Goal: Check status: Check status

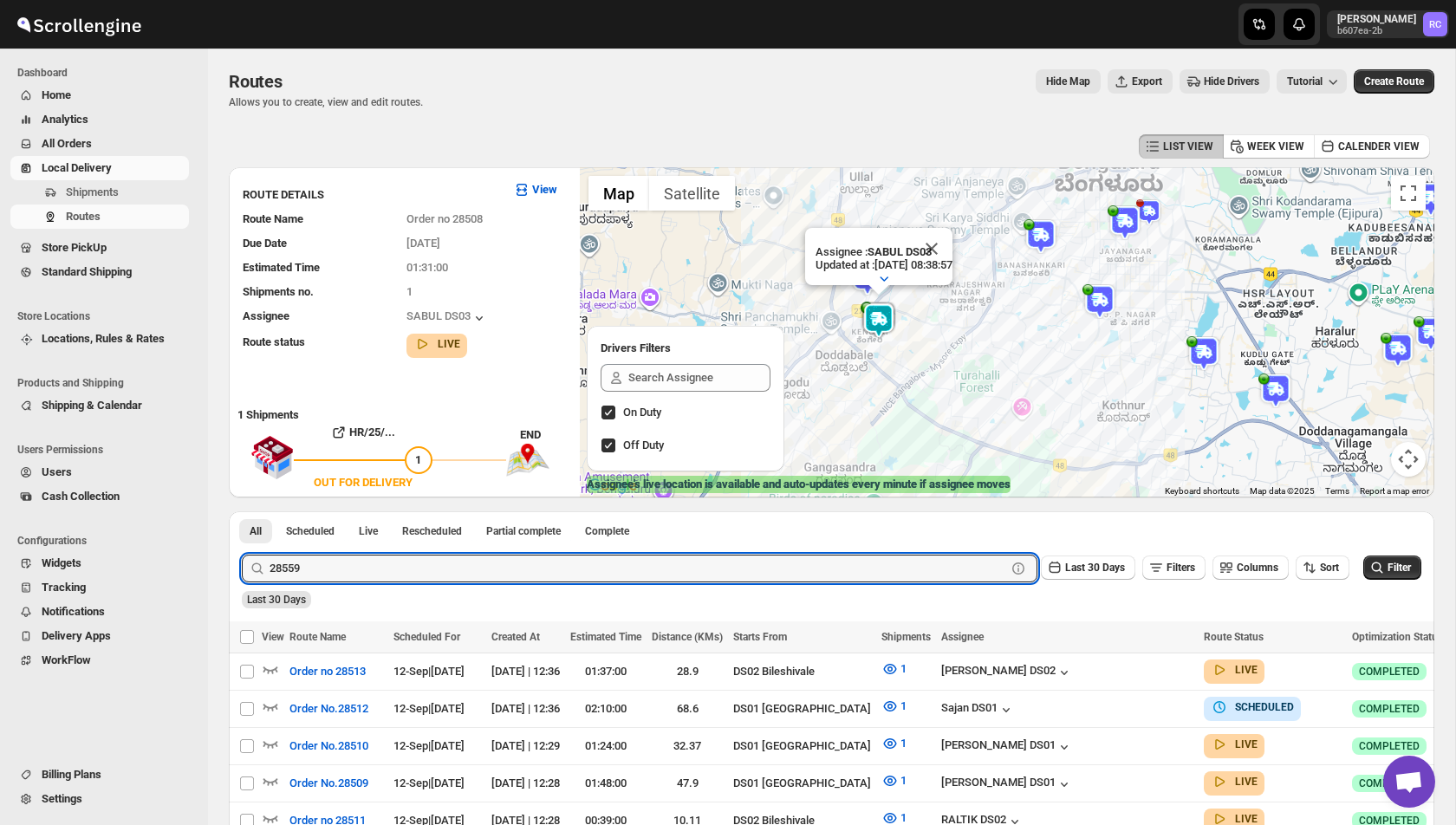
type input "28559"
click at [242, 511] on button "Submit" at bounding box center [266, 521] width 49 height 18
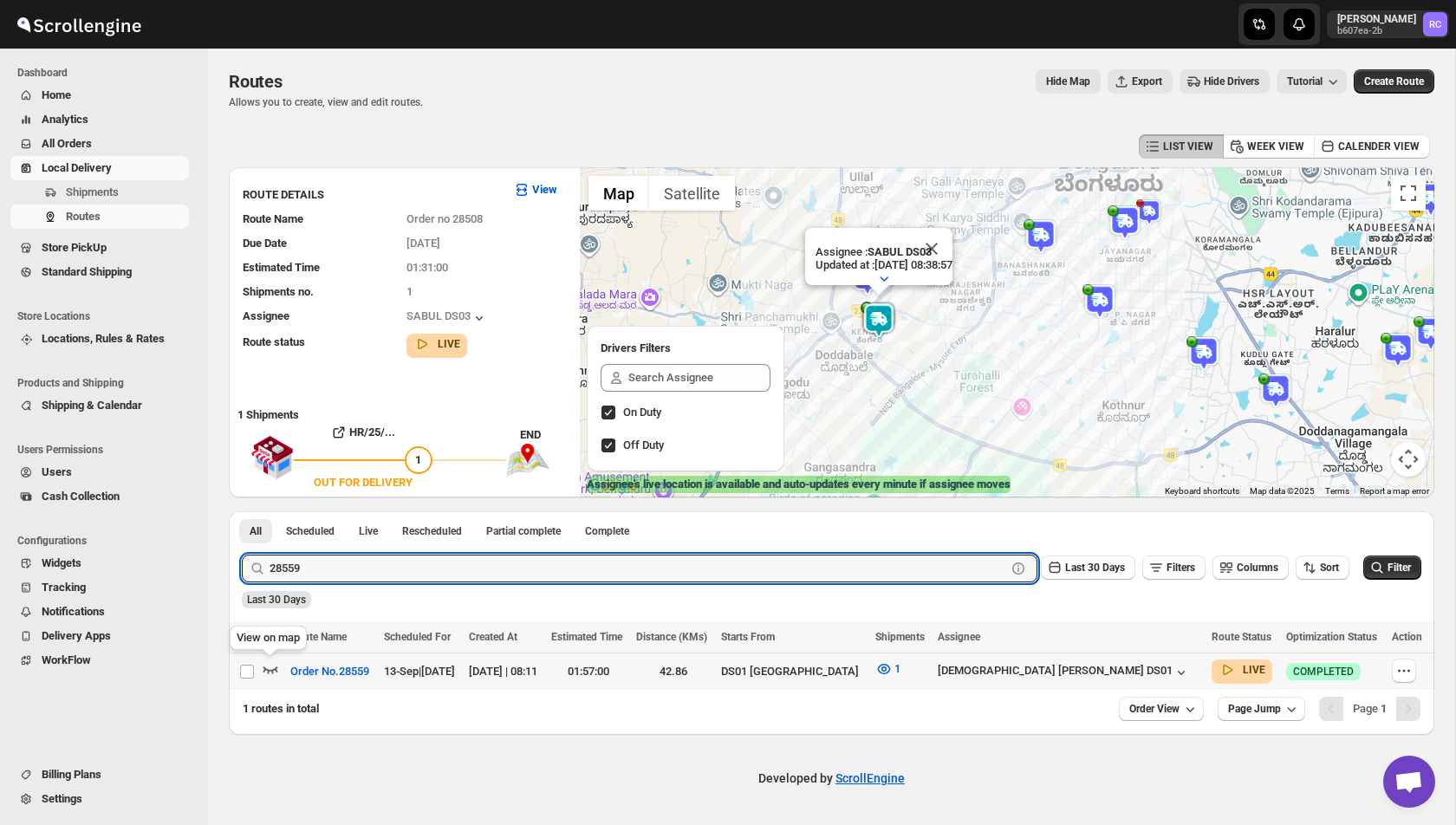
click at [270, 670] on icon "button" at bounding box center [271, 670] width 15 height 7
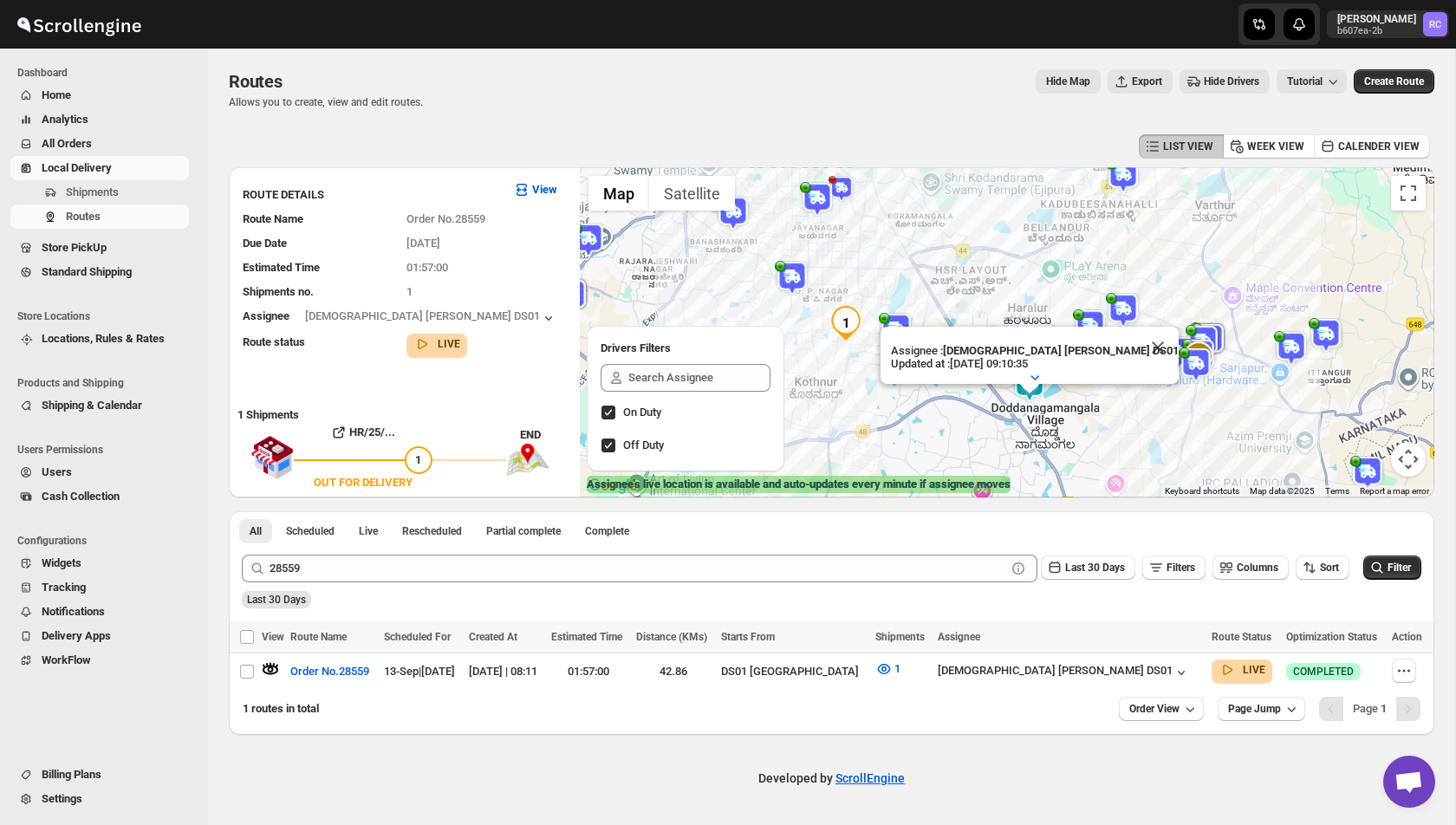
drag, startPoint x: 948, startPoint y: 429, endPoint x: 966, endPoint y: 410, distance: 26.2
click at [966, 410] on div "Assignee : Islam [PERSON_NAME] DS01 Updated at : [DATE] 09:10:35 Duty mode Enab…" at bounding box center [1007, 332] width 854 height 330
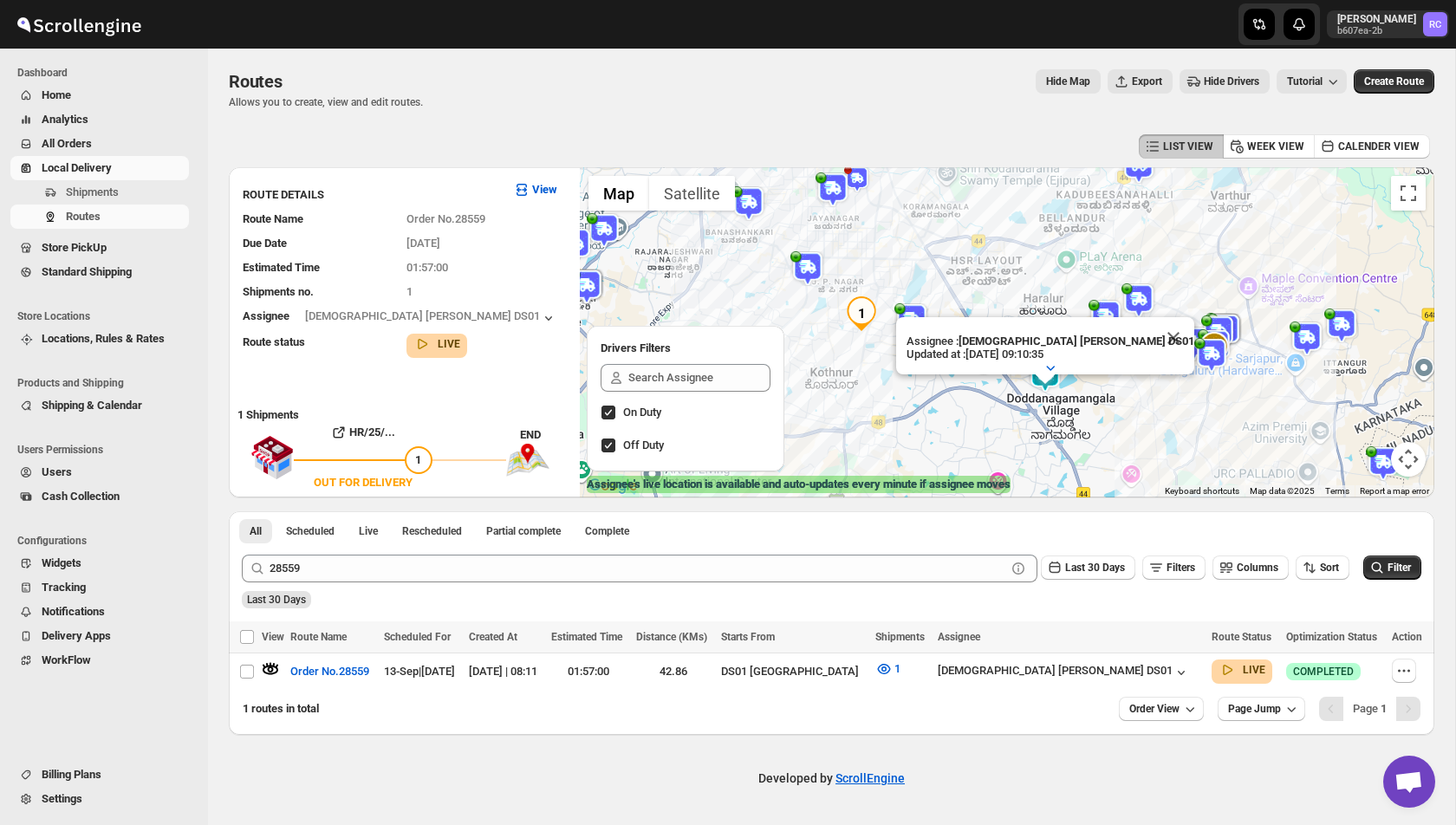
drag, startPoint x: 966, startPoint y: 410, endPoint x: 1000, endPoint y: 393, distance: 38.0
click at [1000, 393] on div "Assignee : Islam [PERSON_NAME] DS01 Updated at : [DATE] 09:10:35 Duty mode Enab…" at bounding box center [1007, 332] width 854 height 330
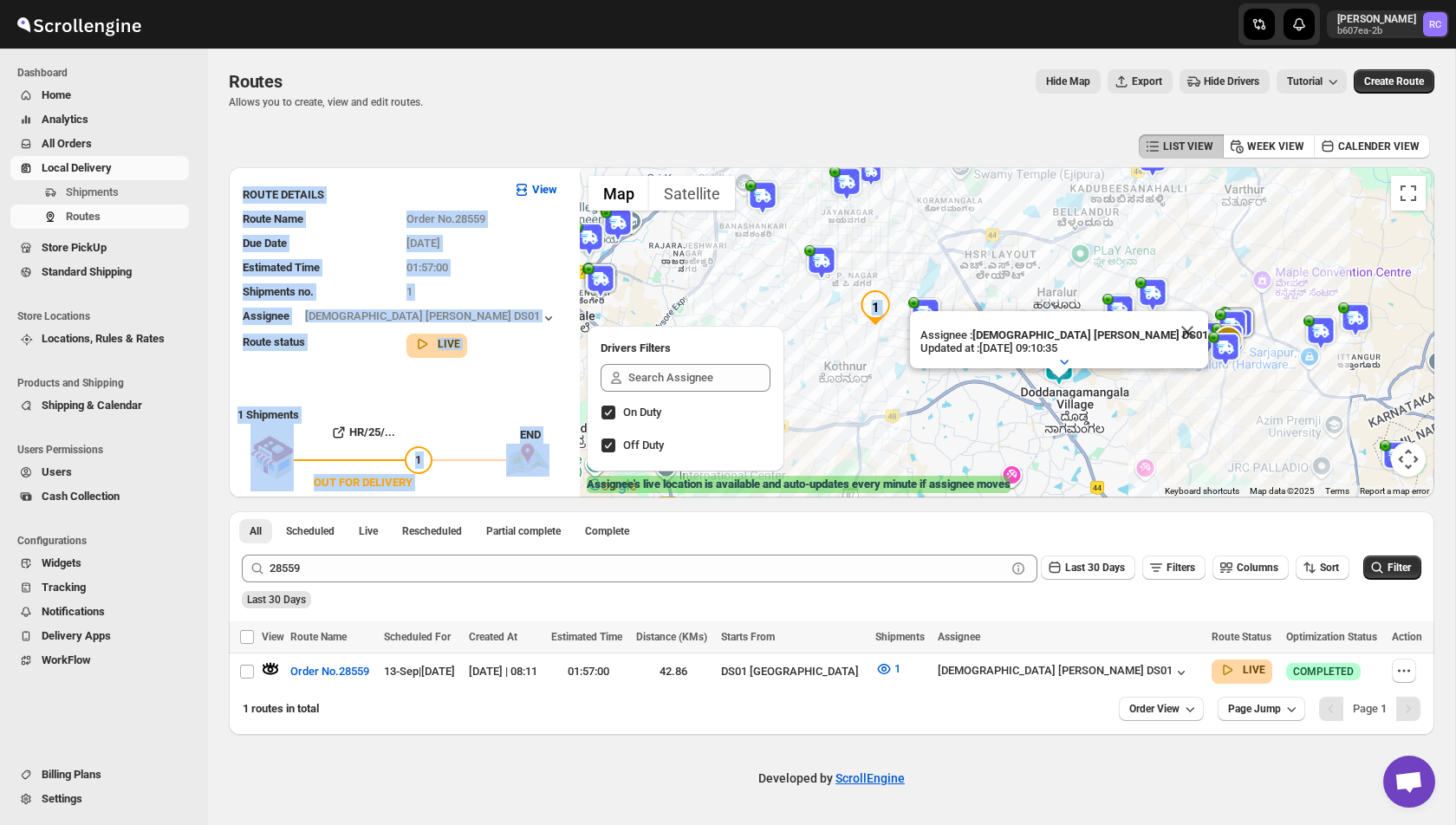
drag, startPoint x: 226, startPoint y: 158, endPoint x: 1149, endPoint y: 484, distance: 978.9
click at [1149, 484] on div "Routes. This page is ready Routes Allows you to create, view and edit routes. H…" at bounding box center [831, 391] width 1247 height 686
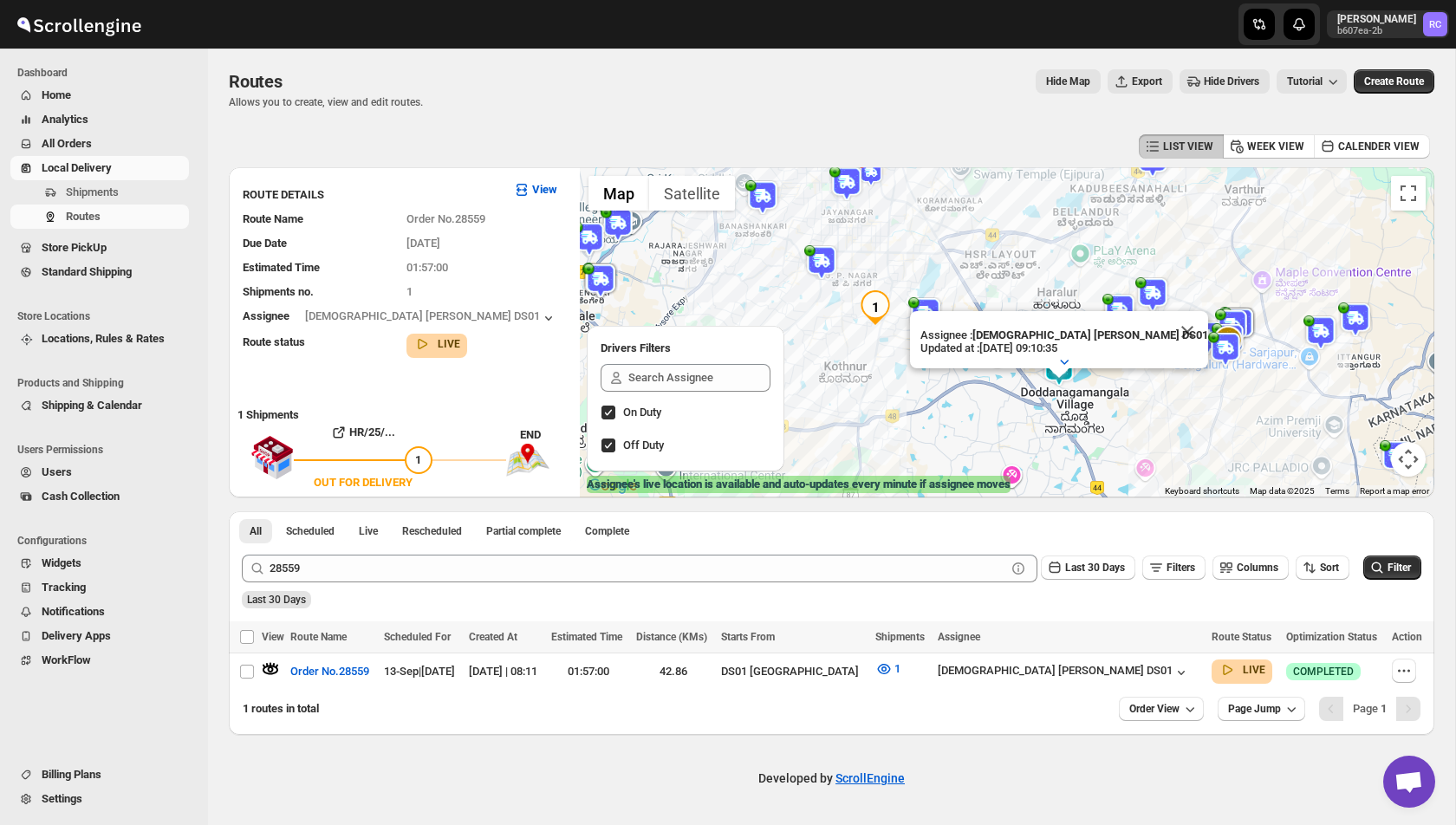
click at [1162, 112] on div "Routes. This page is ready Routes Allows you to create, view and edit routes. H…" at bounding box center [831, 88] width 1205 height 81
click at [1222, 81] on span "Hide Drivers" at bounding box center [1231, 81] width 56 height 14
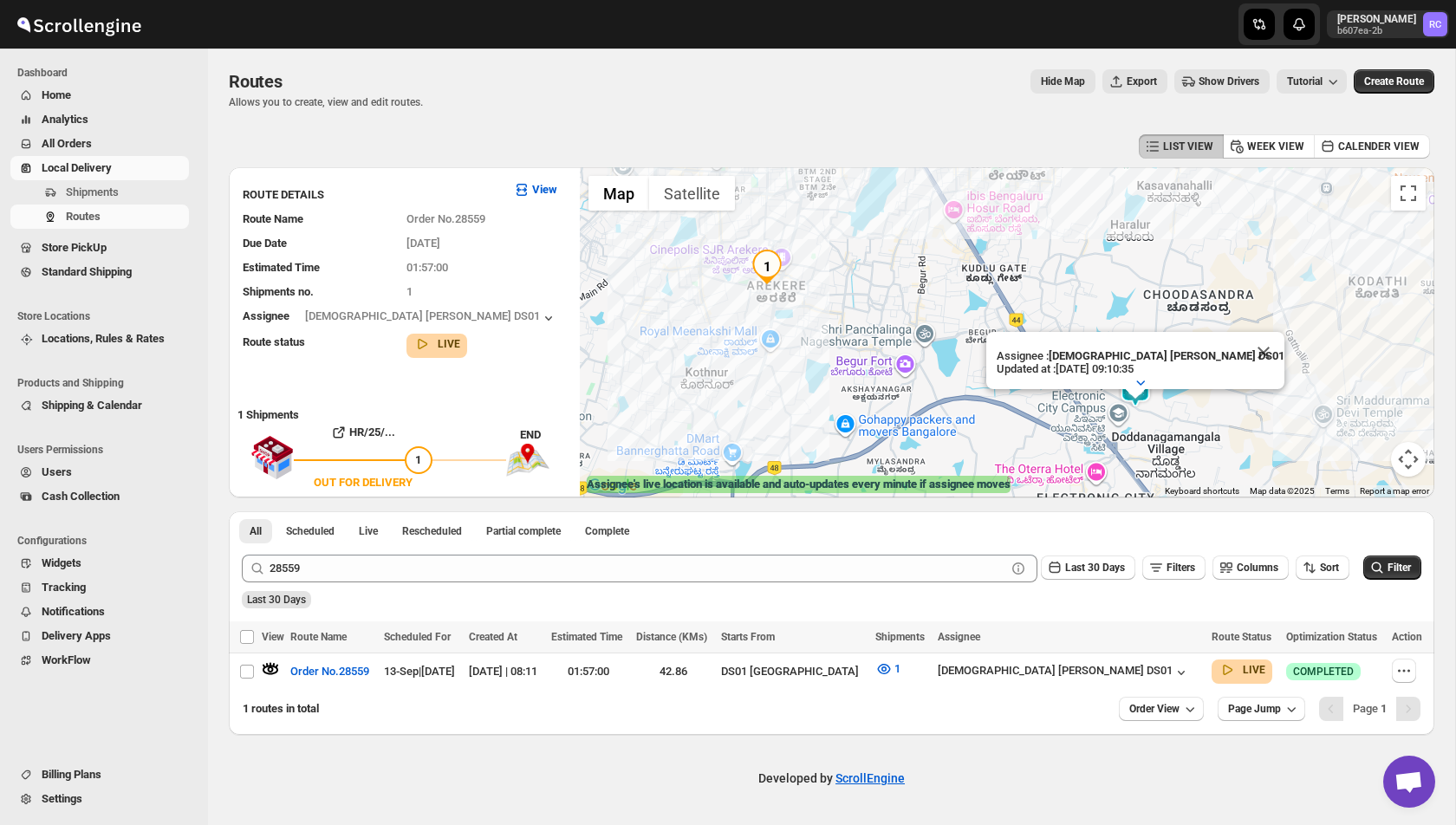
drag, startPoint x: 909, startPoint y: 385, endPoint x: 950, endPoint y: 397, distance: 42.7
click at [950, 397] on div "Assignee : Islam [PERSON_NAME] DS01 Updated at : [DATE] 09:10:35 Duty mode Enab…" at bounding box center [1007, 332] width 854 height 330
click at [1172, 665] on icon "button" at bounding box center [1181, 672] width 17 height 17
click at [1172, 667] on icon "button" at bounding box center [1181, 672] width 17 height 17
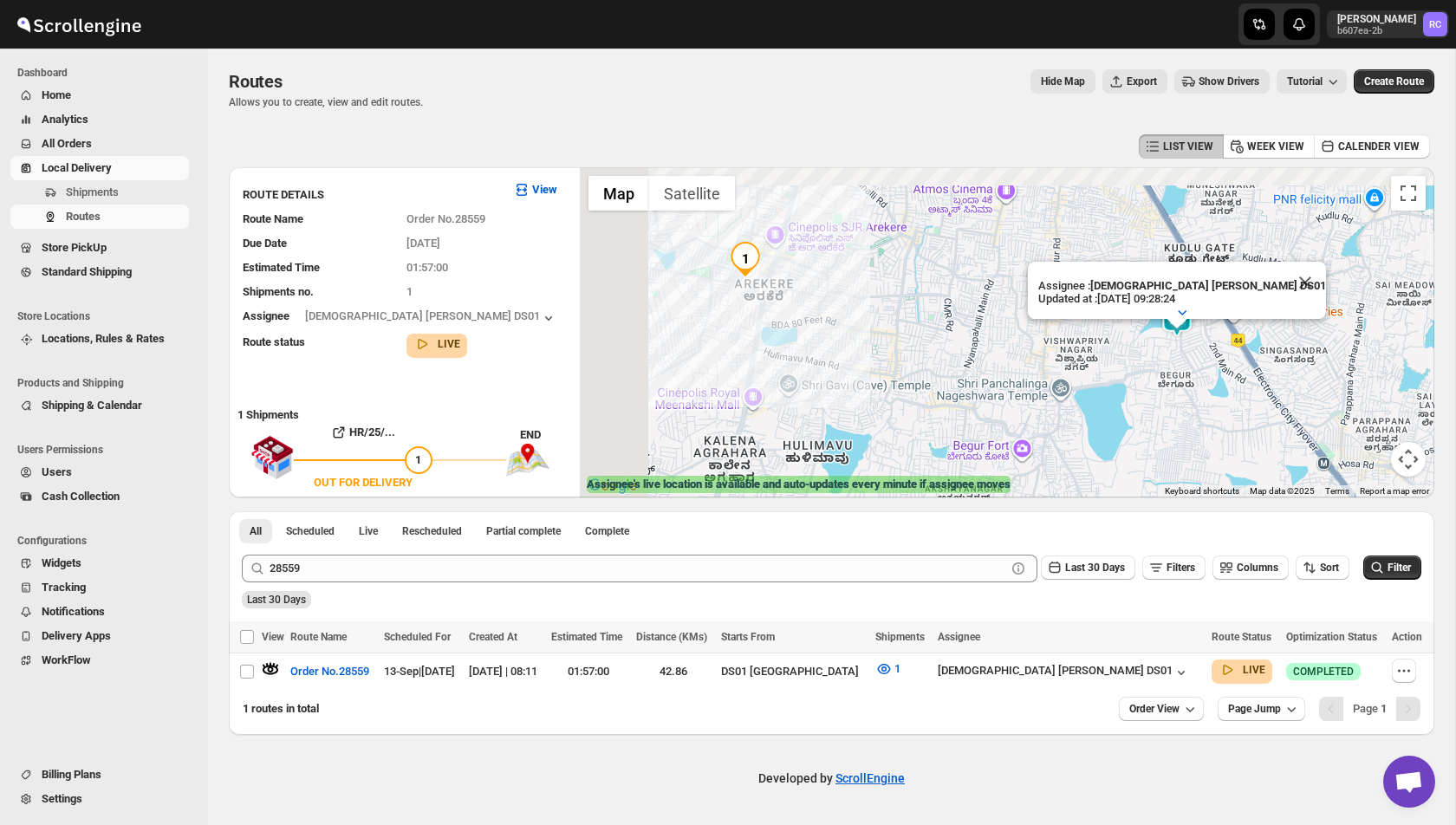
drag, startPoint x: 838, startPoint y: 273, endPoint x: 956, endPoint y: 306, distance: 122.5
click at [957, 307] on div "Assignee : [DEMOGRAPHIC_DATA] [PERSON_NAME] DS01 Updated at : [DATE] 09:28:24 D…" at bounding box center [1007, 332] width 854 height 330
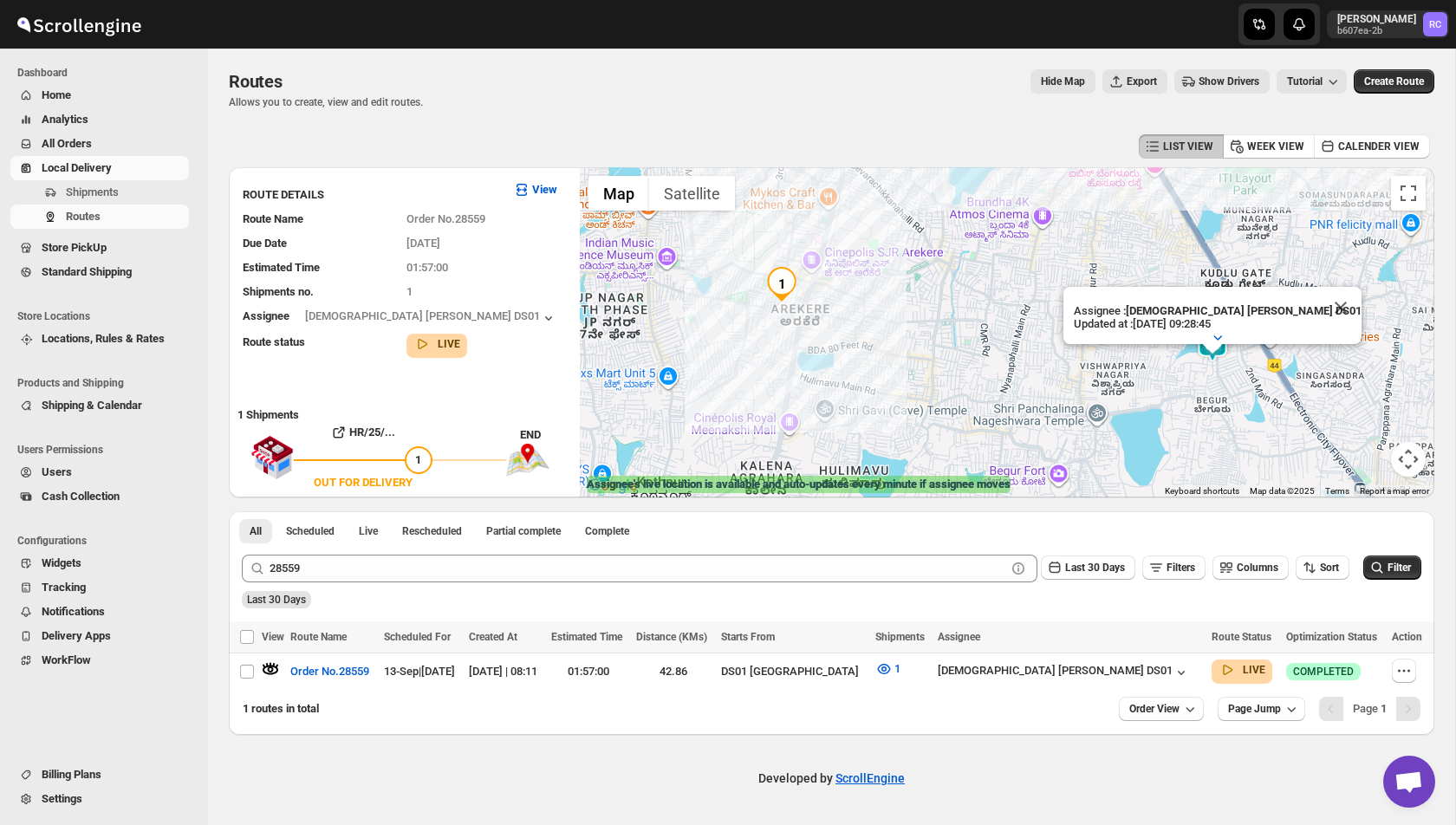
drag, startPoint x: 906, startPoint y: 342, endPoint x: 945, endPoint y: 369, distance: 47.4
click at [945, 369] on div "Assignee : [DEMOGRAPHIC_DATA] [PERSON_NAME] DS01 Updated at : [DATE] 09:28:45 D…" at bounding box center [1007, 332] width 854 height 330
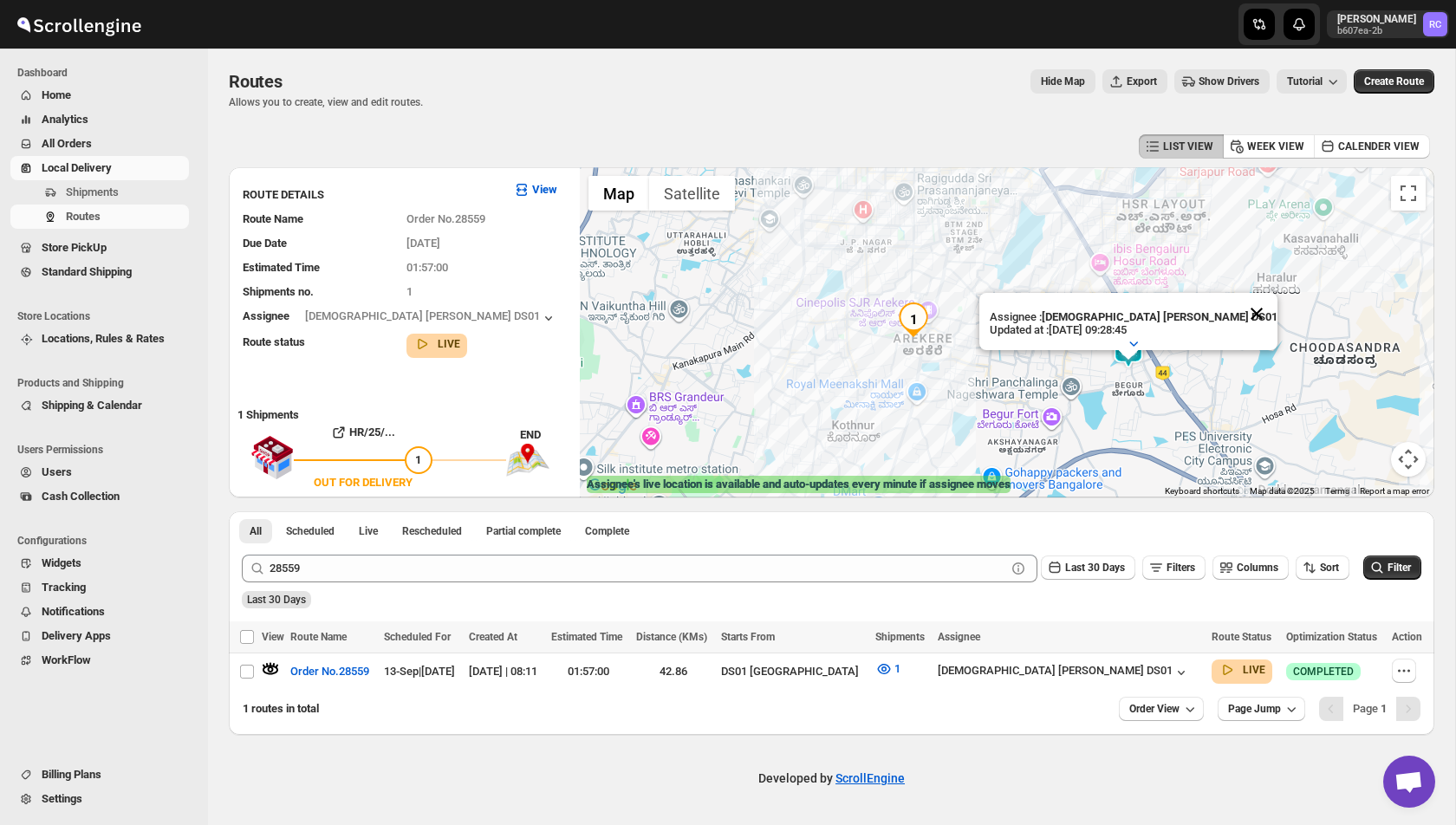
click at [1236, 306] on button "Close" at bounding box center [1257, 314] width 42 height 42
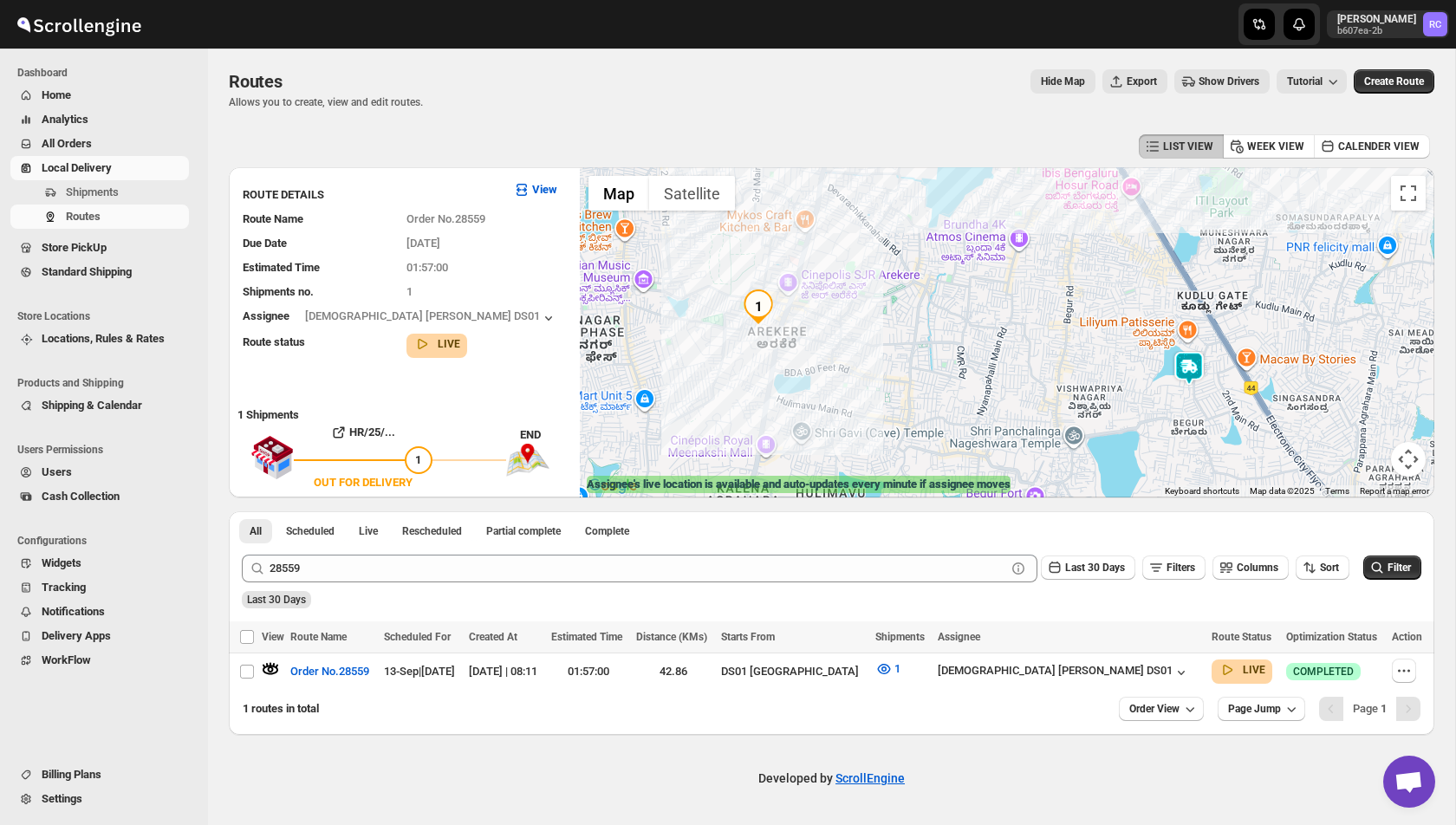
drag, startPoint x: 1034, startPoint y: 355, endPoint x: 971, endPoint y: 364, distance: 63.6
click at [971, 364] on div at bounding box center [1007, 332] width 854 height 330
click at [1195, 387] on div at bounding box center [1007, 332] width 854 height 330
click at [1190, 376] on img at bounding box center [1189, 366] width 35 height 35
click at [1191, 366] on img at bounding box center [1189, 366] width 35 height 35
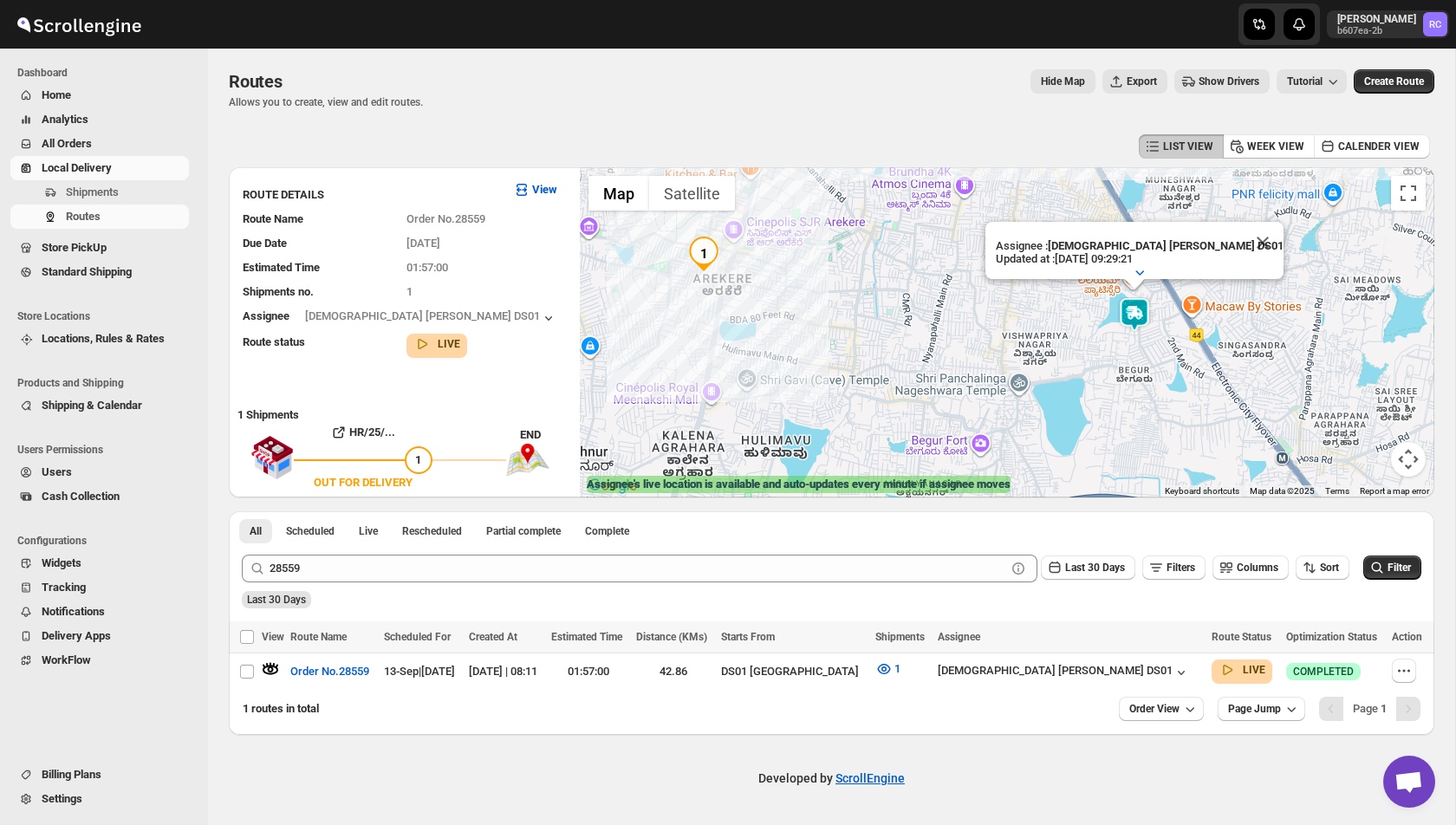
drag, startPoint x: 990, startPoint y: 387, endPoint x: 933, endPoint y: 338, distance: 75.2
click at [933, 338] on div "Assignee : [DEMOGRAPHIC_DATA] [PERSON_NAME] DS01 Updated at : [DATE] 09:29:21 D…" at bounding box center [1007, 332] width 854 height 330
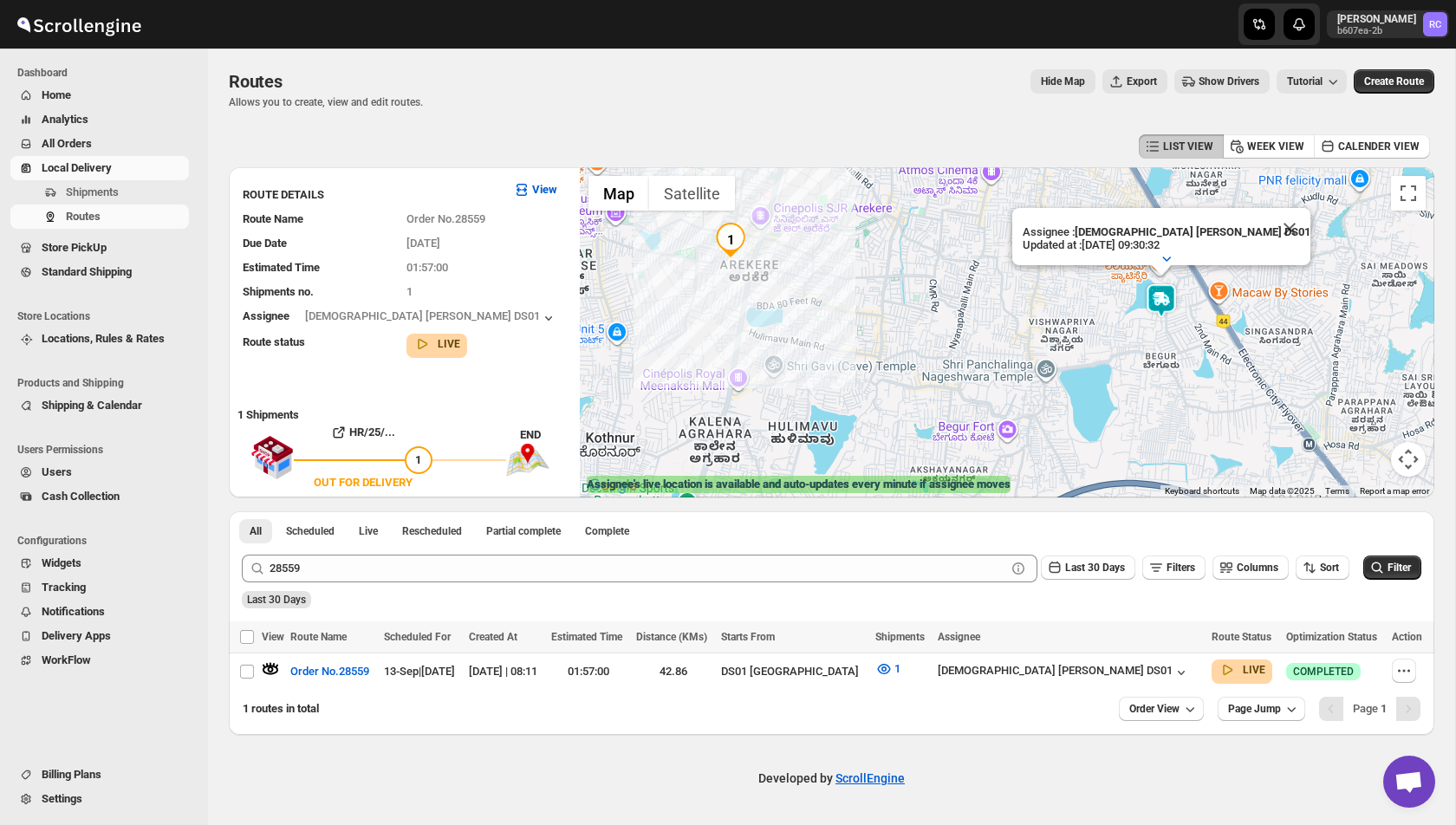
drag, startPoint x: 849, startPoint y: 303, endPoint x: 935, endPoint y: 286, distance: 87.7
click at [935, 286] on div "Assignee : [DEMOGRAPHIC_DATA] [PERSON_NAME] DS01 Updated at : [DATE] 09:30:32 D…" at bounding box center [1007, 332] width 854 height 330
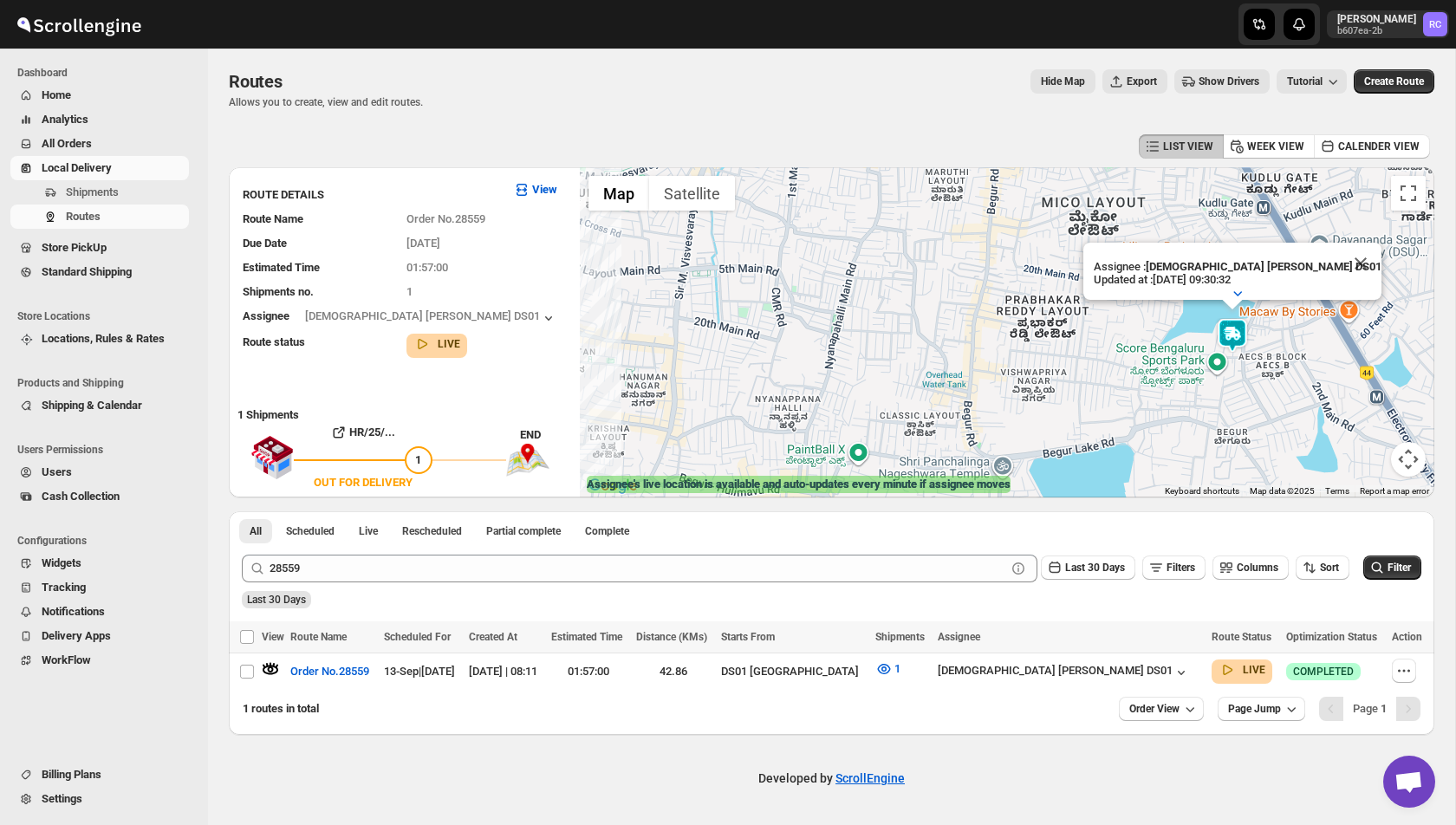
drag, startPoint x: 1114, startPoint y: 279, endPoint x: 881, endPoint y: 287, distance: 233.1
click at [881, 287] on div "Assignee : [DEMOGRAPHIC_DATA] [PERSON_NAME] DS01 Updated at : [DATE] 09:30:32 D…" at bounding box center [1007, 332] width 854 height 330
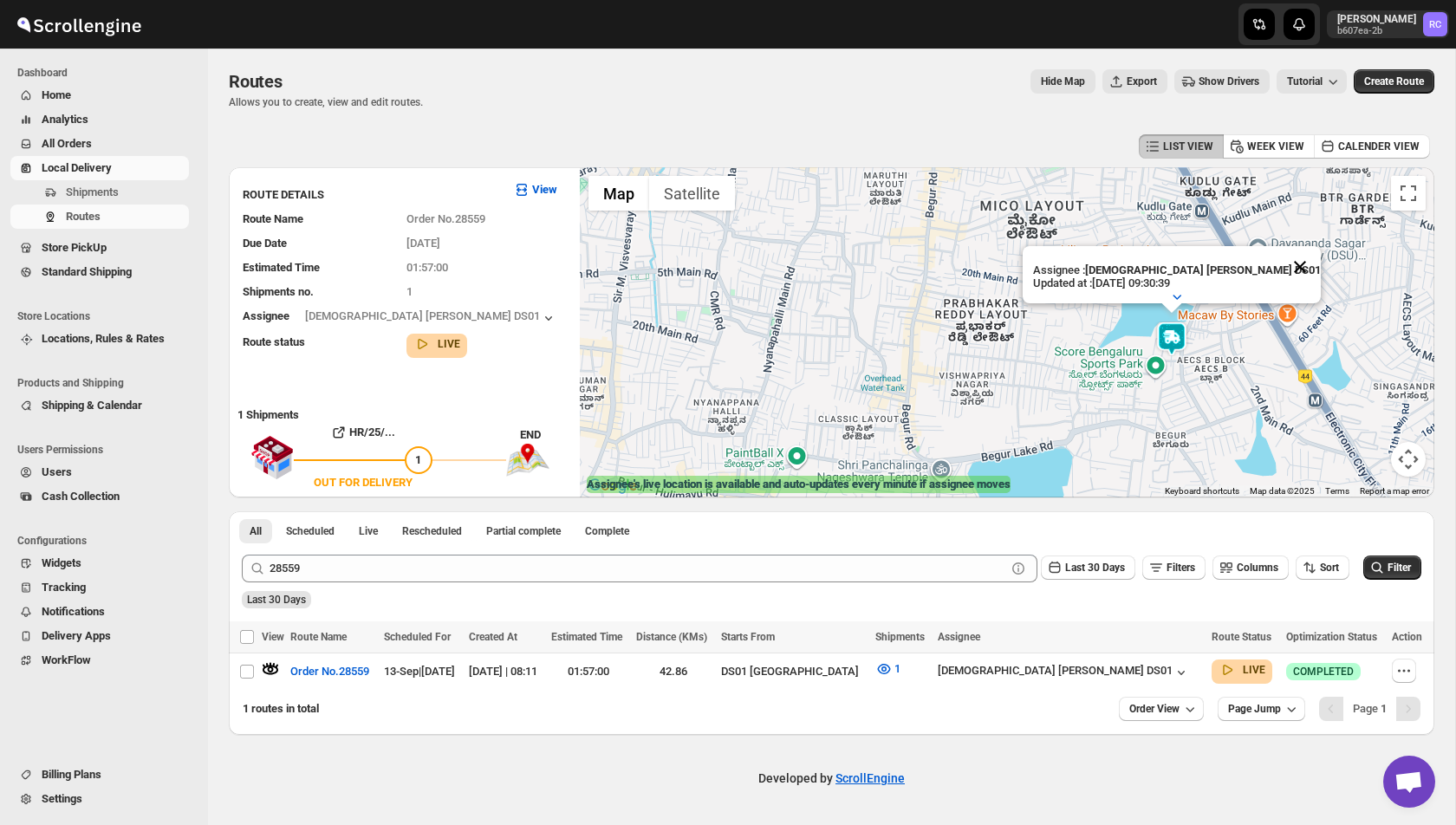
click at [1279, 265] on button "Close" at bounding box center [1300, 267] width 42 height 42
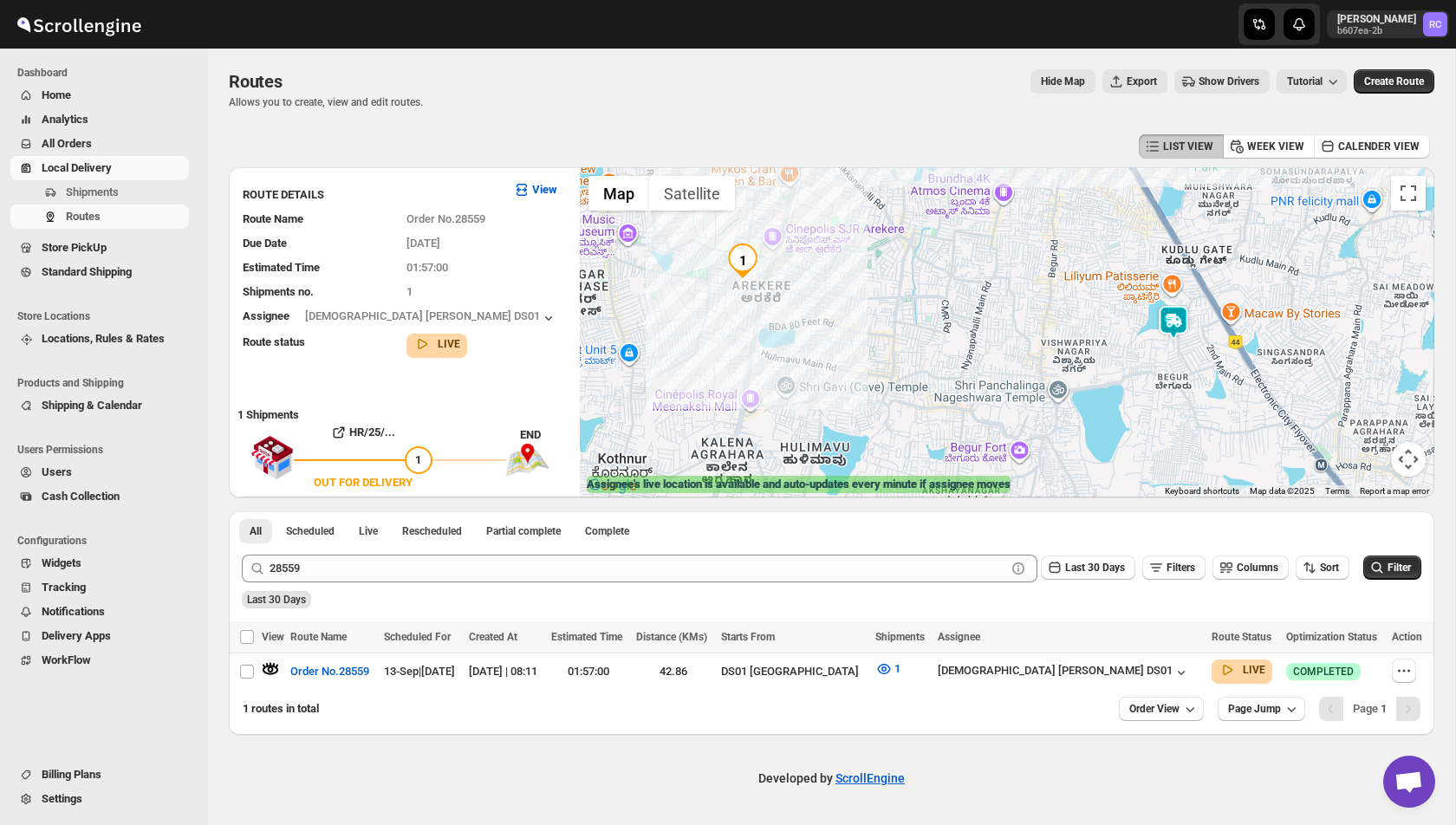
drag, startPoint x: 614, startPoint y: 378, endPoint x: 825, endPoint y: 371, distance: 211.1
click at [824, 371] on div at bounding box center [1007, 332] width 854 height 330
click at [1172, 672] on icon "button" at bounding box center [1181, 672] width 17 height 17
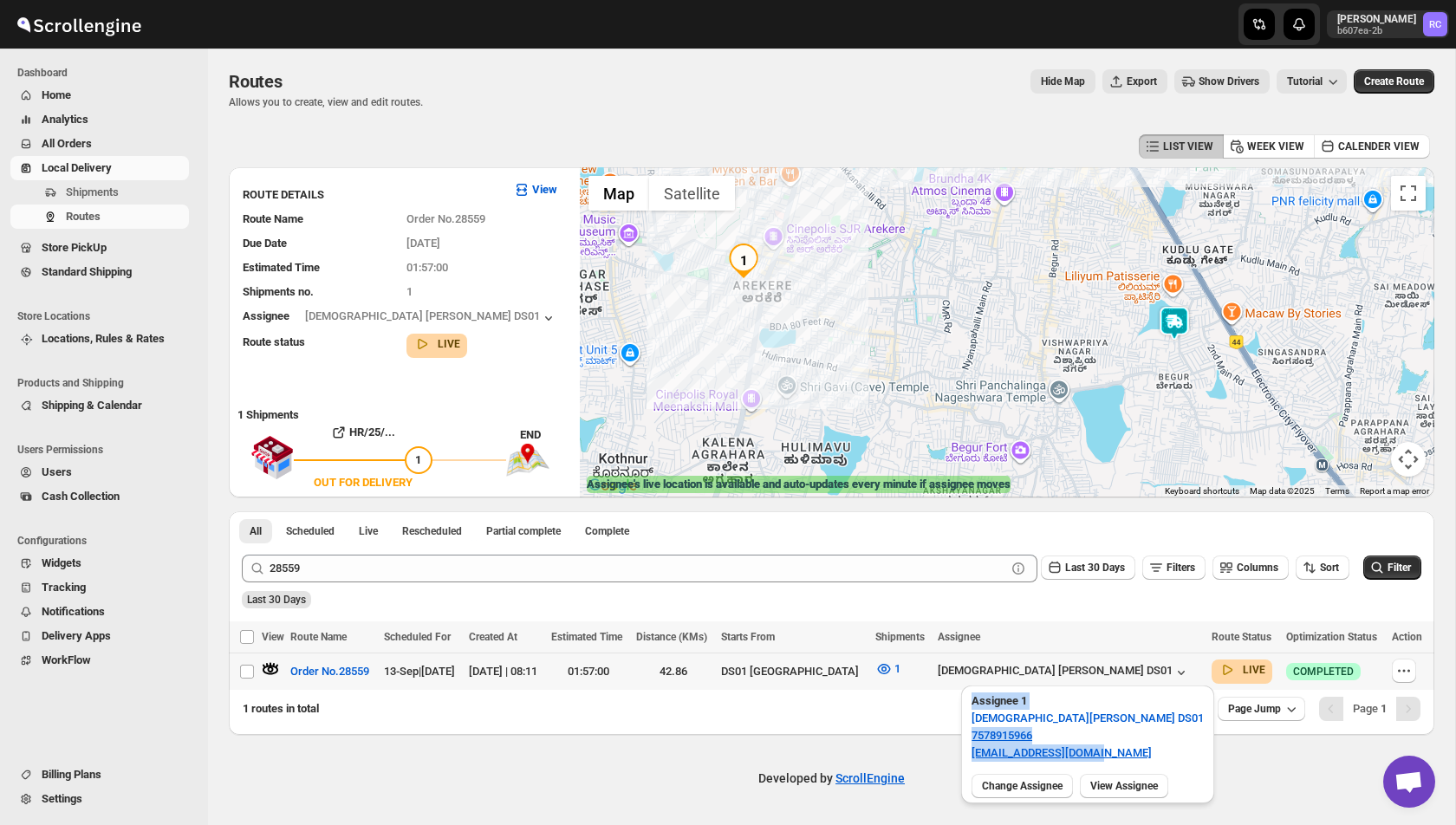
drag, startPoint x: 972, startPoint y: 696, endPoint x: 1129, endPoint y: 757, distance: 168.4
click at [1129, 757] on div "Assignee 1 [DEMOGRAPHIC_DATA] [PERSON_NAME] DS01 7578915966 [EMAIL_ADDRESS][DOM…" at bounding box center [1088, 726] width 253 height 81
click at [1130, 746] on p "[EMAIL_ADDRESS][DOMAIN_NAME]" at bounding box center [1088, 753] width 232 height 17
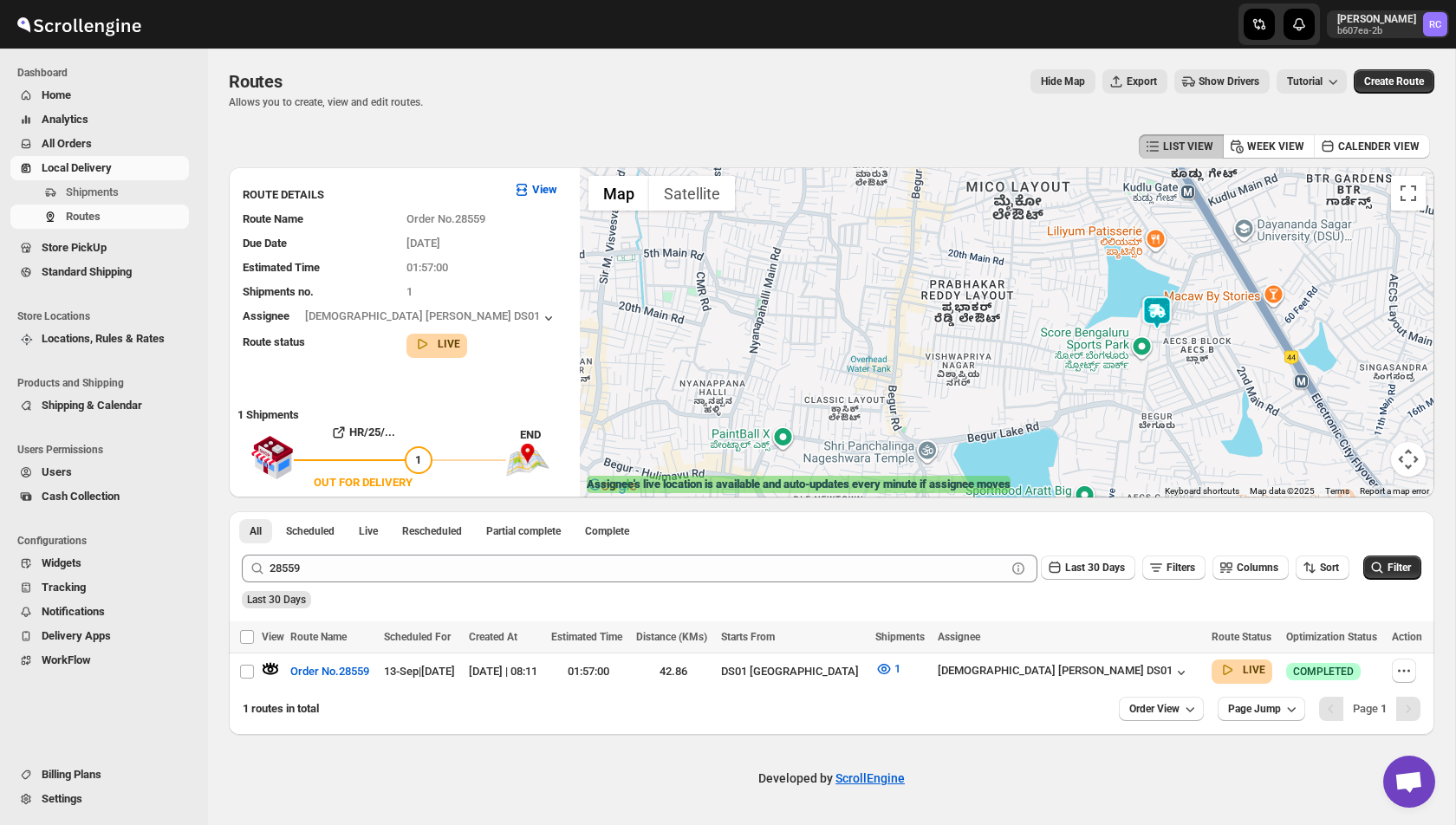
drag, startPoint x: 1263, startPoint y: 443, endPoint x: 1200, endPoint y: 344, distance: 117.3
click at [1200, 344] on div at bounding box center [1007, 332] width 854 height 330
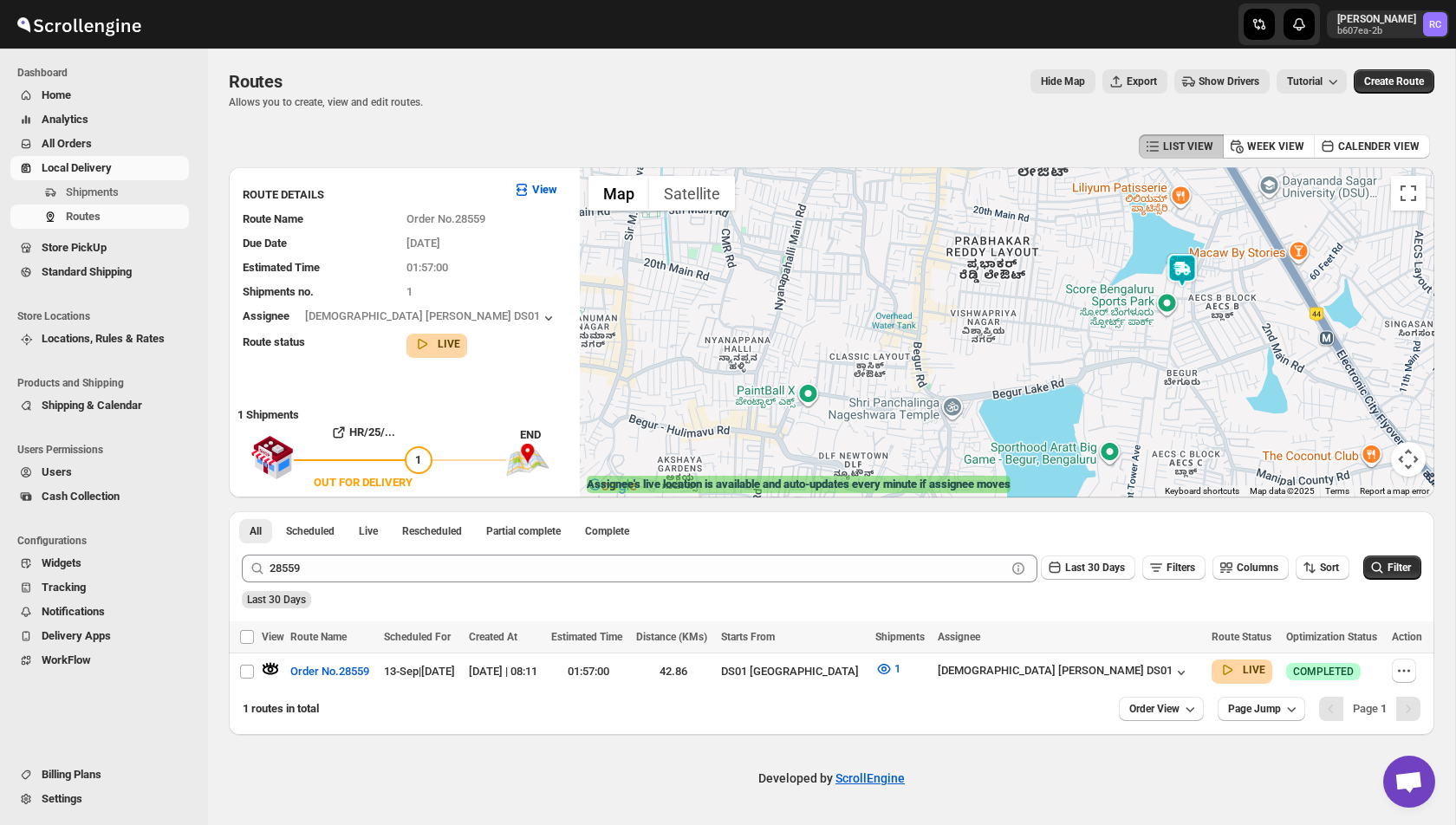
drag, startPoint x: 1020, startPoint y: 250, endPoint x: 1143, endPoint y: 254, distance: 123.1
click at [1143, 254] on div at bounding box center [1007, 332] width 854 height 330
click at [1180, 264] on img at bounding box center [1183, 268] width 35 height 35
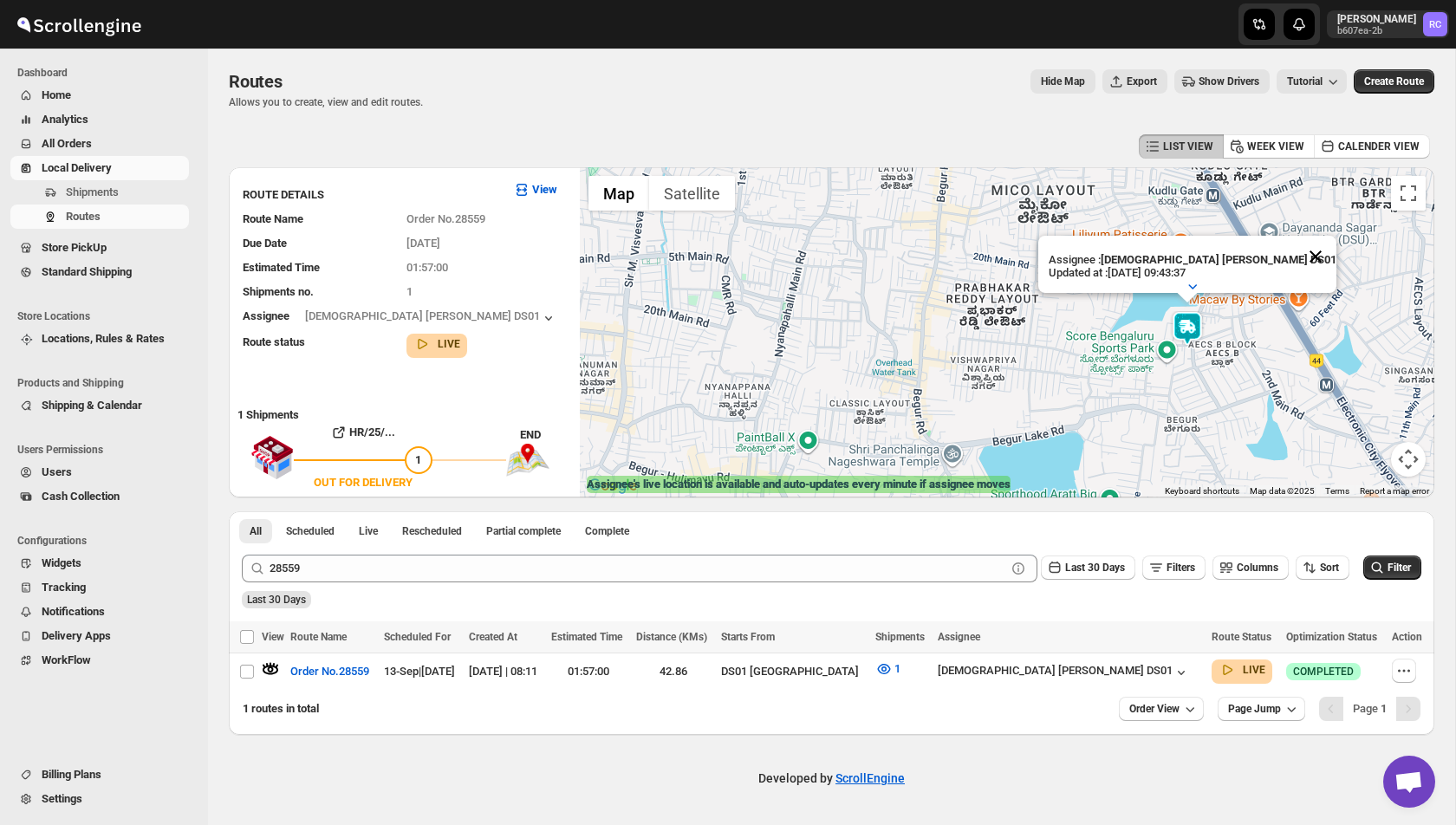
click at [1295, 253] on button "Close" at bounding box center [1316, 257] width 42 height 42
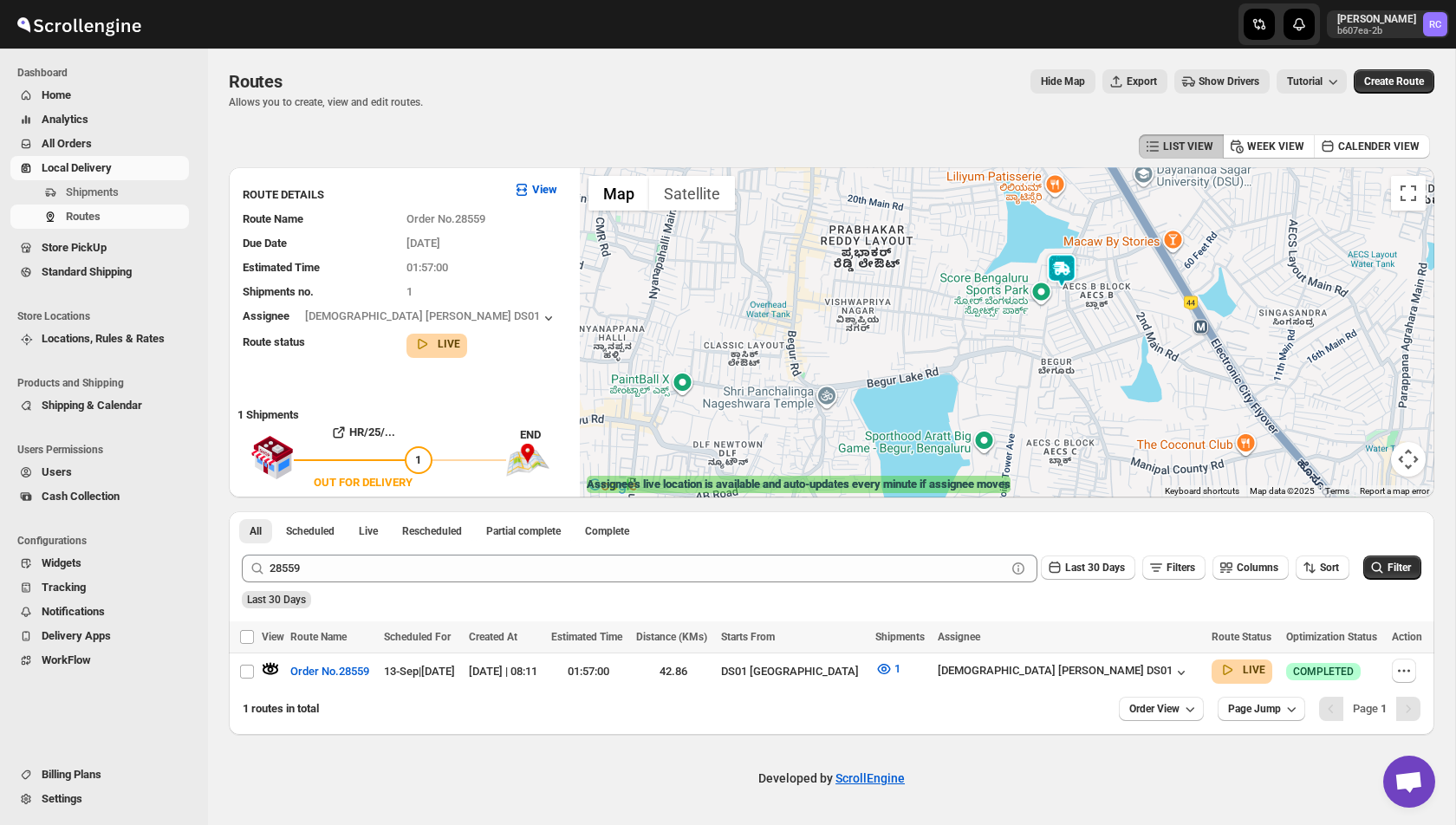
drag, startPoint x: 1226, startPoint y: 382, endPoint x: 1099, endPoint y: 317, distance: 142.7
click at [1099, 317] on div at bounding box center [1007, 332] width 854 height 330
click at [1065, 273] on img at bounding box center [1061, 270] width 35 height 35
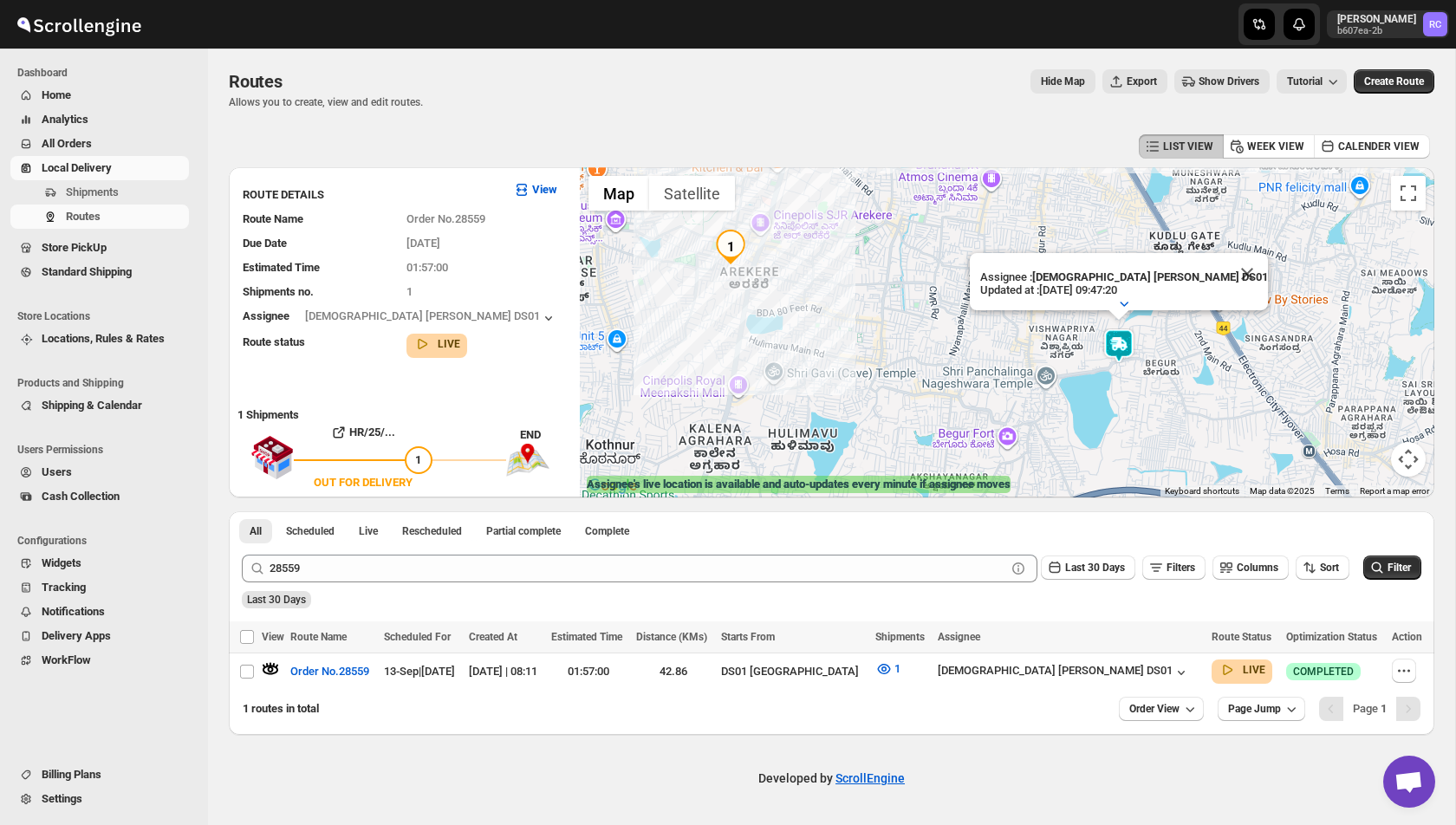
drag, startPoint x: 694, startPoint y: 341, endPoint x: 952, endPoint y: 350, distance: 258.2
click at [952, 350] on div "Assignee : [DEMOGRAPHIC_DATA] [PERSON_NAME] DS01 Updated at : [DATE] 09:47:20 D…" at bounding box center [1007, 332] width 854 height 330
click at [1226, 266] on button "Close" at bounding box center [1247, 275] width 42 height 42
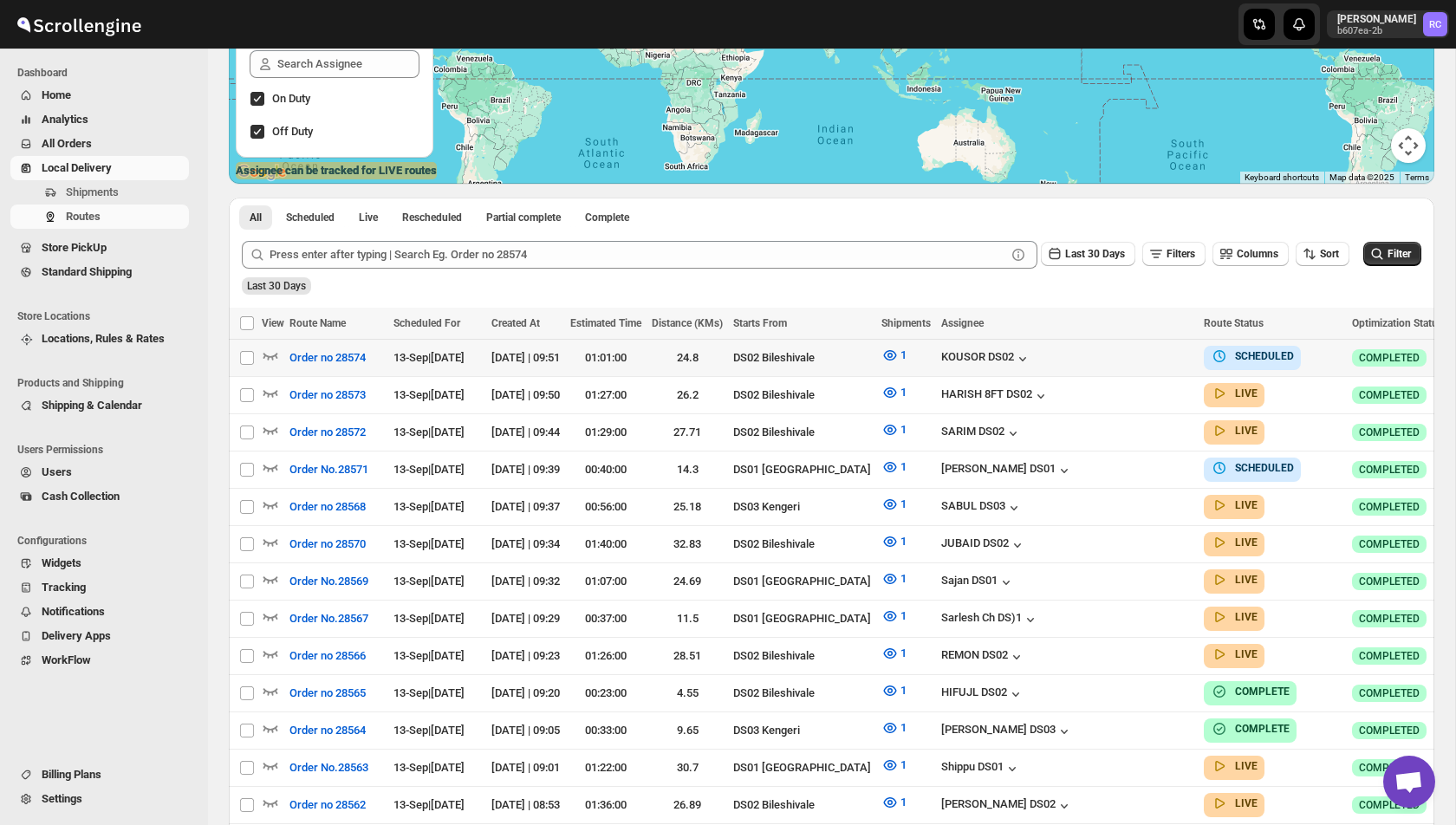
scroll to position [246, 0]
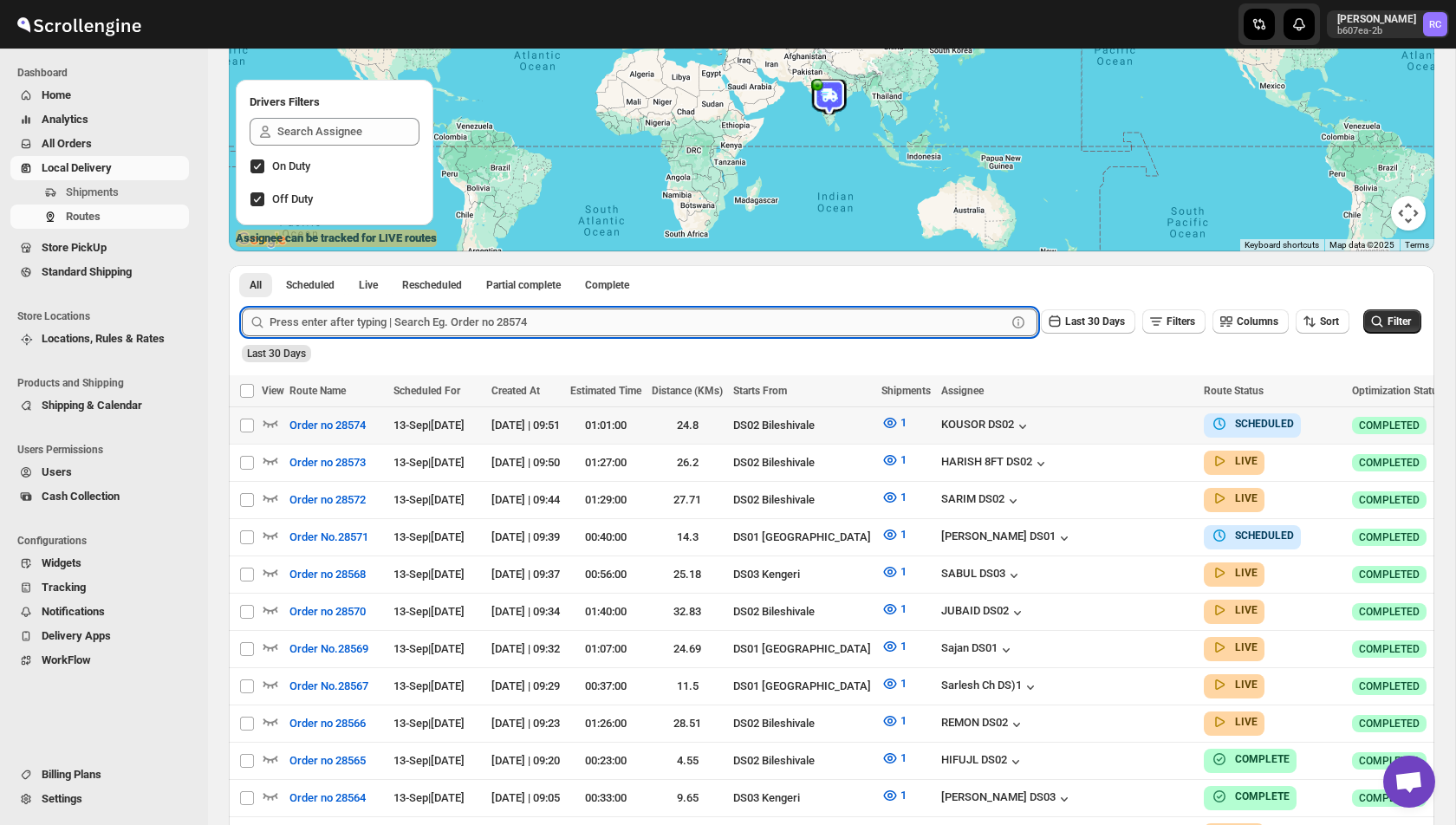
click at [356, 314] on input "text" at bounding box center [638, 322] width 737 height 27
click at [242, 265] on button "Submit" at bounding box center [266, 274] width 49 height 18
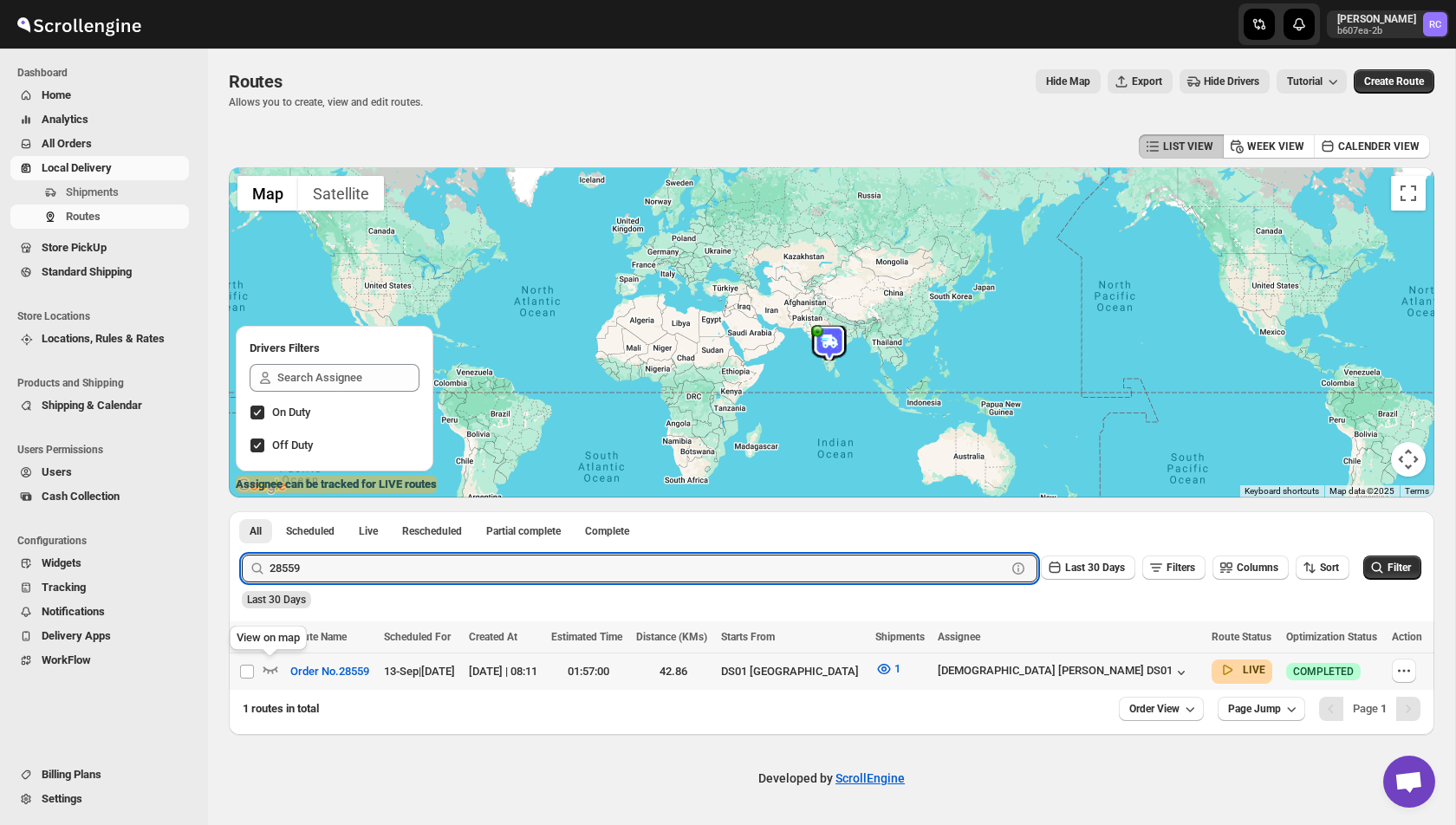
click at [272, 680] on div at bounding box center [274, 671] width 24 height 23
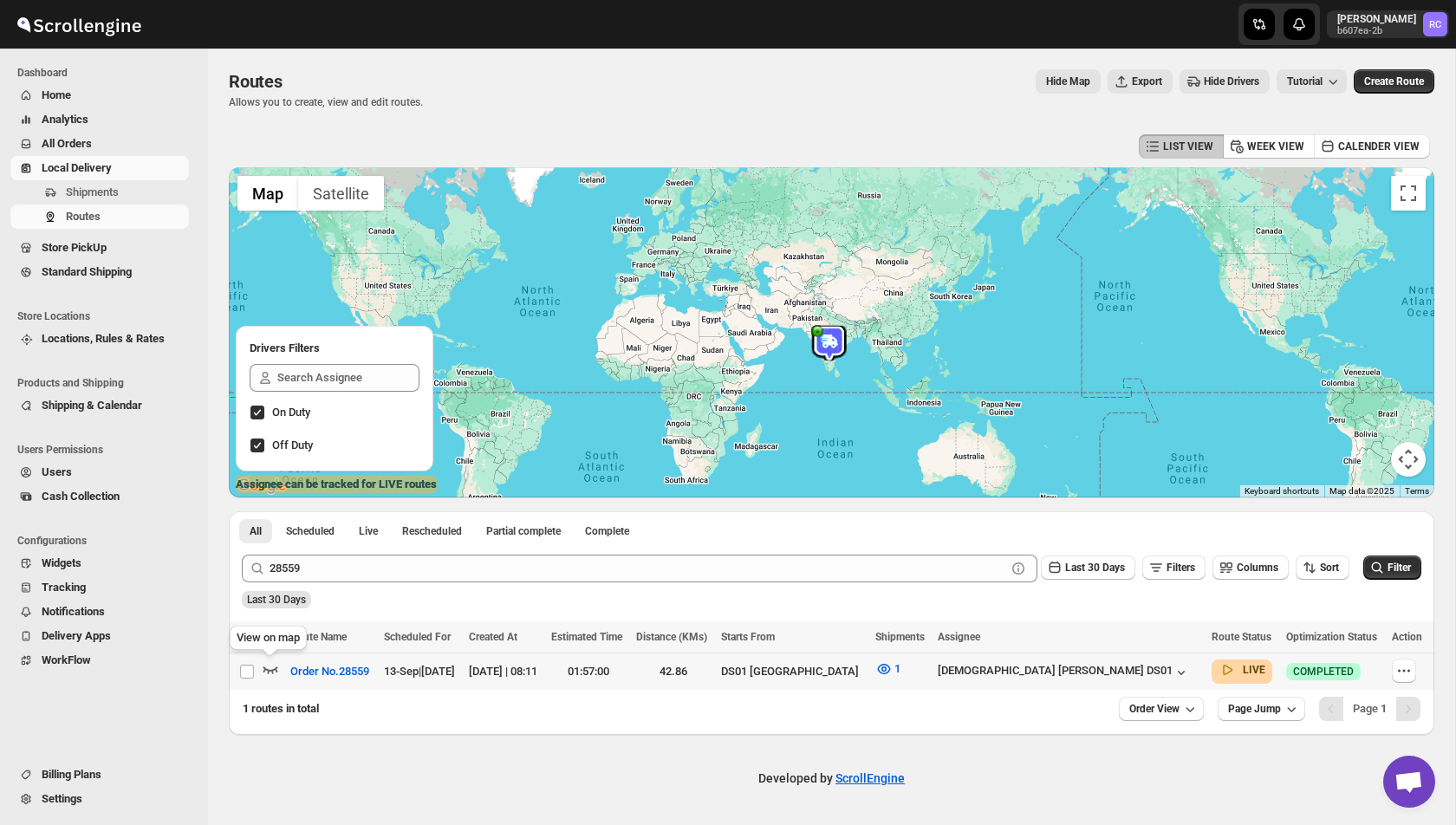
click at [274, 666] on icon "button" at bounding box center [270, 668] width 17 height 17
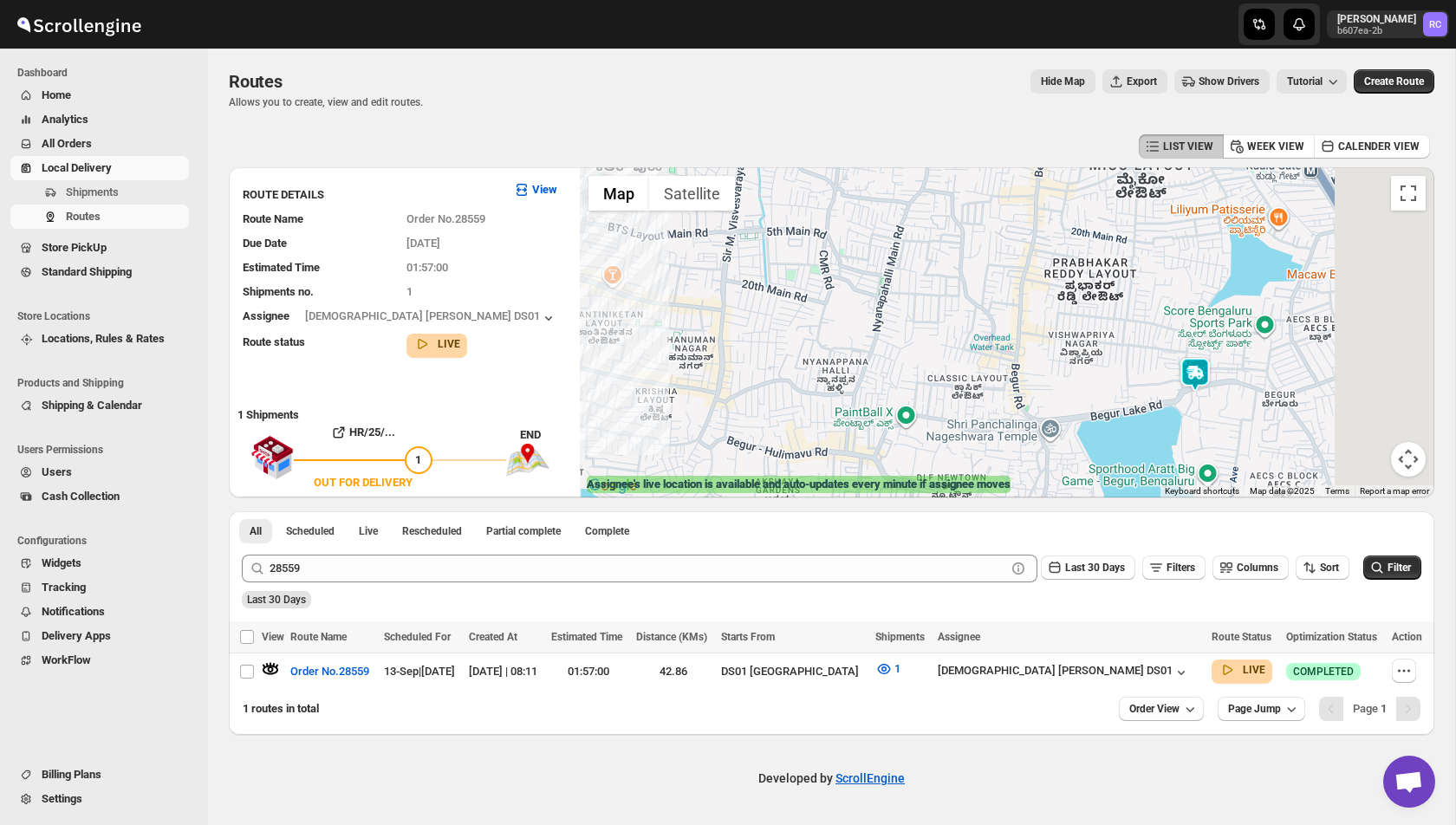
drag, startPoint x: 1044, startPoint y: 295, endPoint x: 817, endPoint y: 316, distance: 228.0
click at [817, 316] on div at bounding box center [1007, 332] width 854 height 330
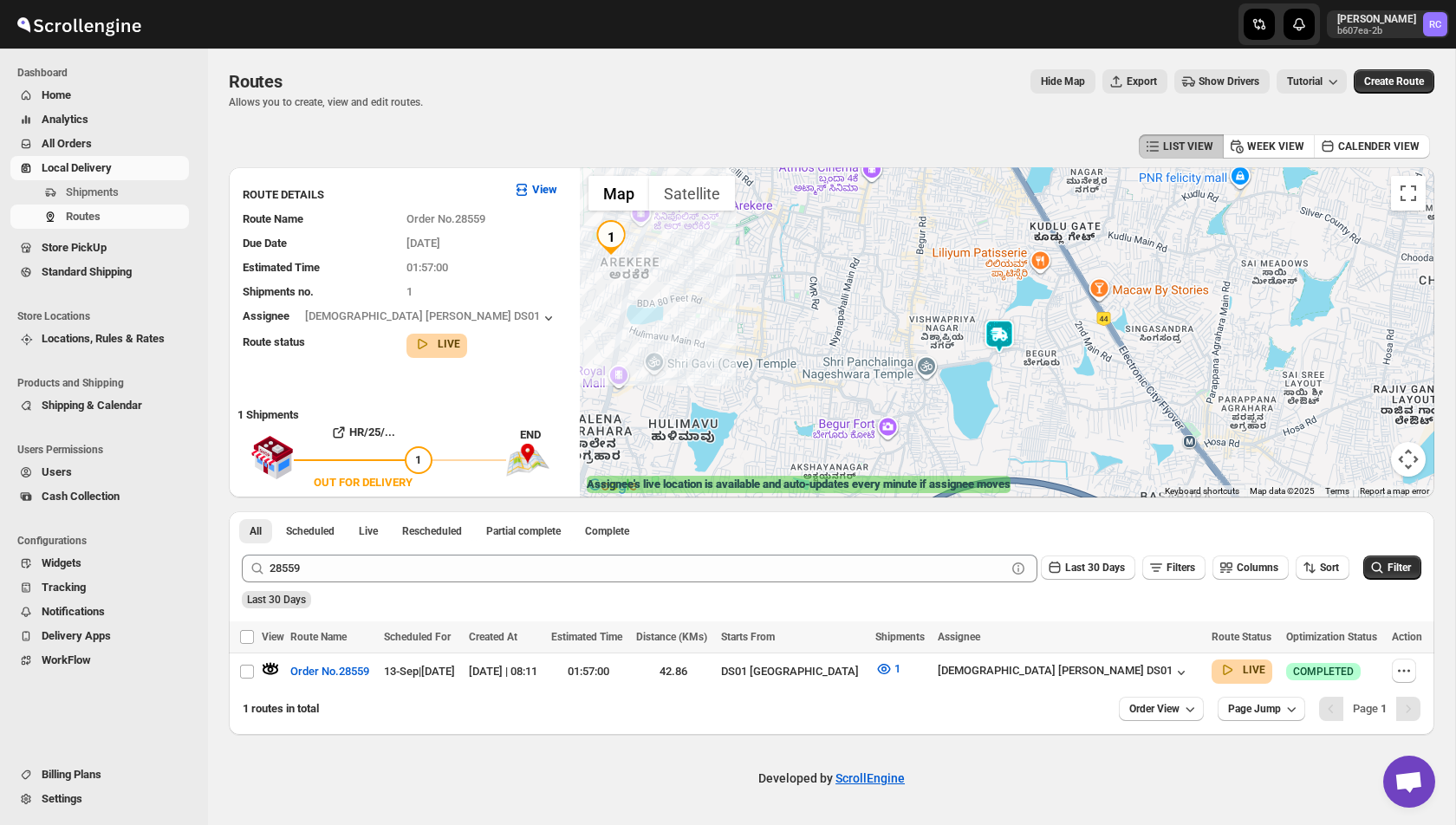
click at [997, 335] on img at bounding box center [999, 336] width 35 height 35
click at [996, 338] on img at bounding box center [999, 336] width 35 height 35
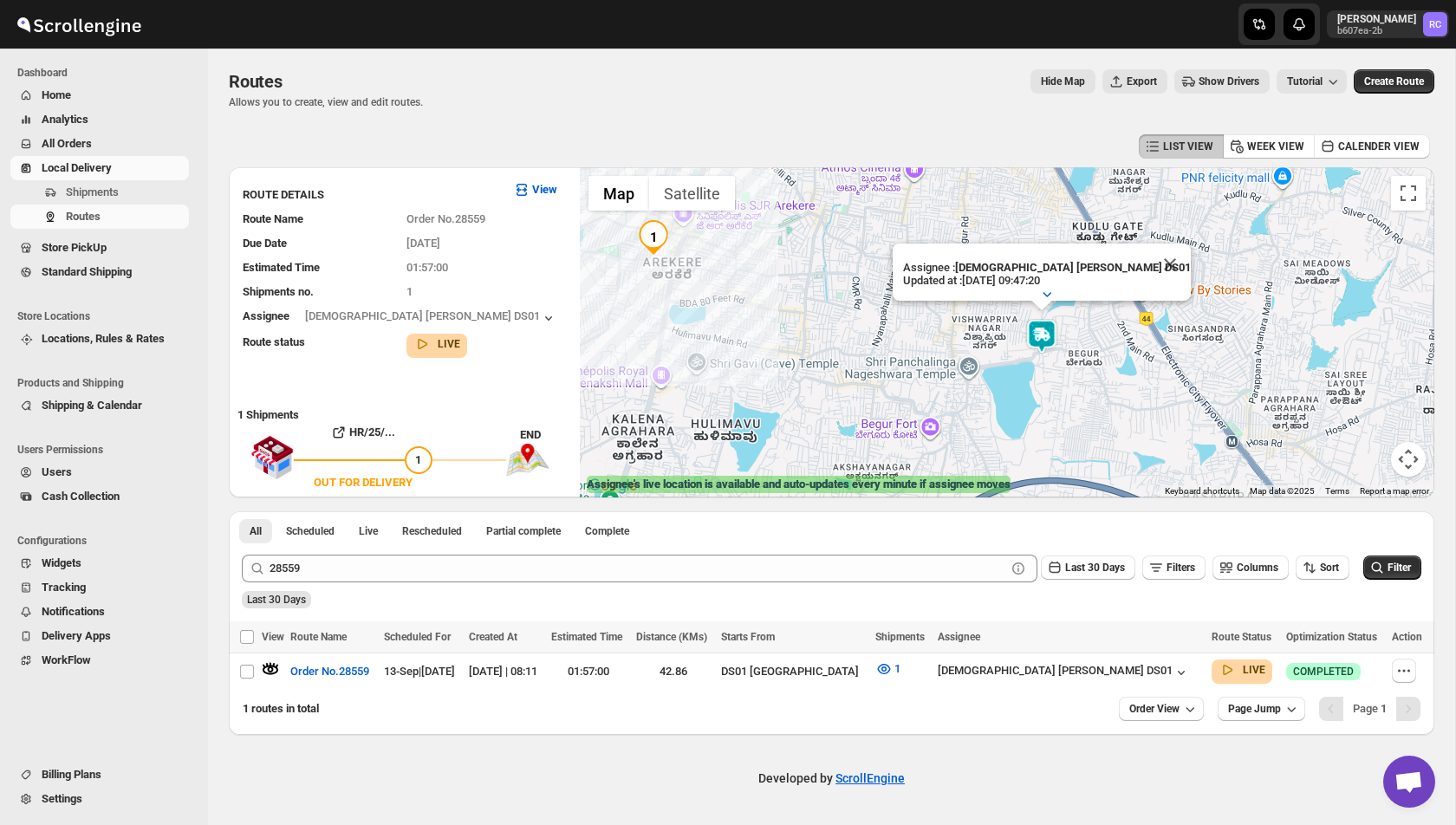
drag, startPoint x: 856, startPoint y: 310, endPoint x: 902, endPoint y: 310, distance: 46.0
click at [902, 310] on div "Assignee : [DEMOGRAPHIC_DATA] [PERSON_NAME] DS01 Updated at : [DATE] 09:47:20 D…" at bounding box center [1007, 332] width 854 height 330
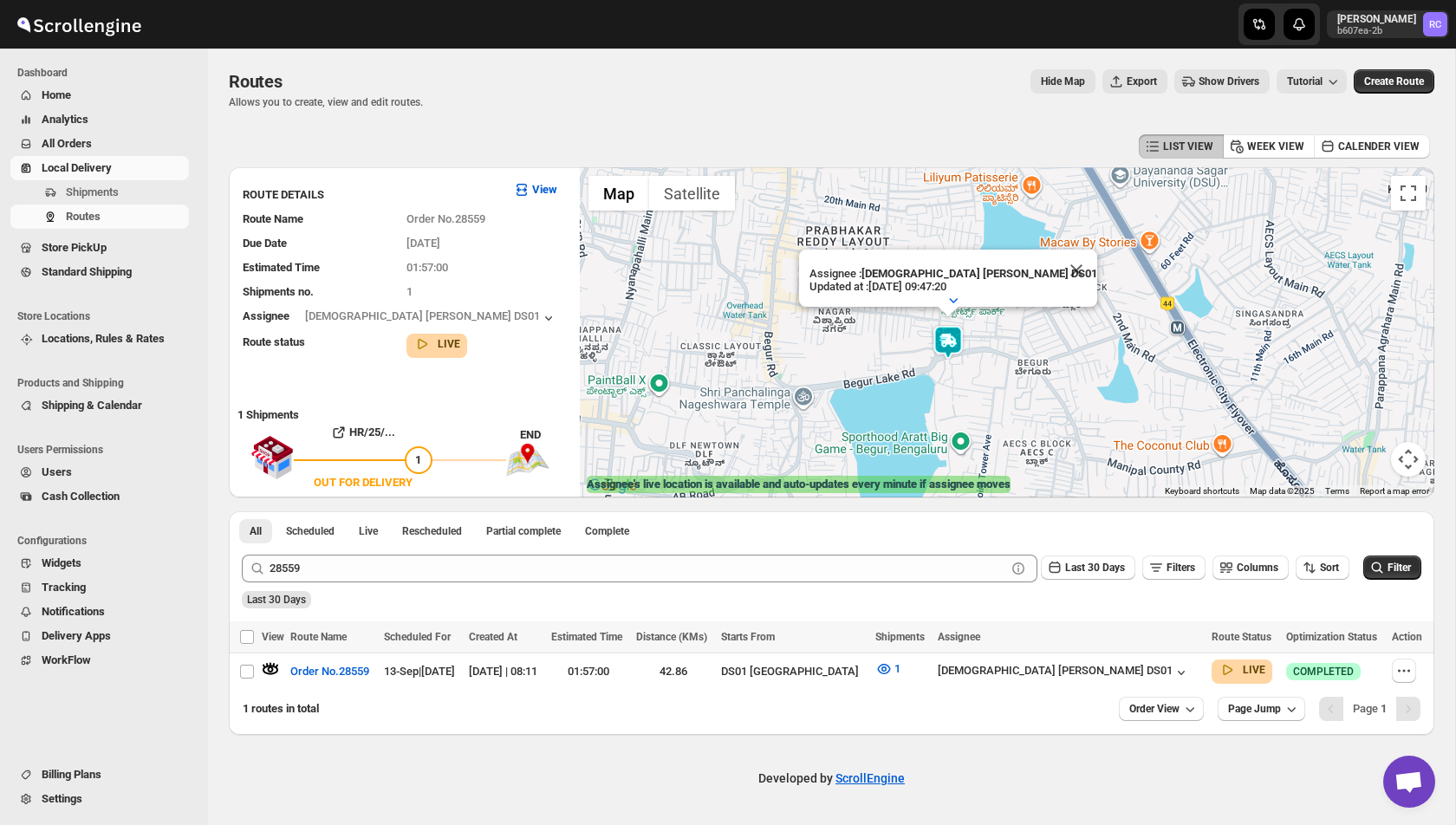
drag, startPoint x: 666, startPoint y: 285, endPoint x: 917, endPoint y: 314, distance: 252.7
click at [917, 314] on div "Assignee : [DEMOGRAPHIC_DATA] [PERSON_NAME] DS01 Updated at : [DATE] 09:47:20 D…" at bounding box center [1007, 332] width 854 height 330
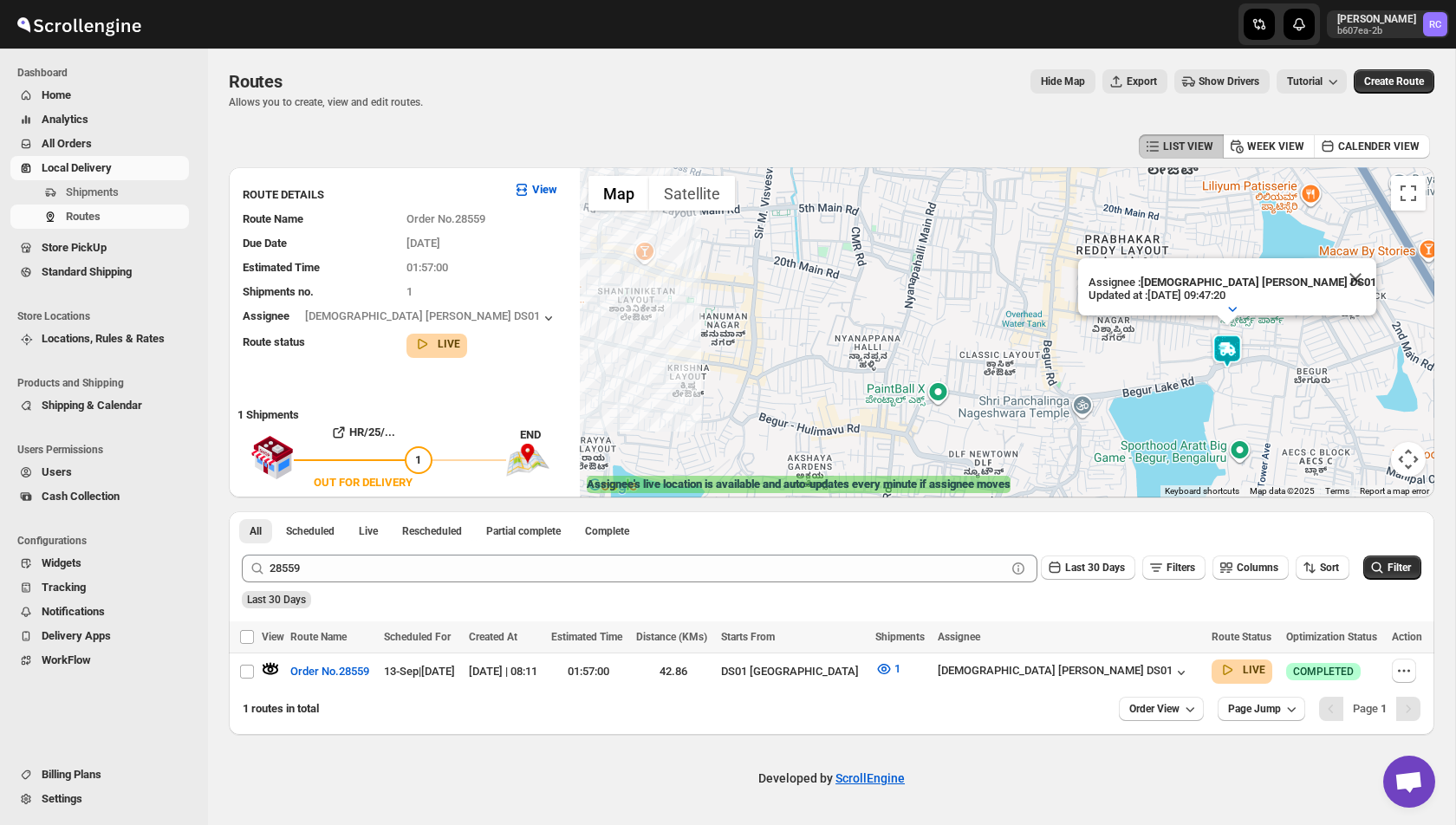
drag, startPoint x: 994, startPoint y: 305, endPoint x: 852, endPoint y: 259, distance: 149.3
click at [852, 259] on div "Assignee : [DEMOGRAPHIC_DATA] [PERSON_NAME] DS01 Updated at : [DATE] 09:47:20 D…" at bounding box center [1007, 332] width 854 height 330
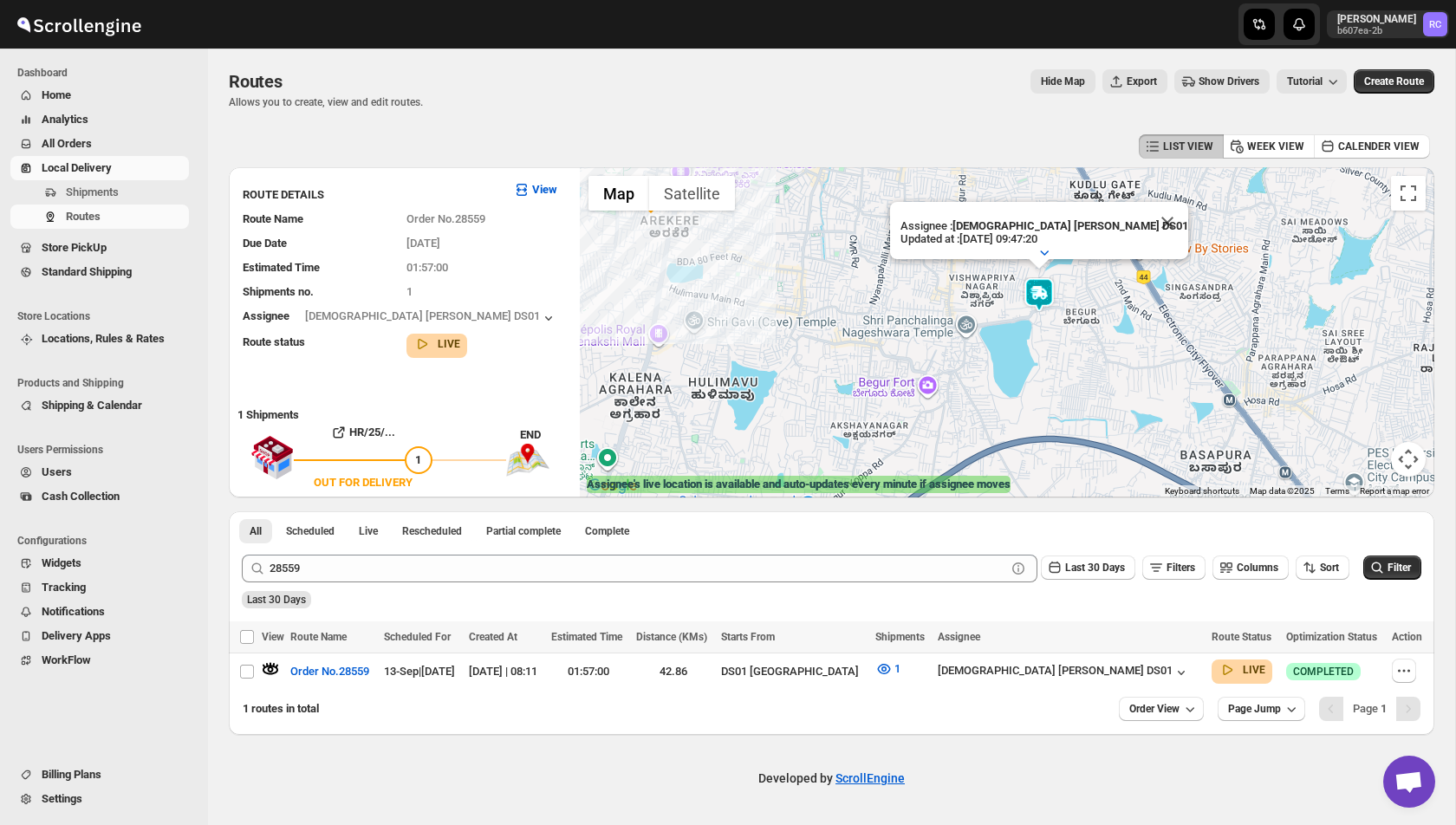
drag, startPoint x: 817, startPoint y: 228, endPoint x: 886, endPoint y: 260, distance: 76.1
click at [886, 260] on div "Assignee : [DEMOGRAPHIC_DATA] [PERSON_NAME] DS01 Updated at : [DATE] 09:47:20 D…" at bounding box center [1007, 332] width 854 height 330
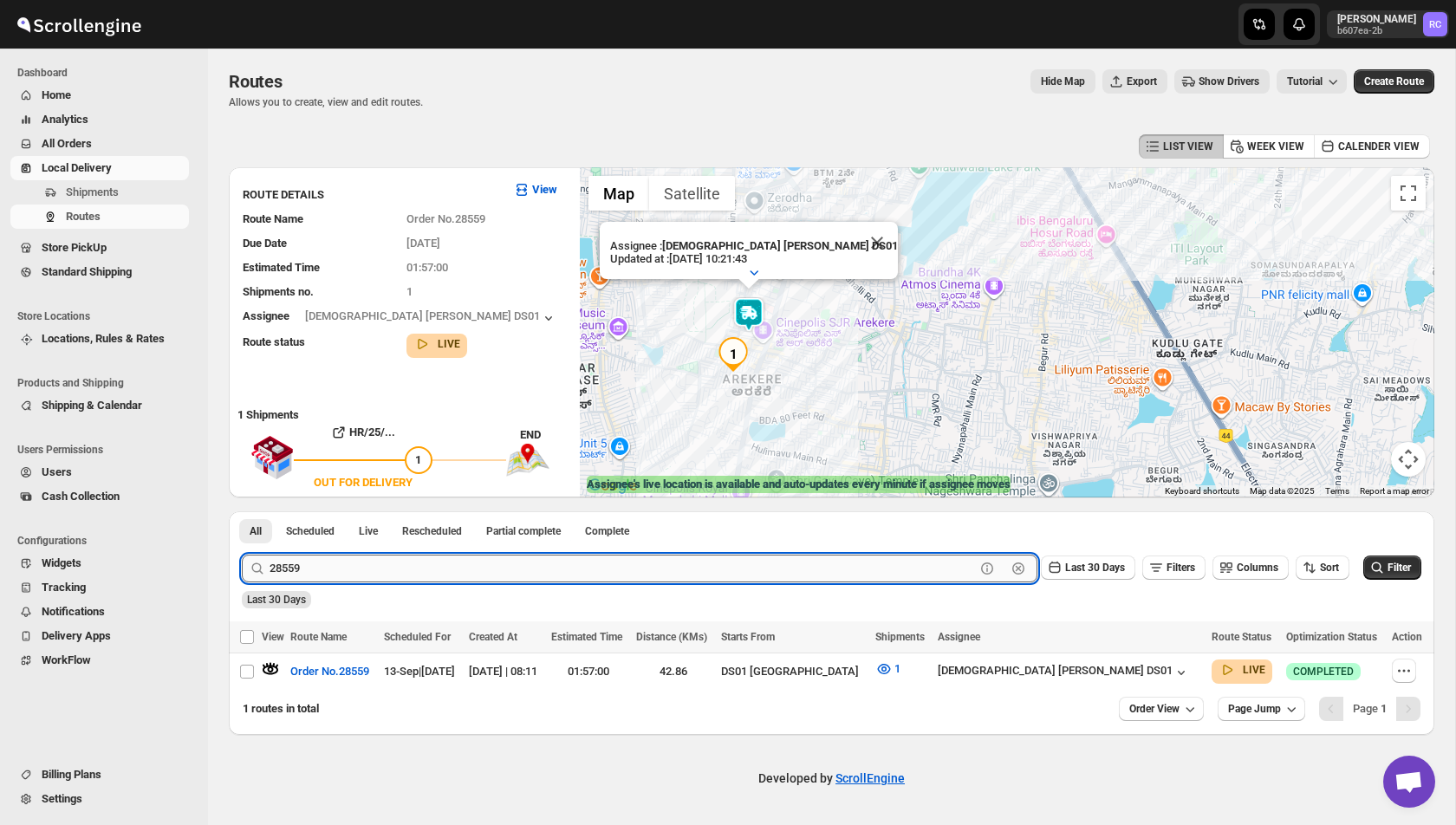
click at [344, 560] on input "28559" at bounding box center [623, 568] width 706 height 27
paste input "76"
click at [242, 511] on button "Submit" at bounding box center [266, 521] width 49 height 18
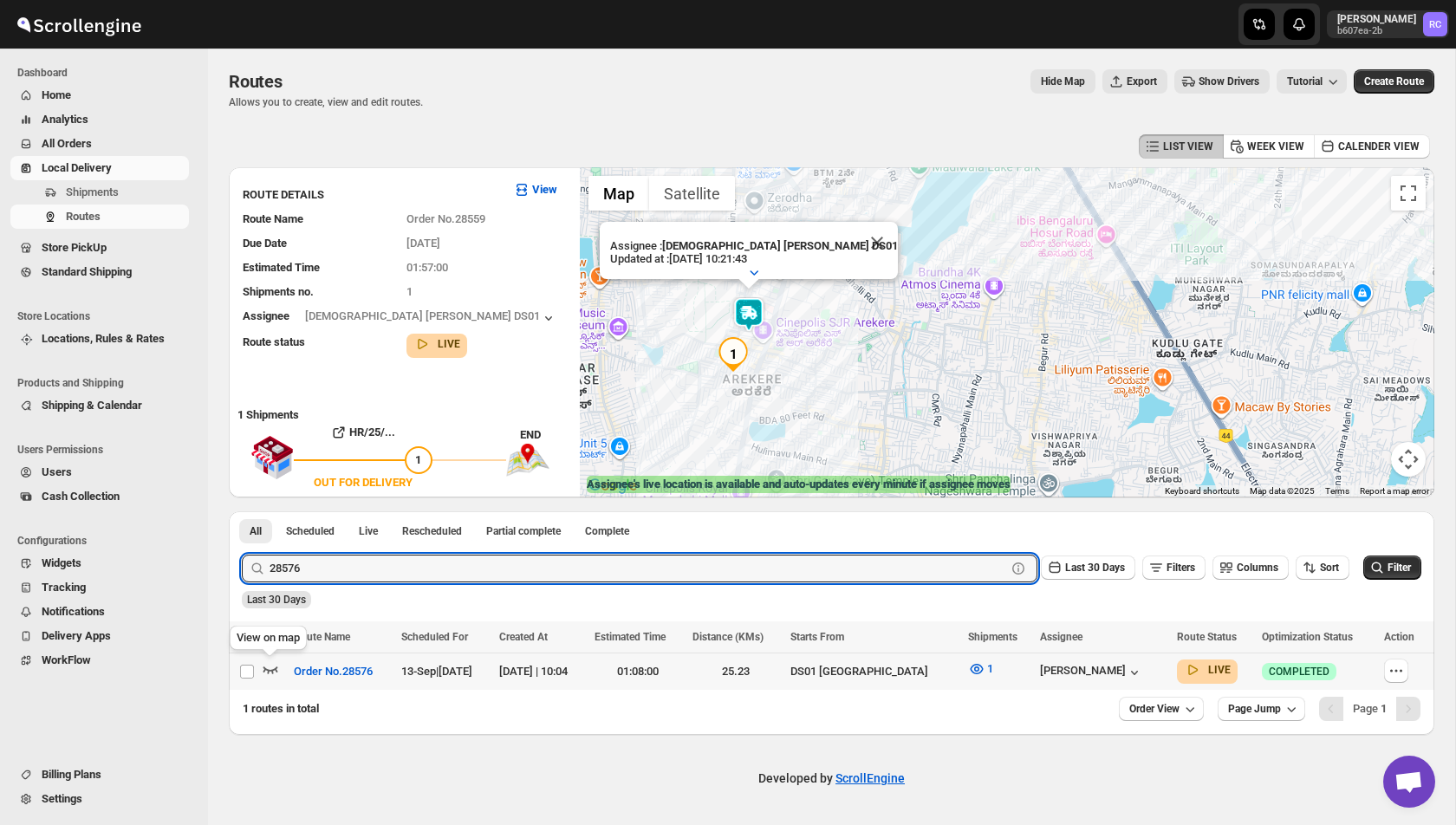
click at [272, 670] on icon "button" at bounding box center [271, 670] width 15 height 7
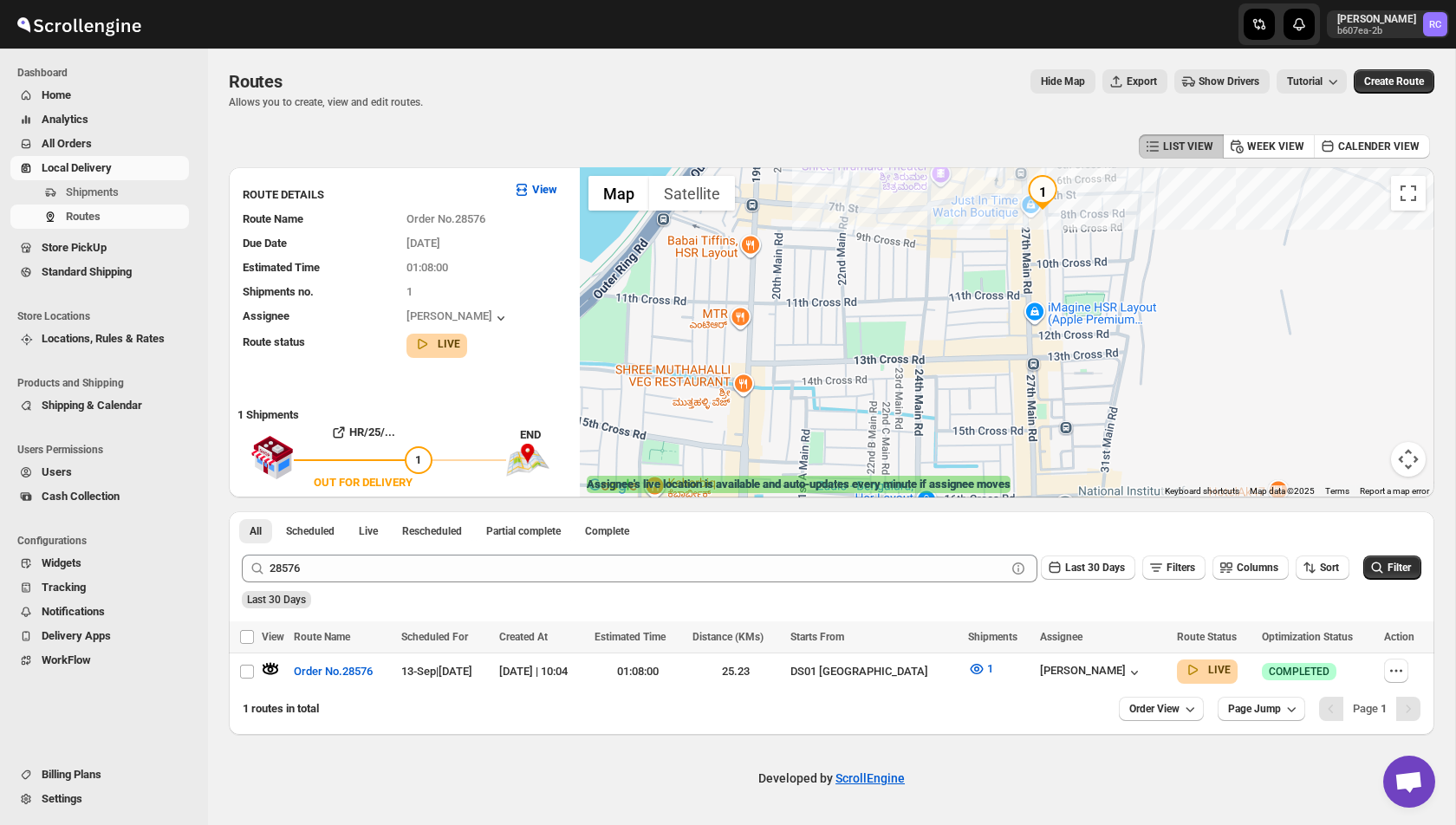
drag, startPoint x: 1013, startPoint y: 217, endPoint x: 862, endPoint y: 325, distance: 185.6
click at [862, 325] on div "Assignee : Vikas Rathod Updated at : 13/09/2025, 10:23:34 Duty mode Enabled Bat…" at bounding box center [1007, 332] width 854 height 330
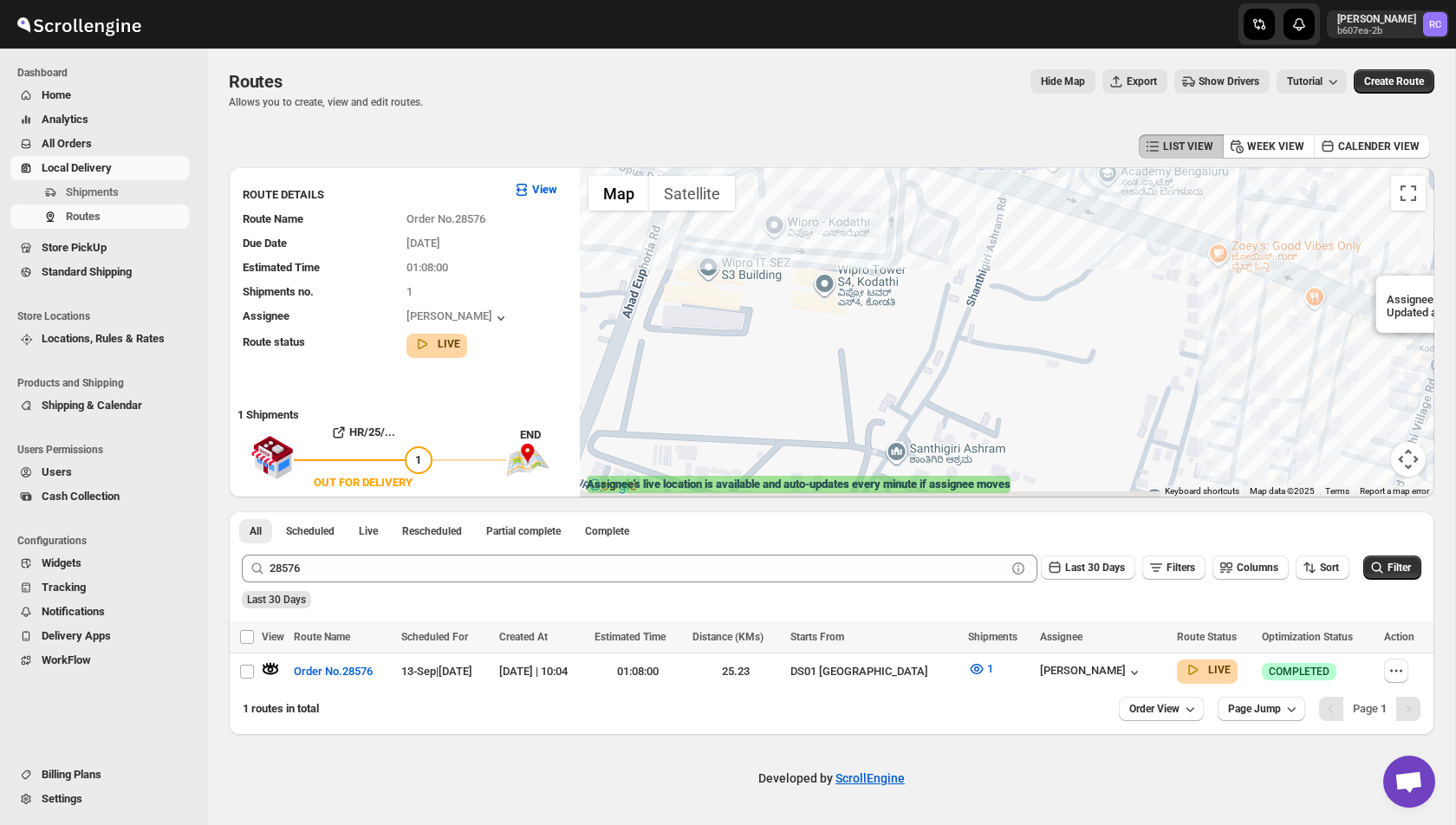
drag, startPoint x: 640, startPoint y: 399, endPoint x: 805, endPoint y: 304, distance: 190.4
click at [806, 304] on div "Assignee : Vikas Rathod Updated at : 13/09/2025, 10:23:41 Duty mode Enabled Bat…" at bounding box center [1007, 332] width 854 height 330
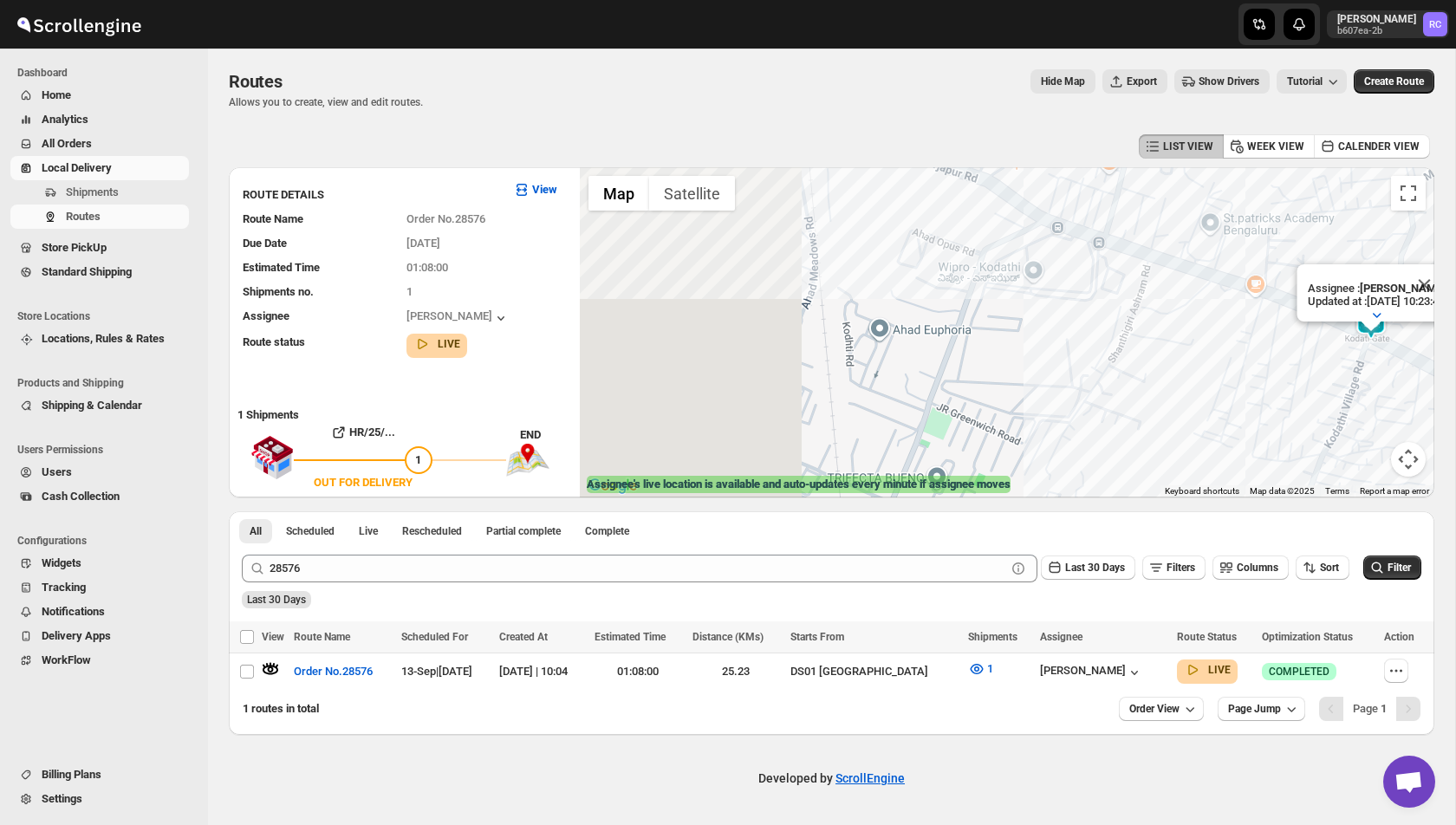
drag, startPoint x: 809, startPoint y: 312, endPoint x: 1093, endPoint y: 378, distance: 291.6
click at [1091, 372] on div "Assignee : Vikas Rathod Updated at : 13/09/2025, 10:23:41 Duty mode Enabled Bat…" at bounding box center [1007, 332] width 854 height 330
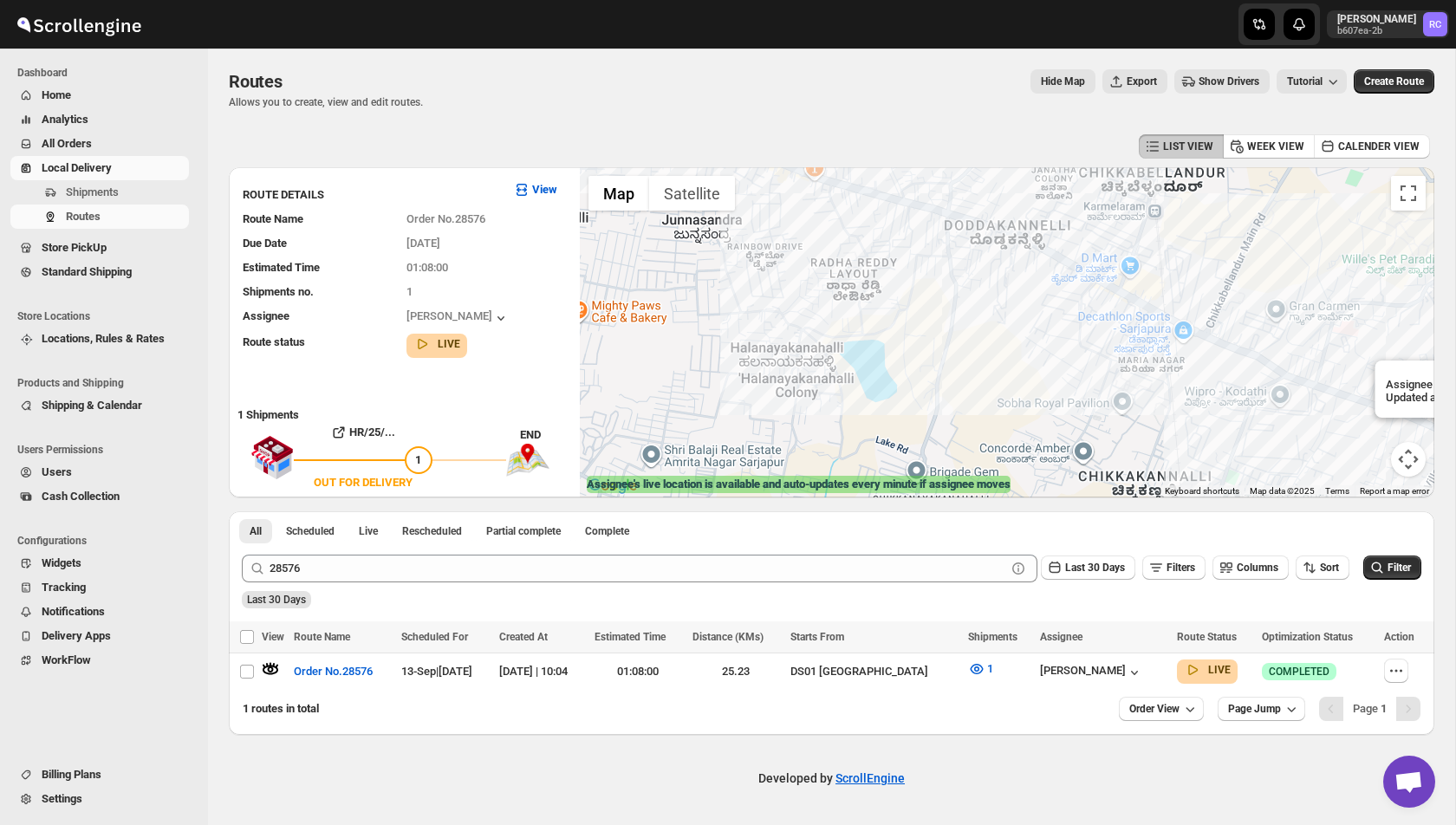
drag, startPoint x: 871, startPoint y: 273, endPoint x: 1169, endPoint y: 375, distance: 315.0
click at [1160, 367] on div "Assignee : Vikas Rathod Updated at : 13/09/2025, 10:23:41 Duty mode Enabled Bat…" at bounding box center [1007, 332] width 854 height 330
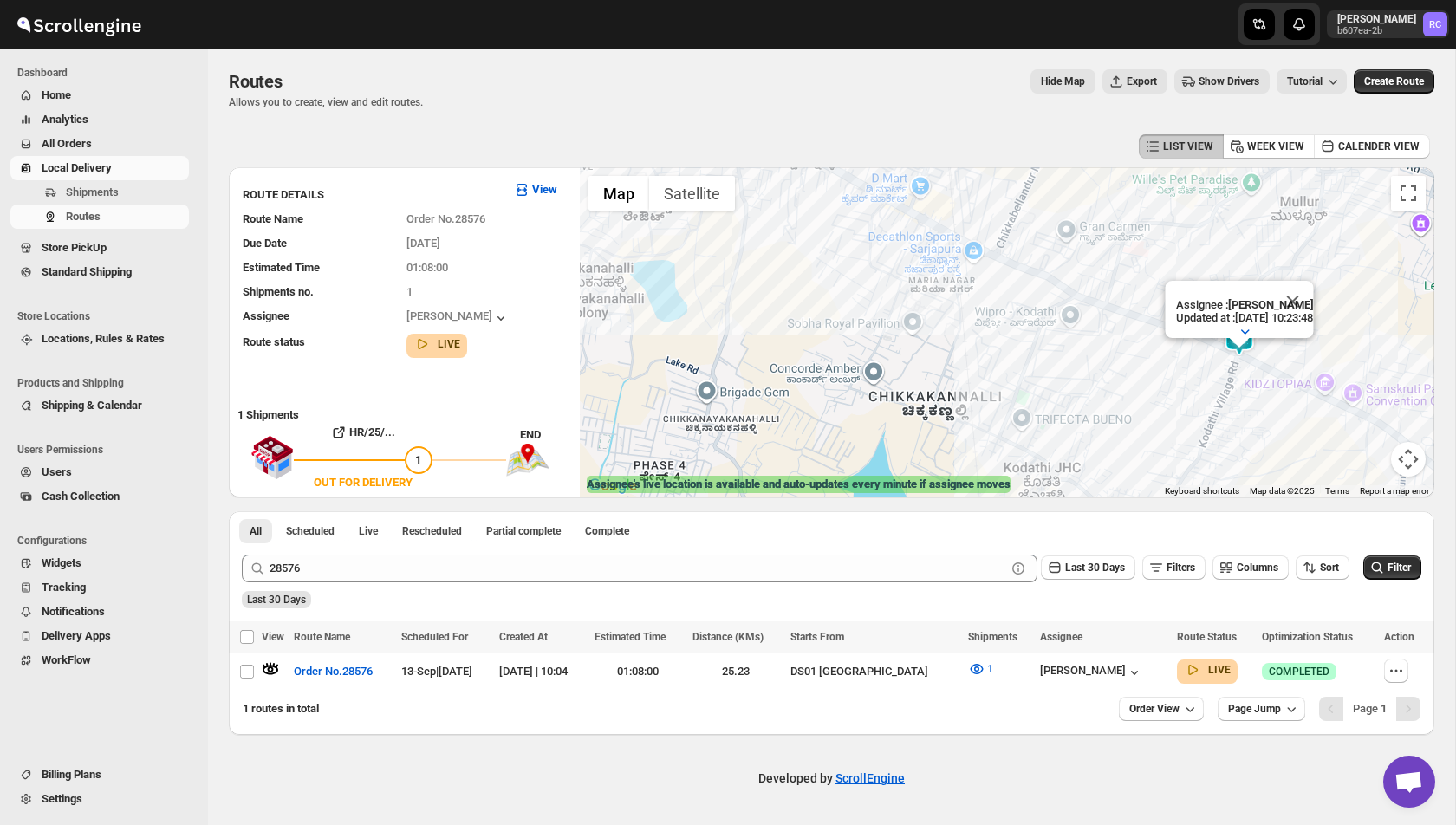
drag, startPoint x: 836, startPoint y: 268, endPoint x: 1040, endPoint y: 379, distance: 232.2
click at [1034, 370] on div "Assignee : Vikas Rathod Updated at : 13/09/2025, 10:23:48 Duty mode Enabled Bat…" at bounding box center [1007, 332] width 854 height 330
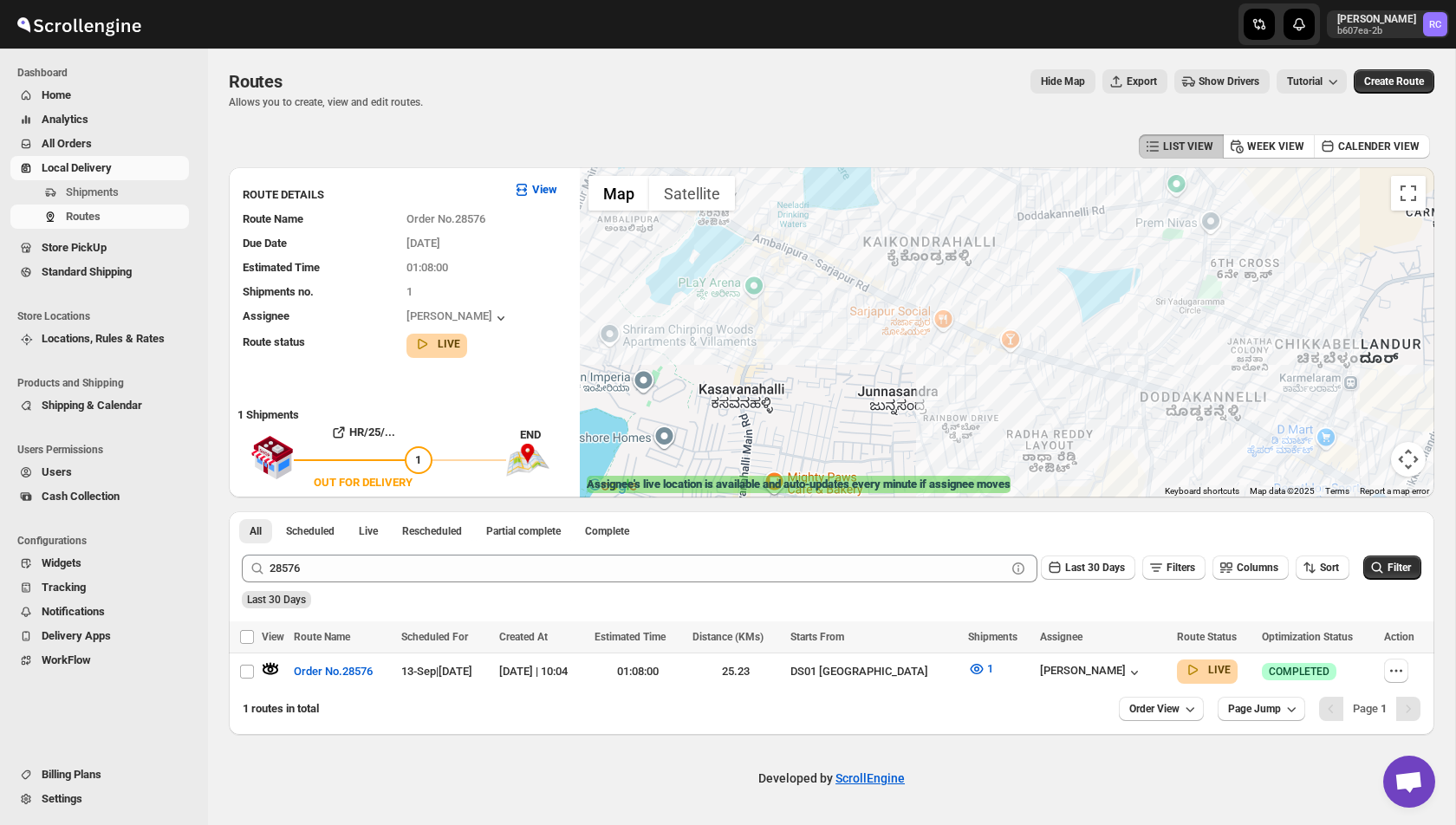
drag, startPoint x: 715, startPoint y: 341, endPoint x: 1092, endPoint y: 466, distance: 397.2
click at [1081, 463] on div "Assignee : Vikas Rathod Updated at : 13/09/2025, 10:23:48 Duty mode Enabled Bat…" at bounding box center [1007, 332] width 854 height 330
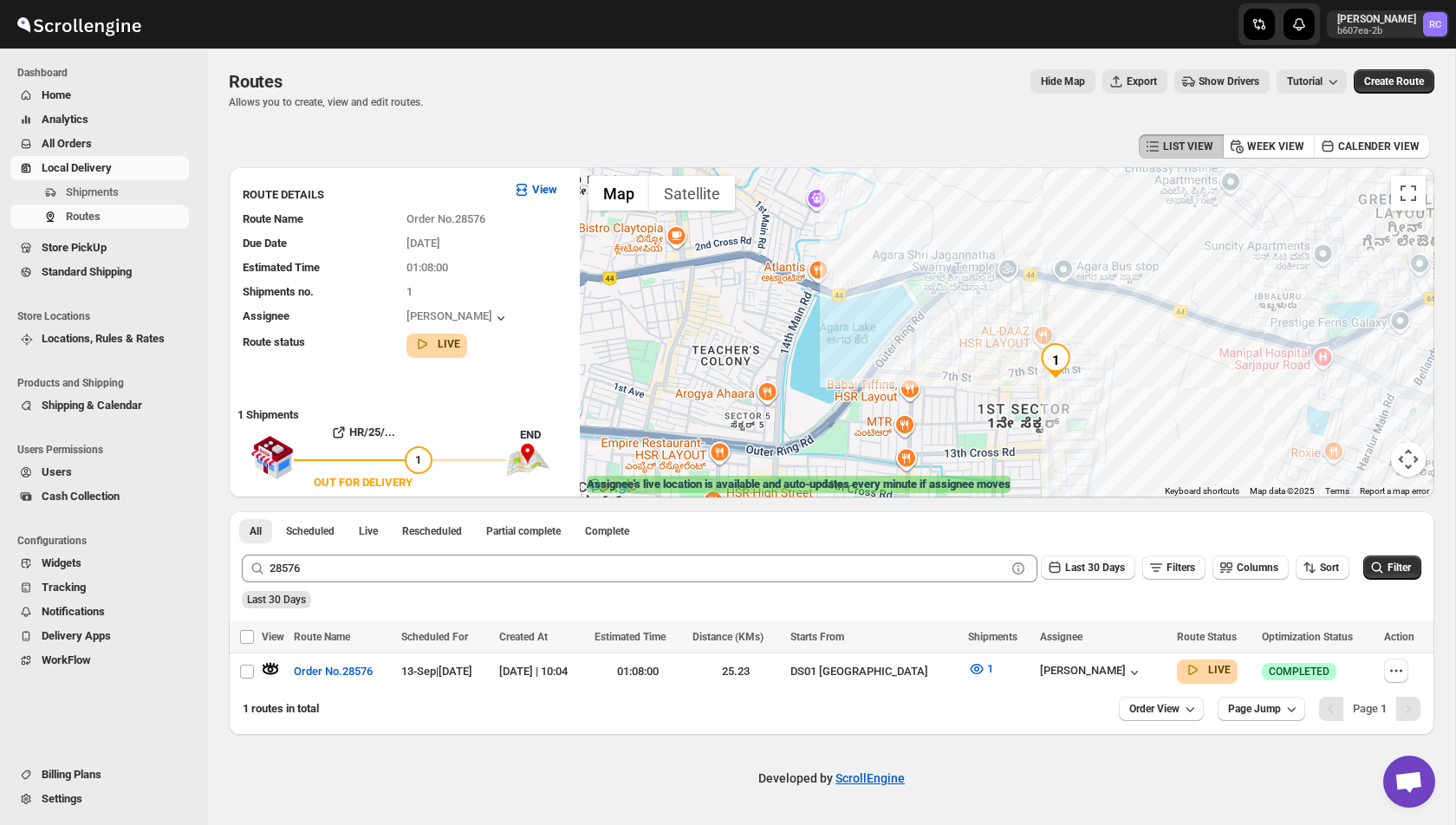
drag, startPoint x: 1197, startPoint y: 421, endPoint x: 741, endPoint y: 206, distance: 504.1
click at [741, 206] on div "Assignee : Vikas Rathod Updated at : 13/09/2025, 10:23:48 Duty mode Enabled Bat…" at bounding box center [1007, 332] width 854 height 330
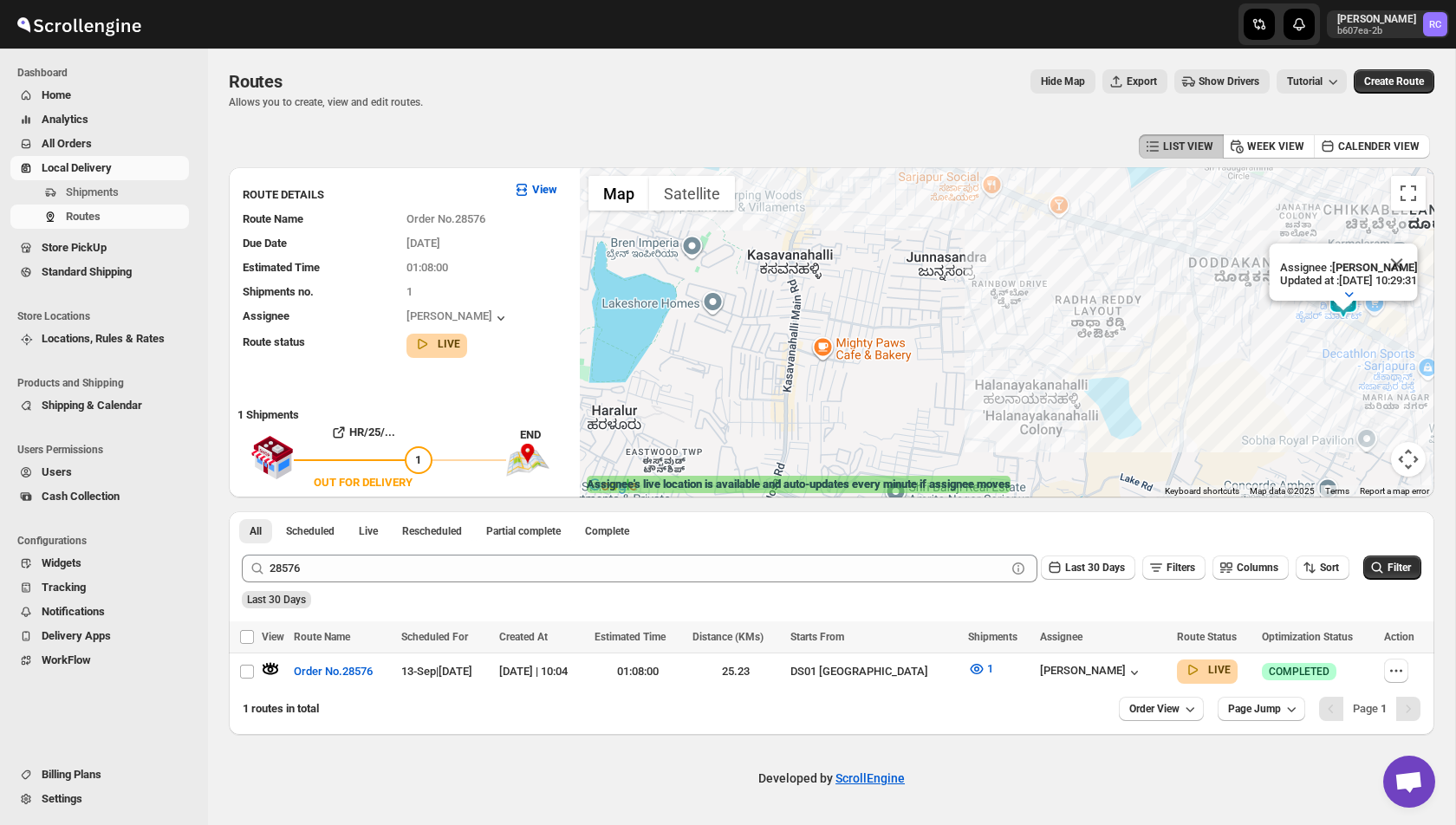
drag, startPoint x: 734, startPoint y: 299, endPoint x: 1138, endPoint y: 319, distance: 404.5
click at [1141, 324] on div "Assignee : Vikas Rathod Updated at : 13/09/2025, 10:29:31 Duty mode Enabled Bat…" at bounding box center [1007, 332] width 854 height 330
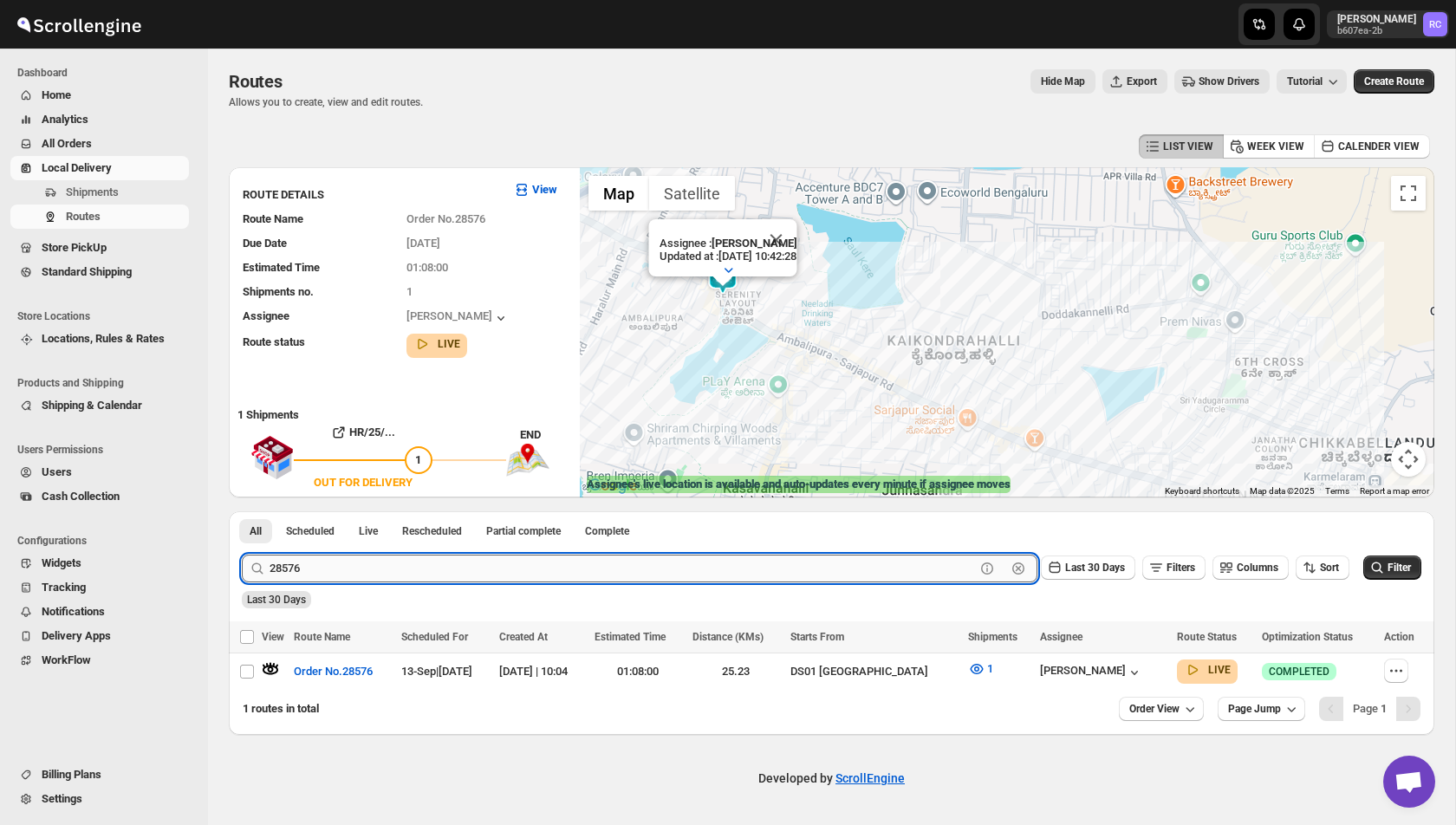
click at [361, 565] on input "28576" at bounding box center [623, 568] width 706 height 27
paste input "99801 07707"
type input "99801 07707"
click at [242, 511] on button "Submit" at bounding box center [266, 521] width 49 height 18
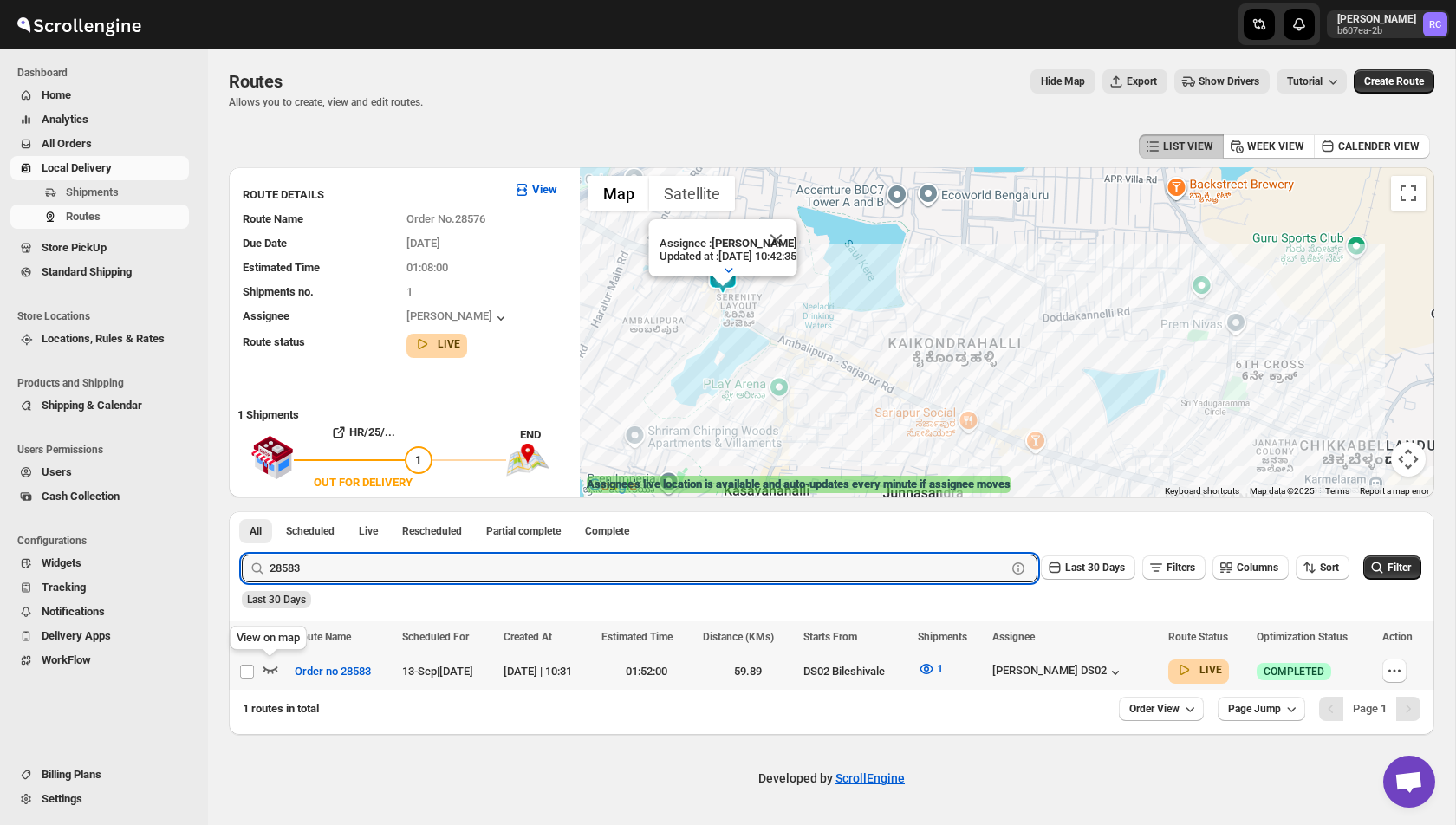
click at [273, 665] on icon "button" at bounding box center [270, 668] width 17 height 17
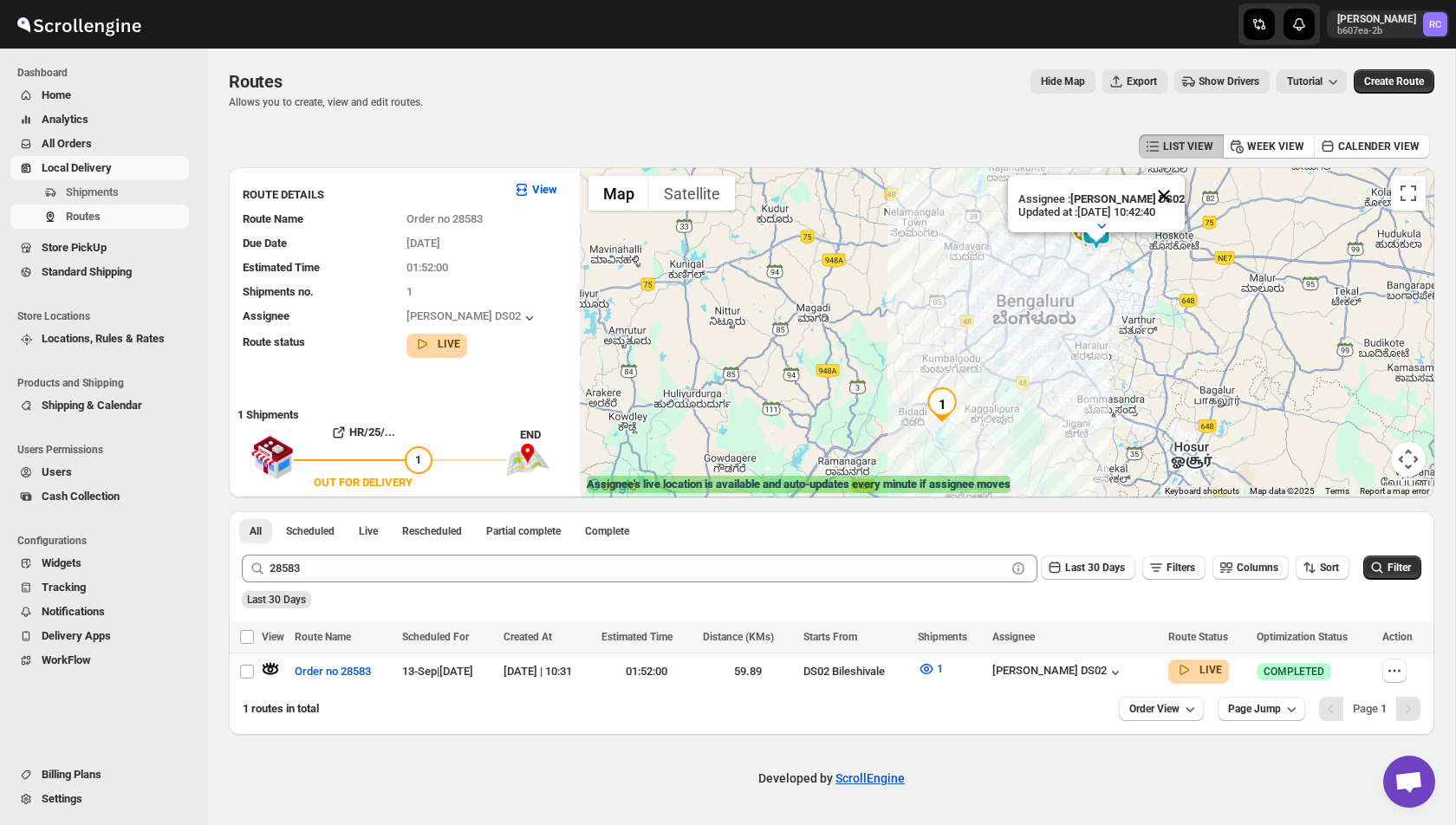
click at [1171, 191] on button "Close" at bounding box center [1164, 196] width 42 height 42
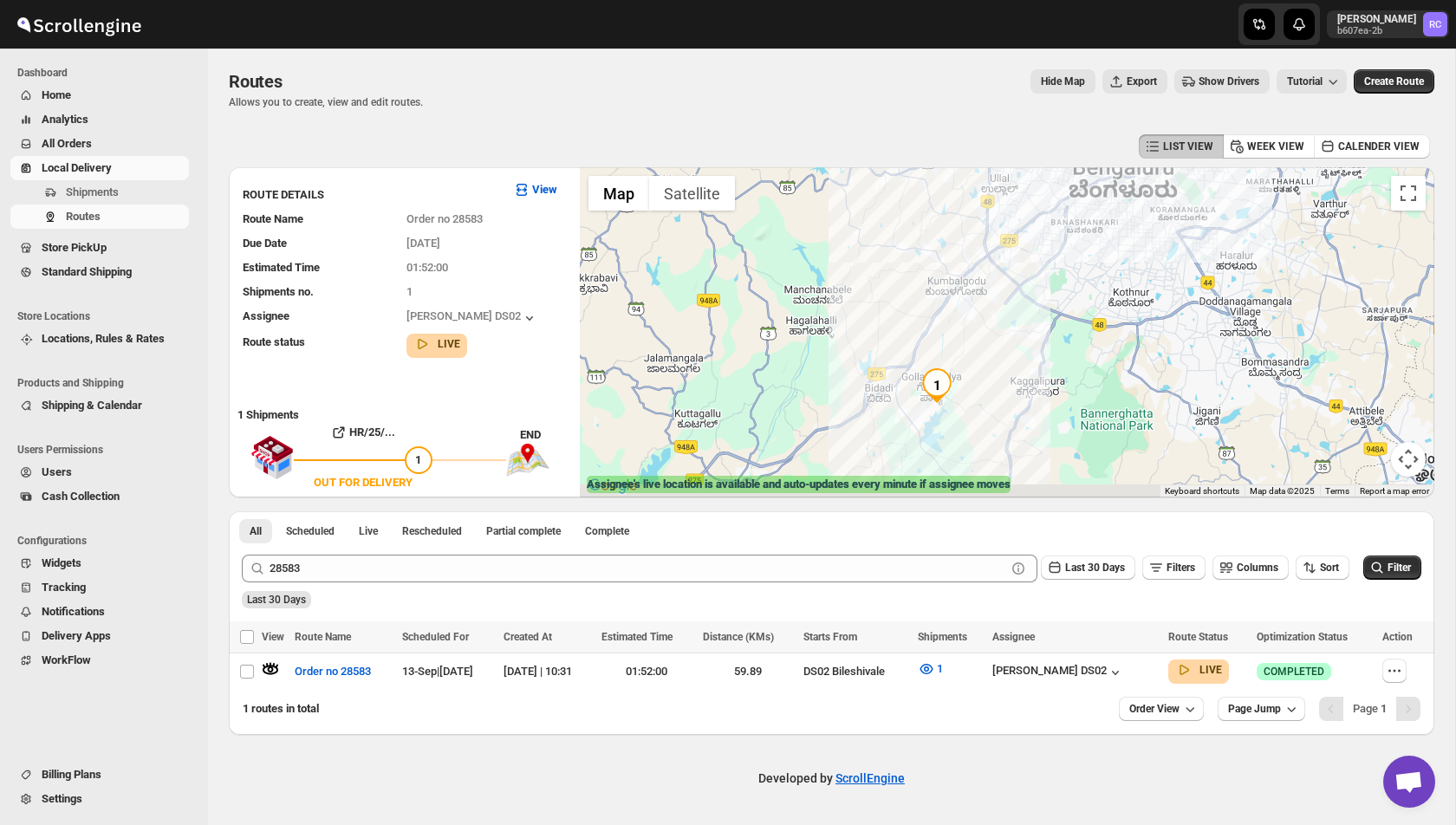
drag, startPoint x: 906, startPoint y: 432, endPoint x: 861, endPoint y: 375, distance: 72.6
click at [862, 374] on div at bounding box center [1007, 332] width 854 height 330
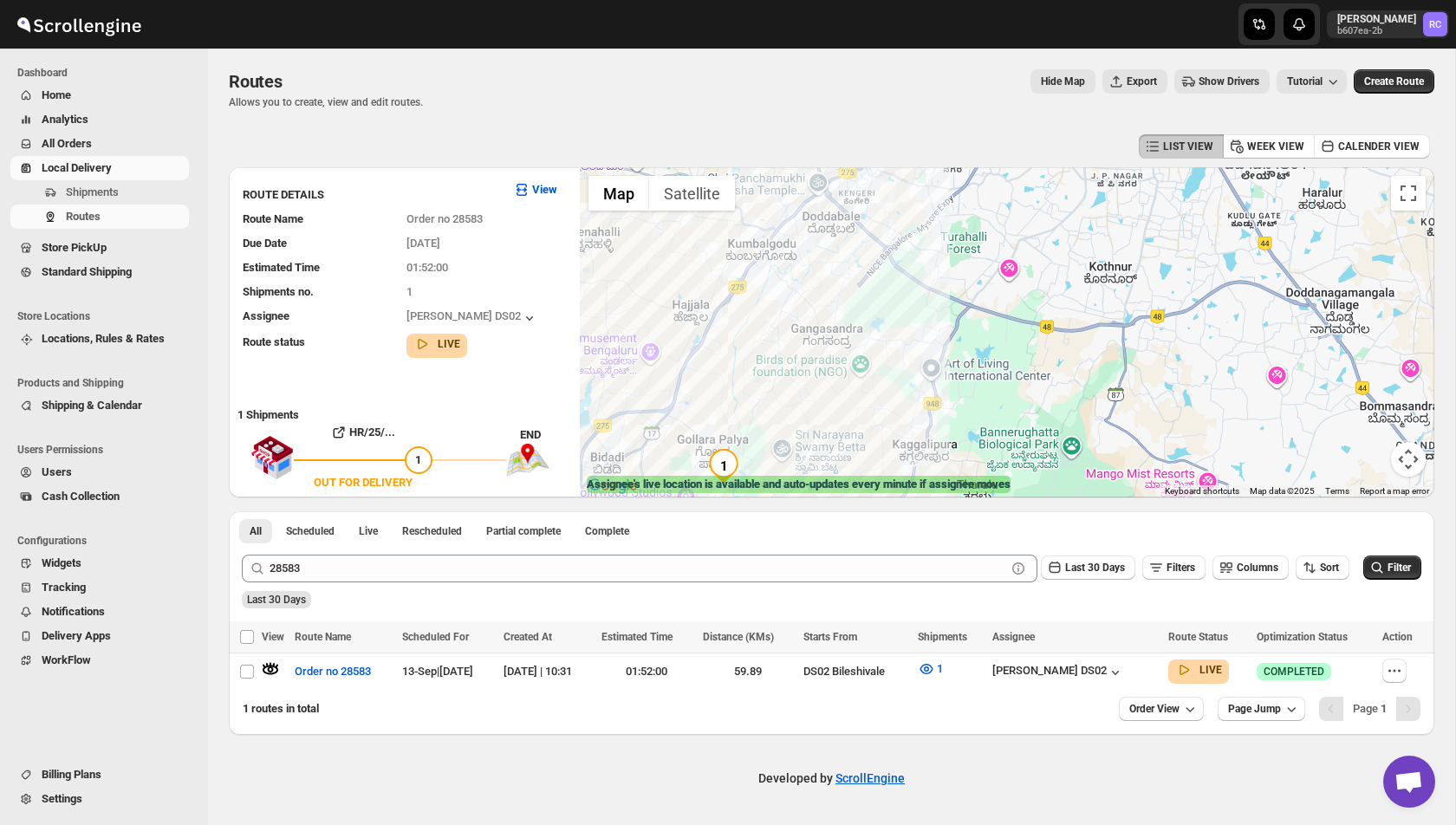
drag, startPoint x: 918, startPoint y: 200, endPoint x: 770, endPoint y: 428, distance: 271.8
click at [770, 428] on div at bounding box center [1007, 332] width 854 height 330
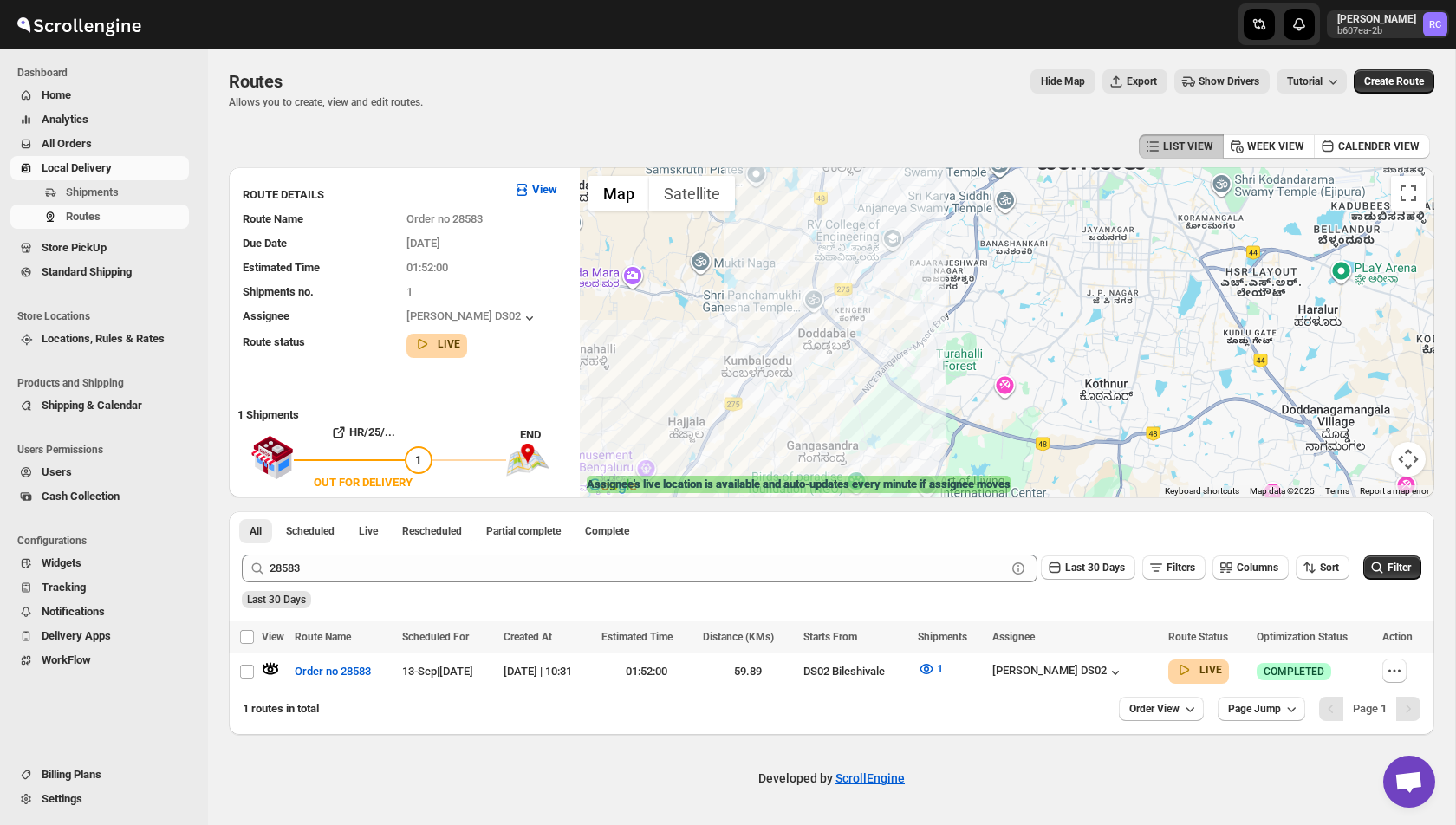
drag, startPoint x: 790, startPoint y: 255, endPoint x: 786, endPoint y: 372, distance: 117.1
click at [786, 373] on div at bounding box center [1007, 332] width 854 height 330
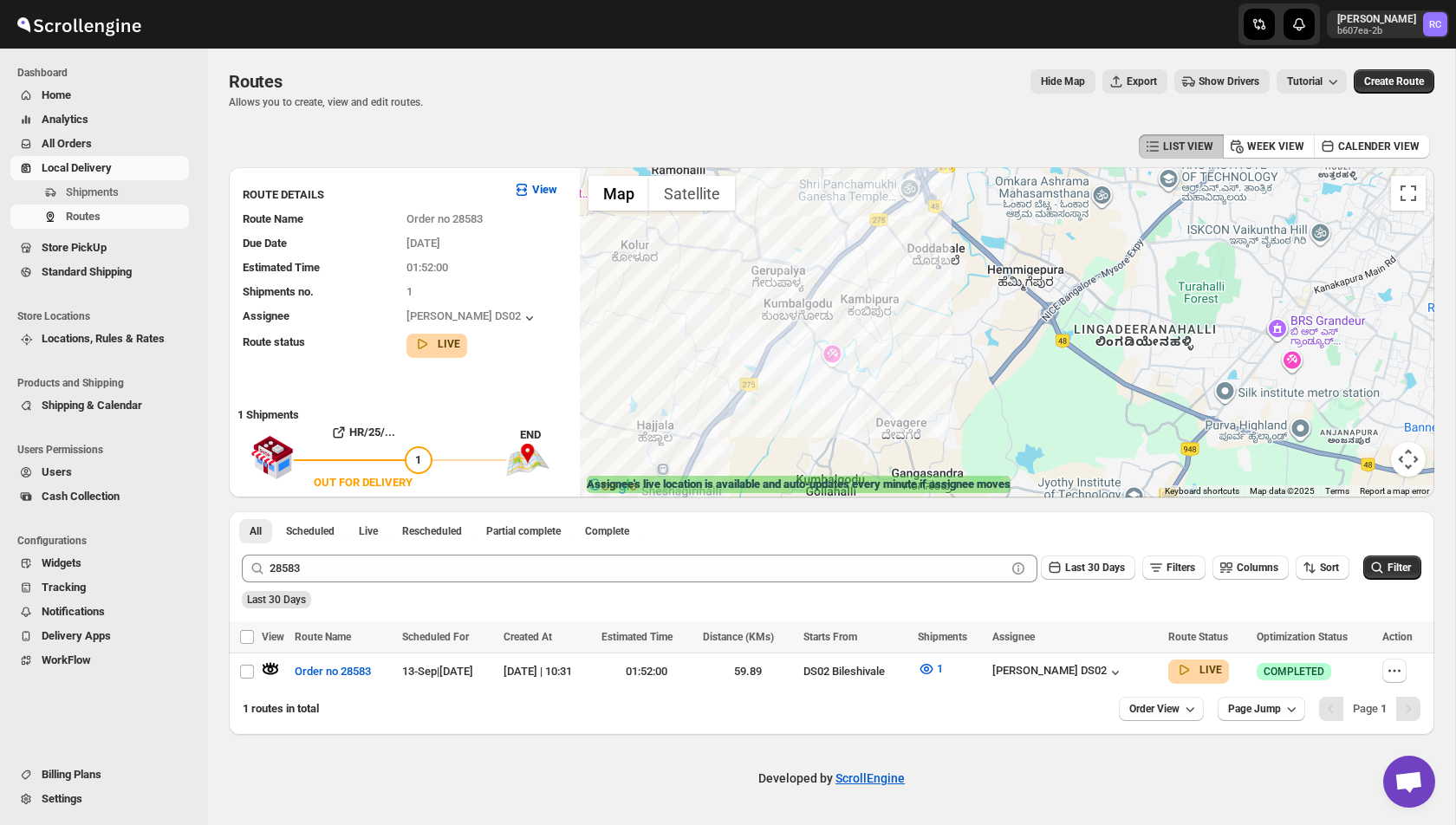
drag, startPoint x: 736, startPoint y: 432, endPoint x: 863, endPoint y: 304, distance: 180.3
click at [863, 304] on div at bounding box center [1007, 332] width 854 height 330
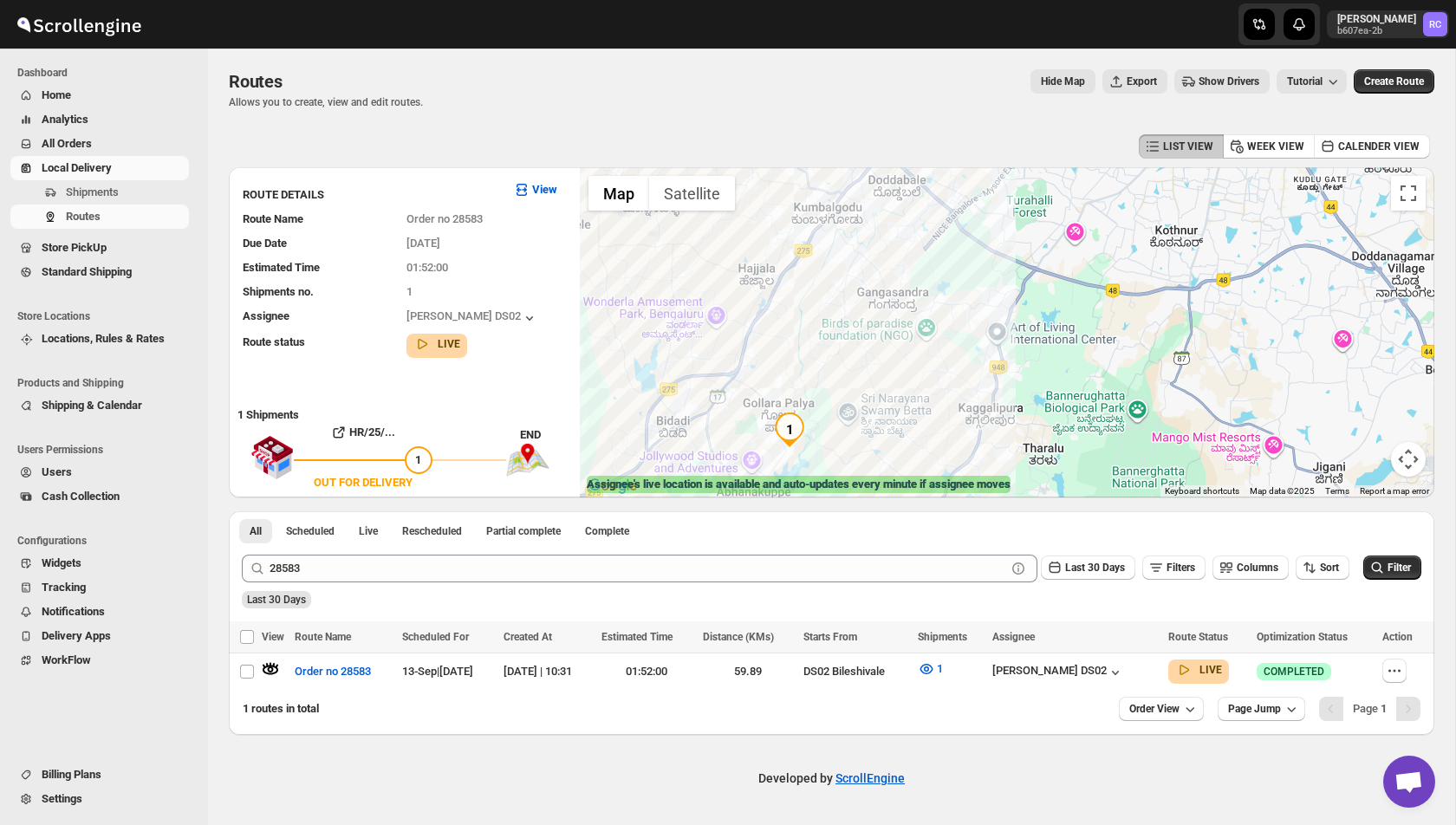
drag, startPoint x: 702, startPoint y: 405, endPoint x: 725, endPoint y: 287, distance: 120.2
click at [725, 286] on div at bounding box center [1007, 332] width 854 height 330
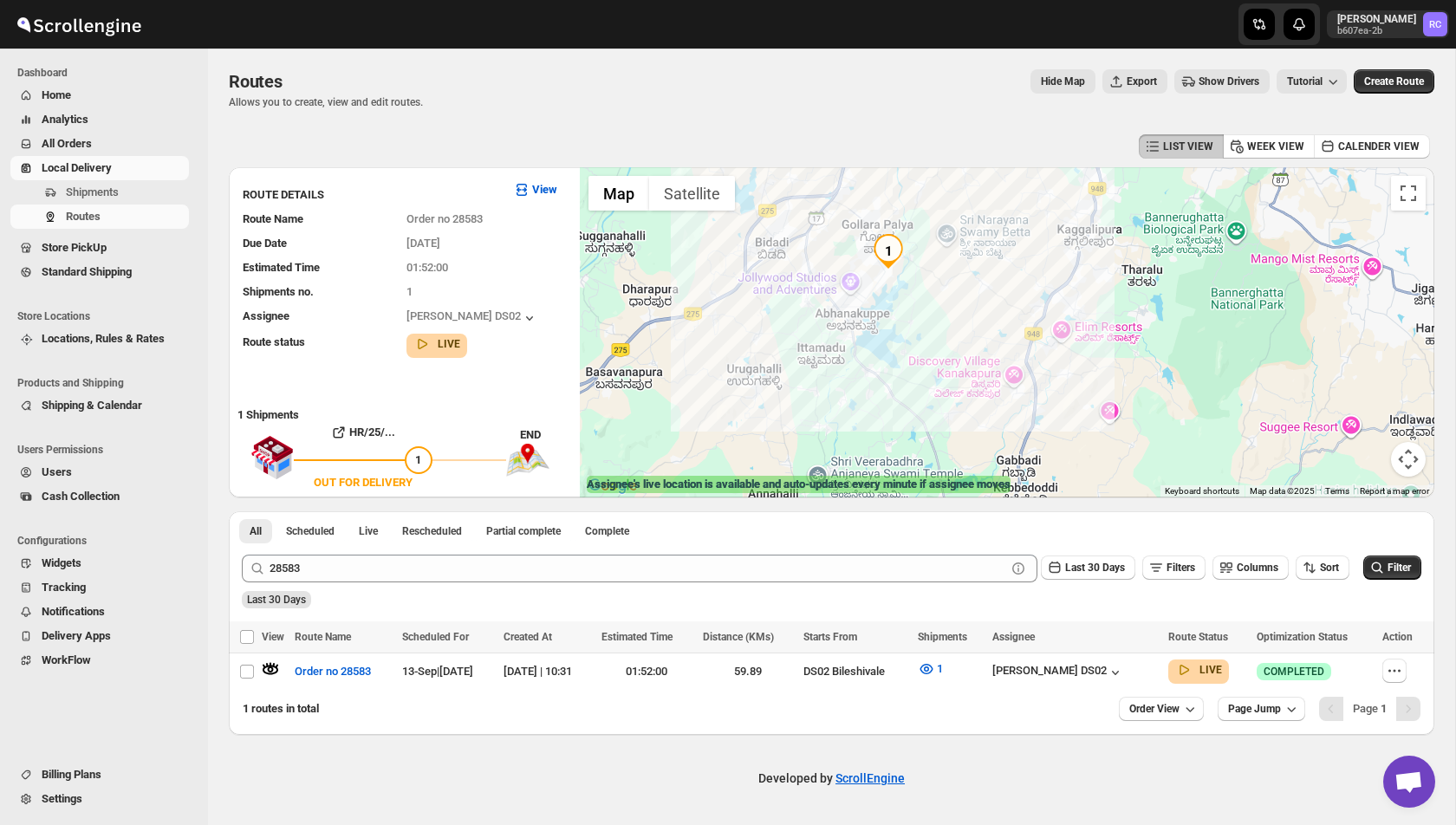
drag, startPoint x: 718, startPoint y: 386, endPoint x: 816, endPoint y: 204, distance: 206.7
click at [816, 204] on div at bounding box center [1007, 332] width 854 height 330
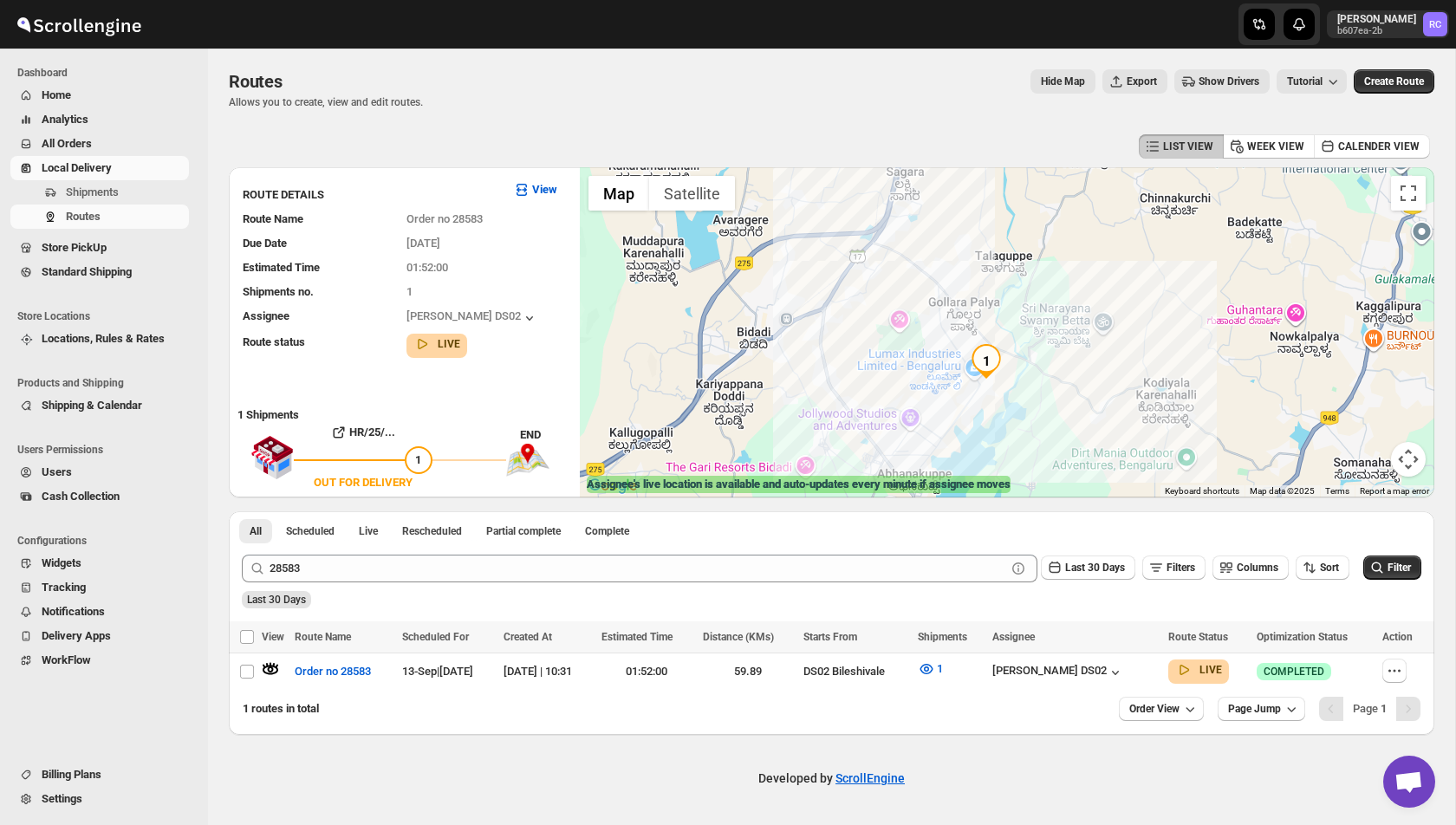
drag, startPoint x: 829, startPoint y: 242, endPoint x: 876, endPoint y: 341, distance: 109.6
click at [876, 341] on div at bounding box center [1007, 332] width 854 height 330
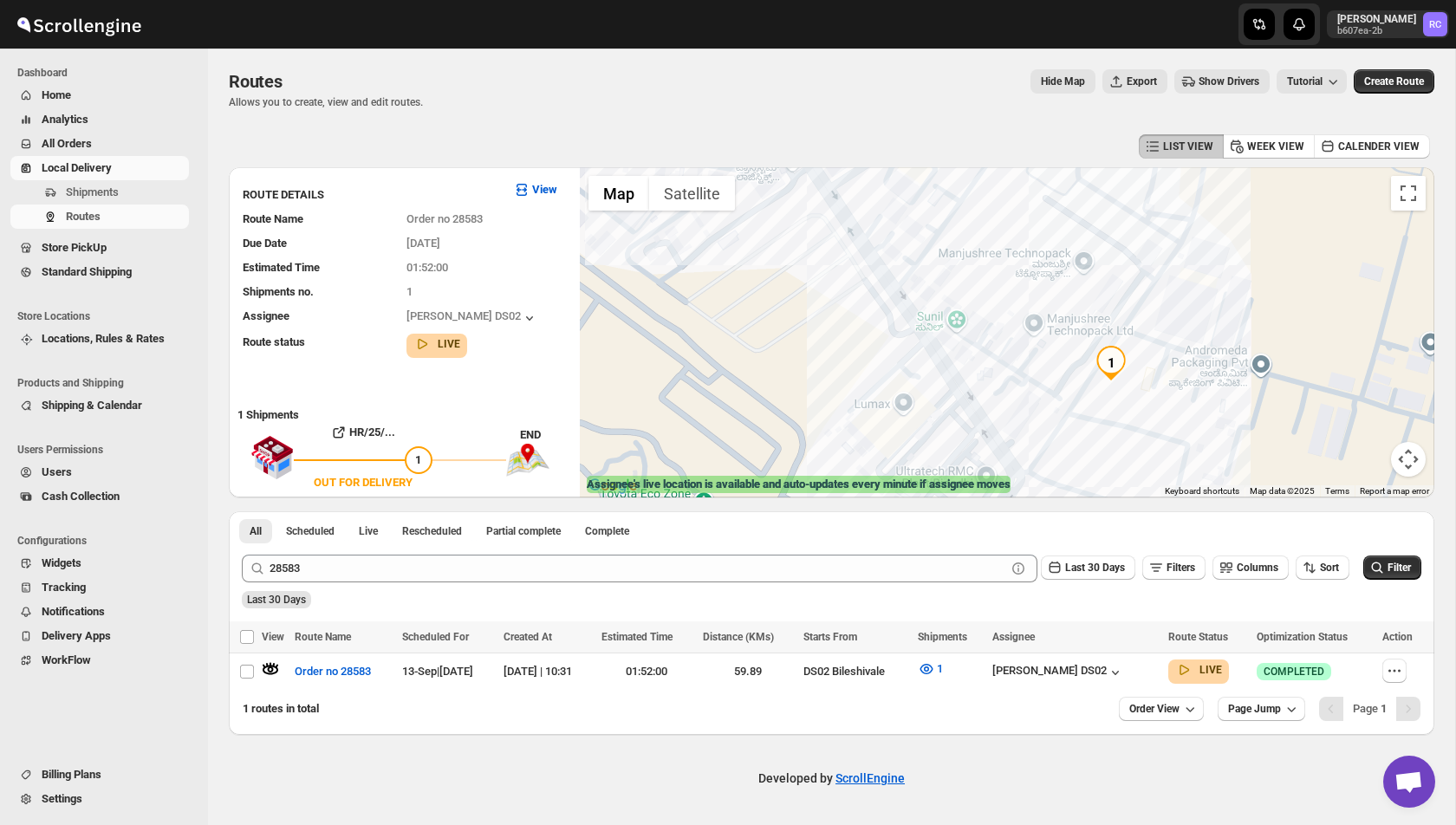
click at [1112, 365] on img "1" at bounding box center [1111, 363] width 35 height 35
click at [1224, 285] on button "Close" at bounding box center [1220, 301] width 42 height 42
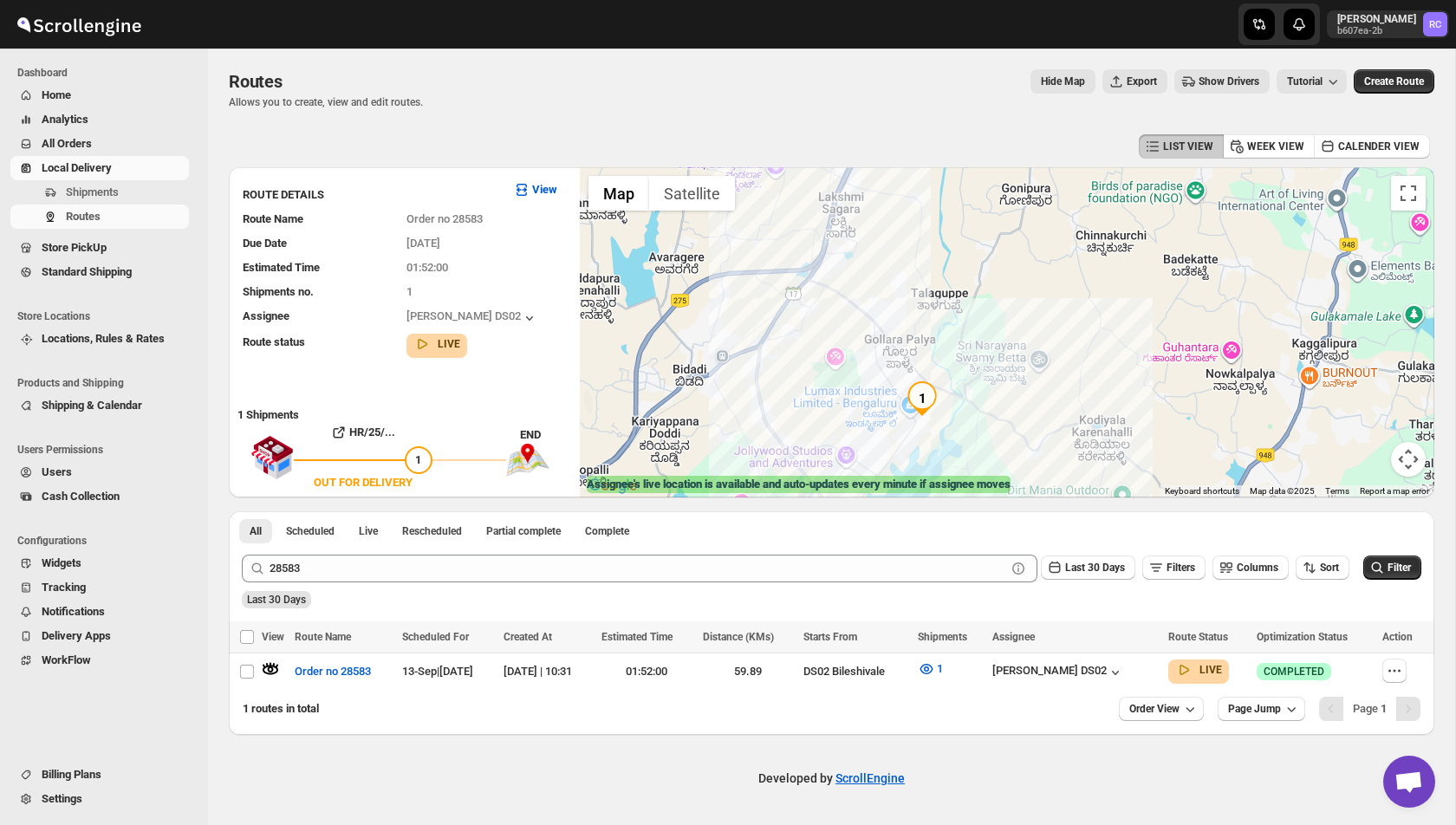
drag, startPoint x: 1012, startPoint y: 241, endPoint x: 929, endPoint y: 401, distance: 180.2
click at [929, 401] on div "To navigate, press the arrow keys." at bounding box center [1007, 332] width 854 height 330
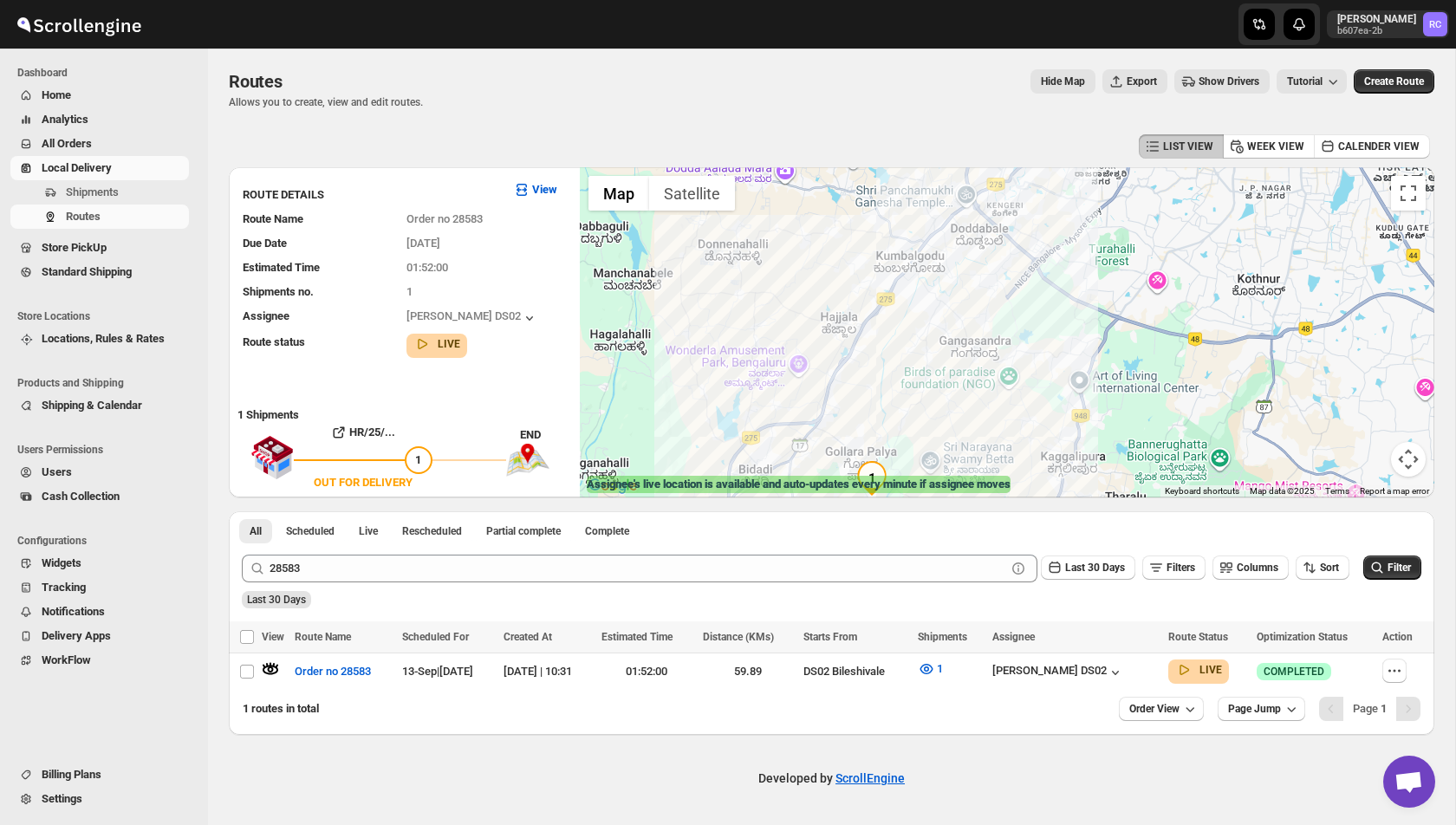
drag, startPoint x: 1028, startPoint y: 281, endPoint x: 973, endPoint y: 347, distance: 85.9
click at [973, 347] on div at bounding box center [1007, 332] width 854 height 330
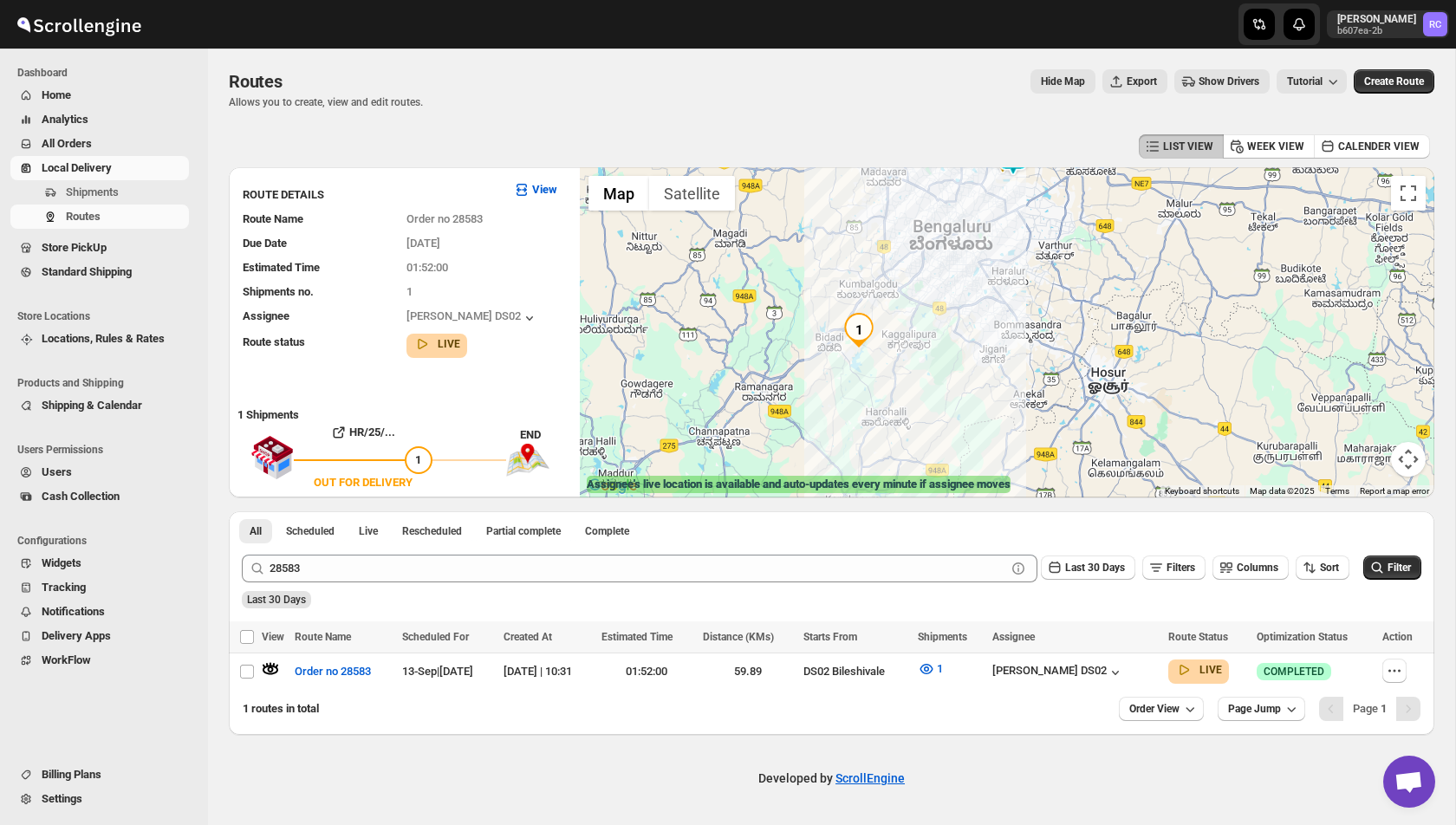
click at [871, 351] on div at bounding box center [1007, 332] width 854 height 330
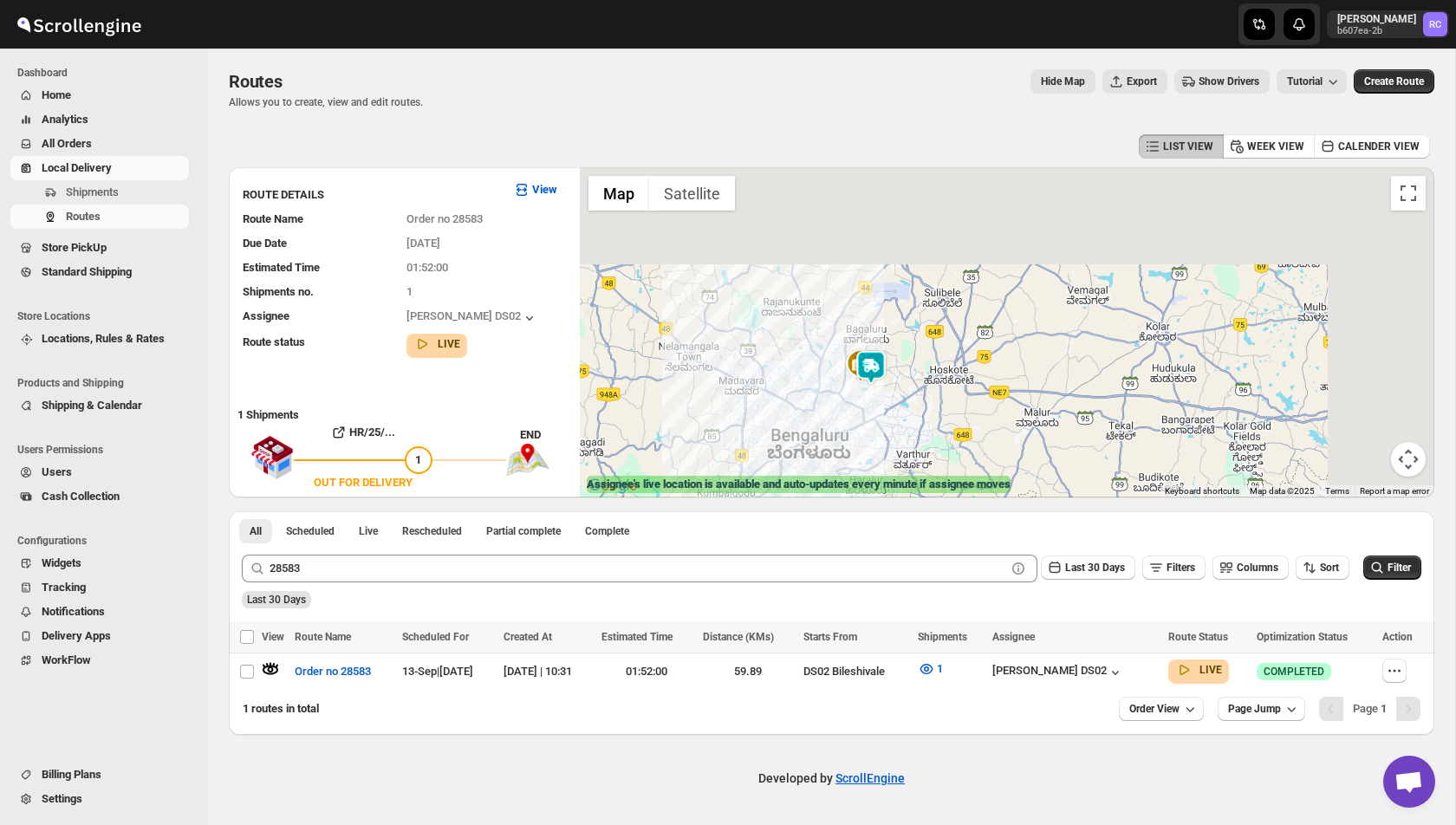
drag, startPoint x: 967, startPoint y: 238, endPoint x: 816, endPoint y: 455, distance: 264.4
click at [816, 455] on div at bounding box center [1007, 332] width 854 height 330
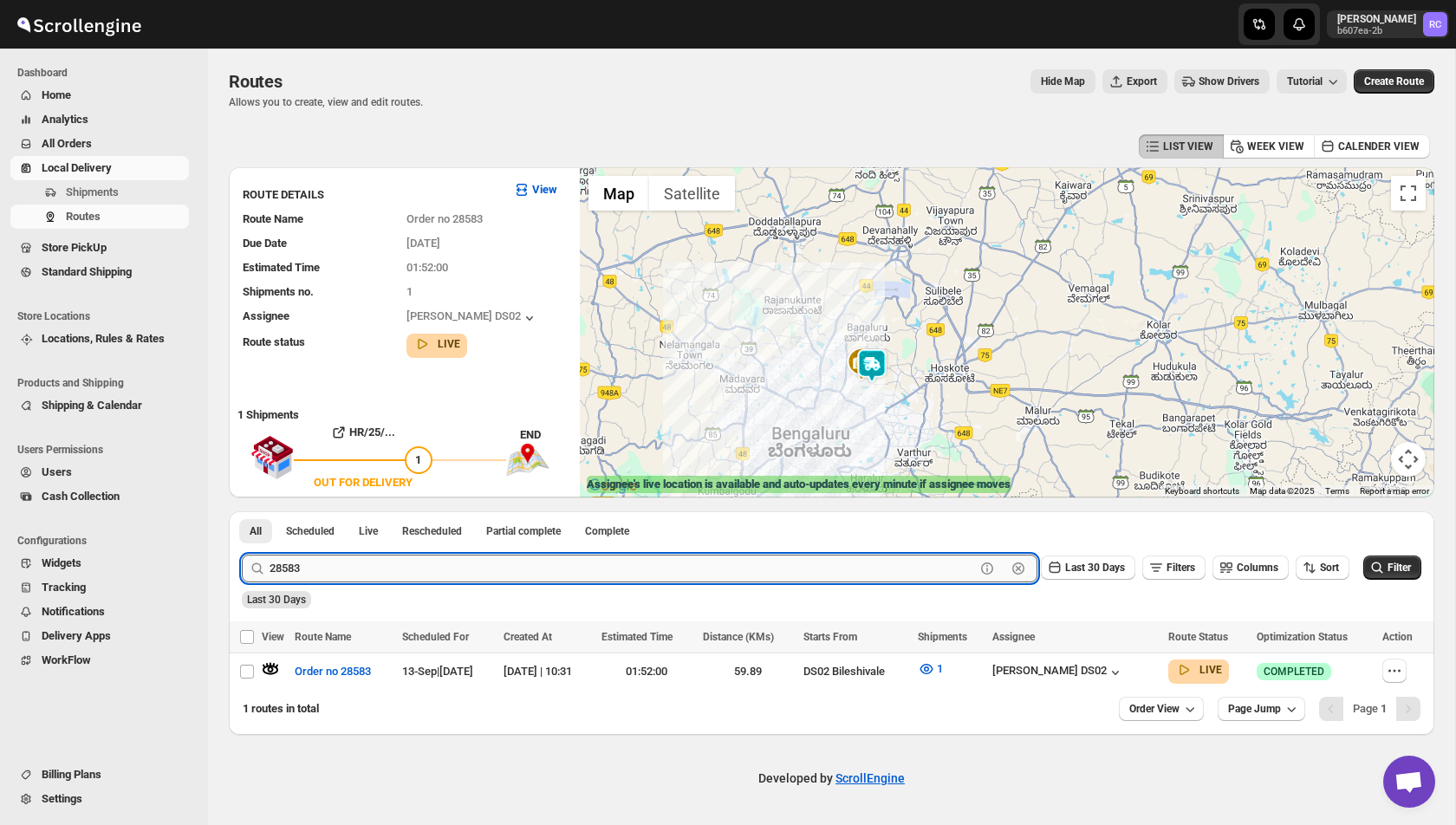
click at [325, 562] on input "28583" at bounding box center [623, 568] width 706 height 27
paste input "8"
type input "28588"
click at [242, 511] on button "Submit" at bounding box center [266, 521] width 49 height 18
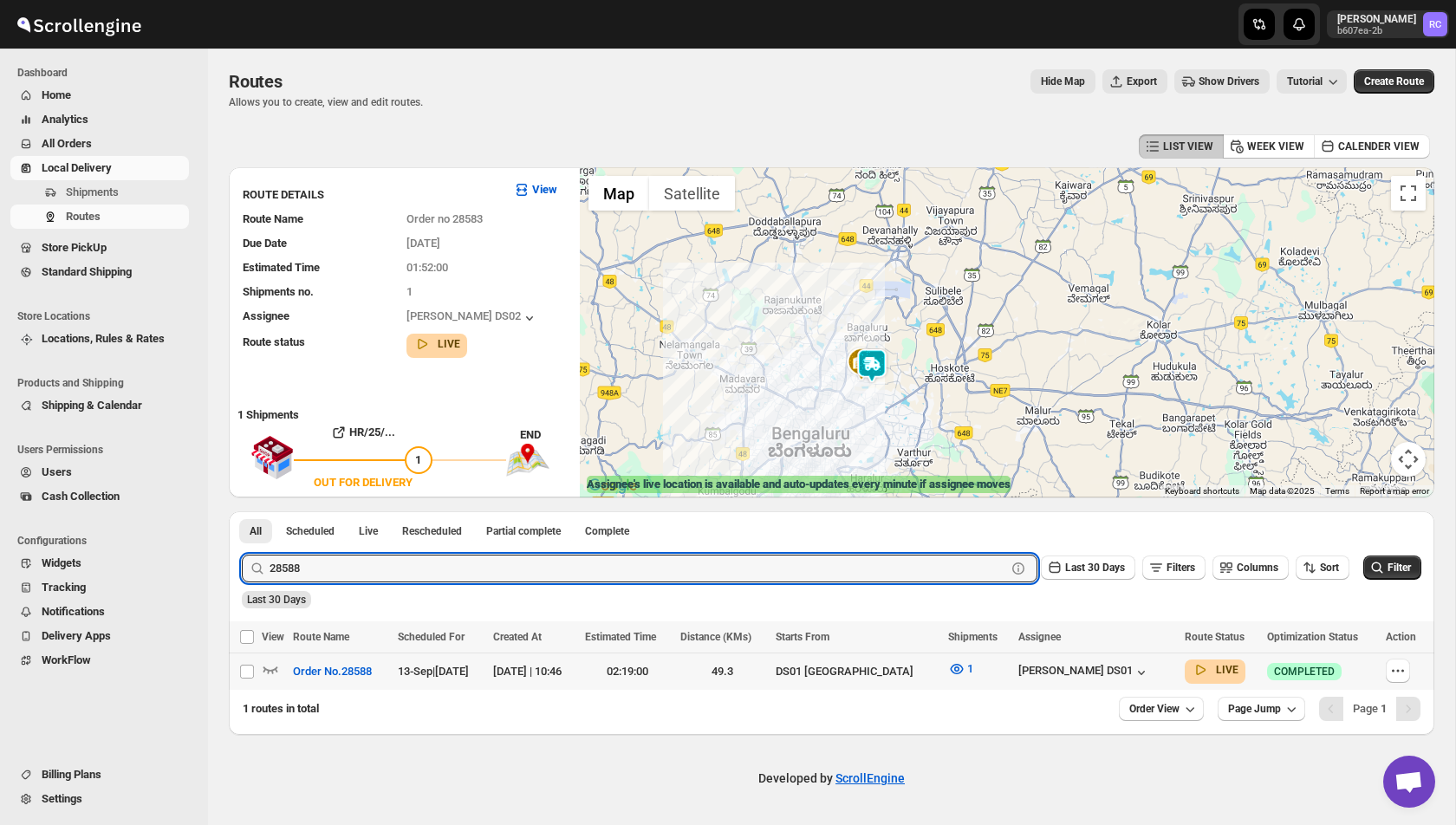
click at [281, 668] on div at bounding box center [274, 671] width 26 height 23
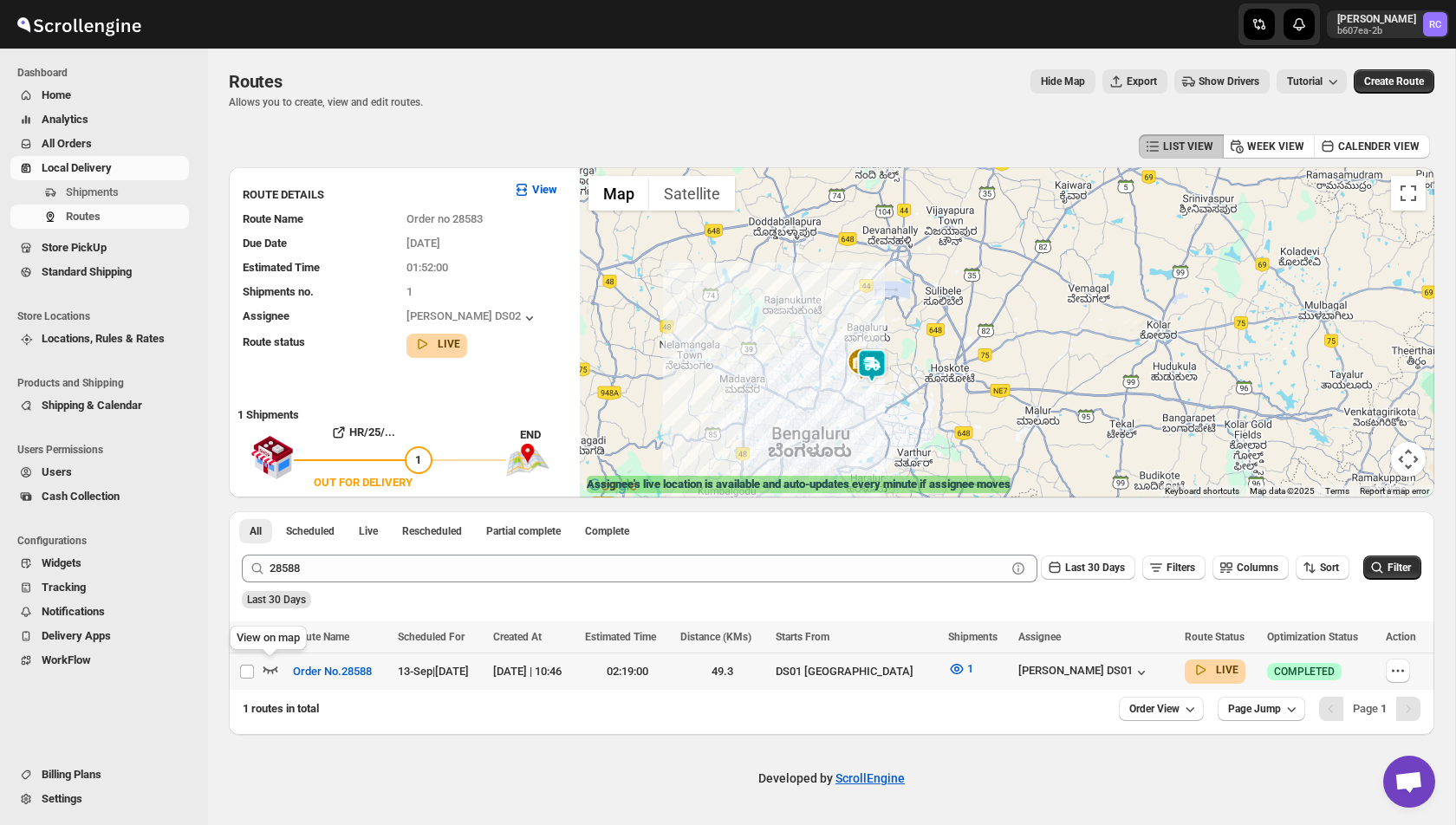
click at [274, 668] on icon "button" at bounding box center [271, 670] width 15 height 7
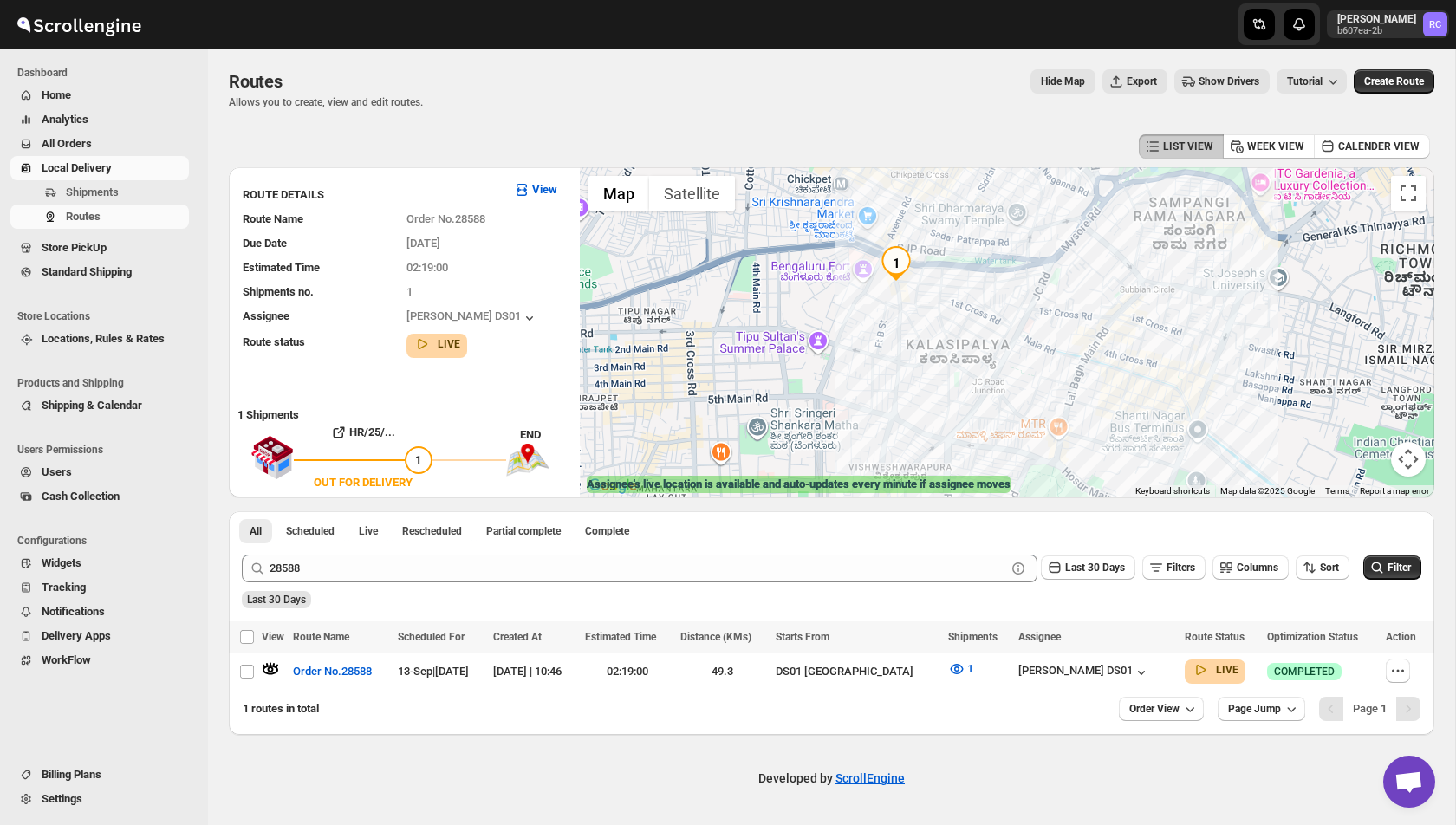
drag, startPoint x: 780, startPoint y: 235, endPoint x: 961, endPoint y: 308, distance: 195.2
click at [961, 308] on div "Assignee : Jahir Hussain DS01 Updated at : 13/09/2025, 11:04:16 Duty mode Enabl…" at bounding box center [1007, 332] width 854 height 330
